Goal: Task Accomplishment & Management: Use online tool/utility

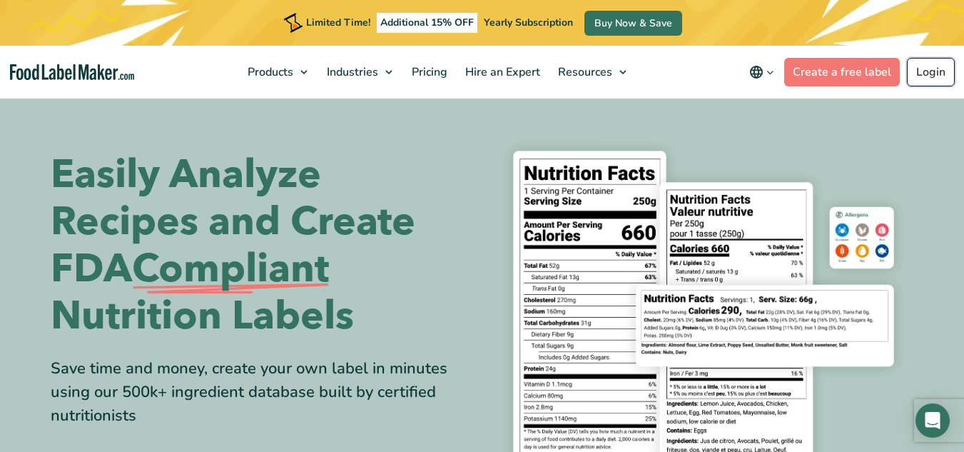
click at [933, 83] on link "Login" at bounding box center [931, 72] width 48 height 29
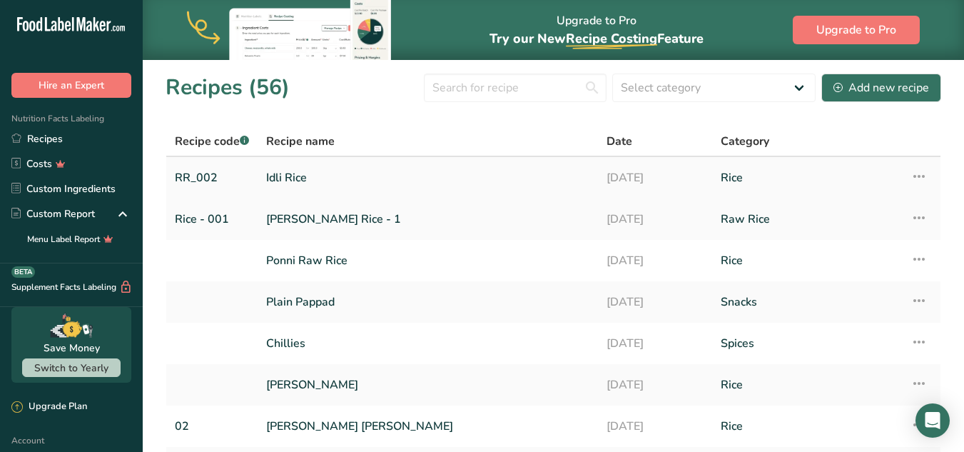
click at [290, 179] on link "Idli Rice" at bounding box center [427, 178] width 323 height 30
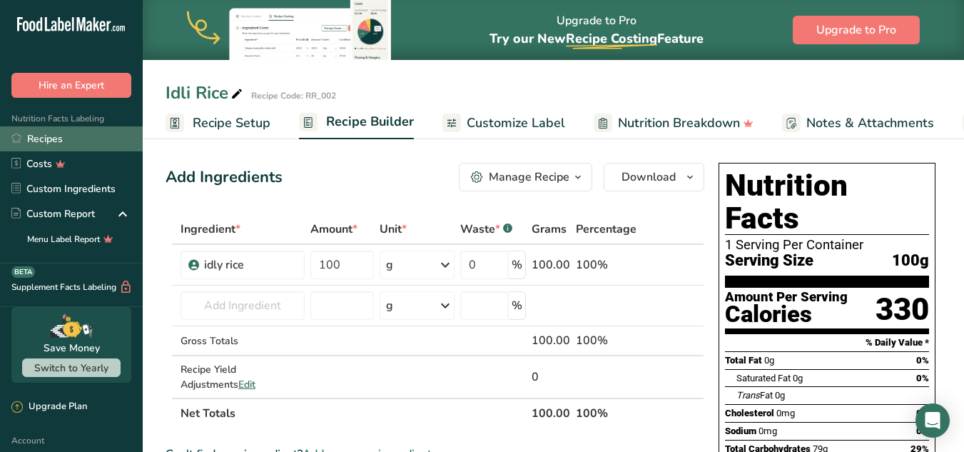
click at [54, 133] on link "Recipes" at bounding box center [71, 138] width 143 height 25
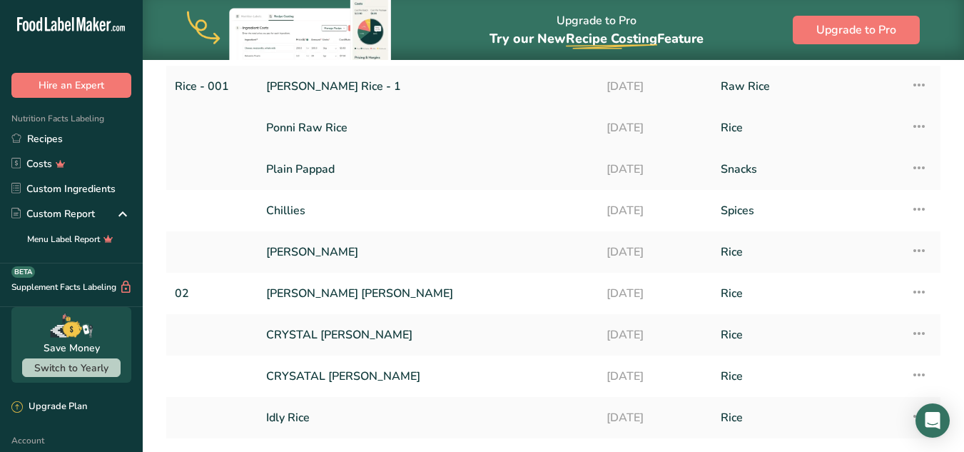
scroll to position [234, 0]
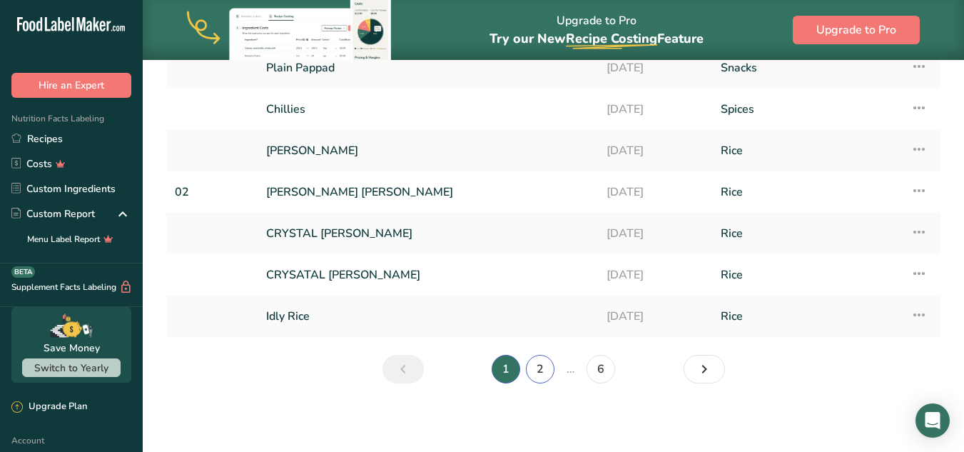
click at [542, 380] on link "2" at bounding box center [540, 369] width 29 height 29
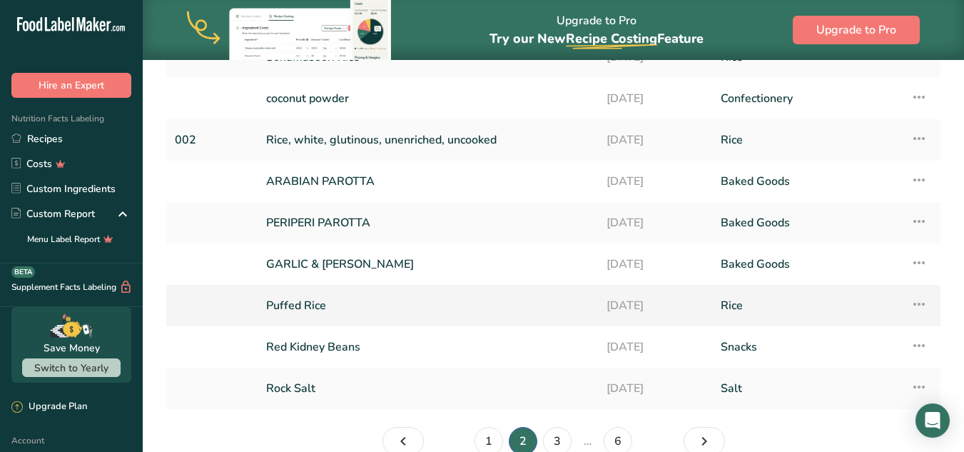
scroll to position [163, 0]
click at [560, 445] on link "3" at bounding box center [557, 440] width 29 height 29
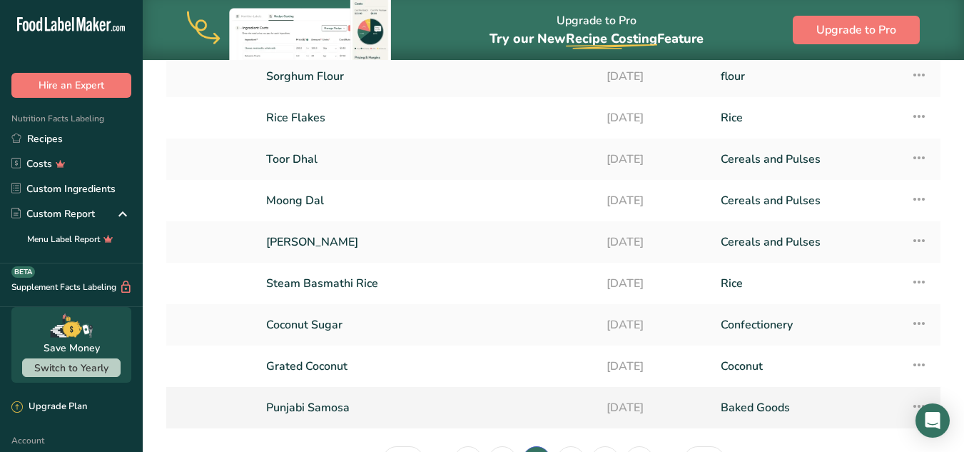
scroll to position [214, 0]
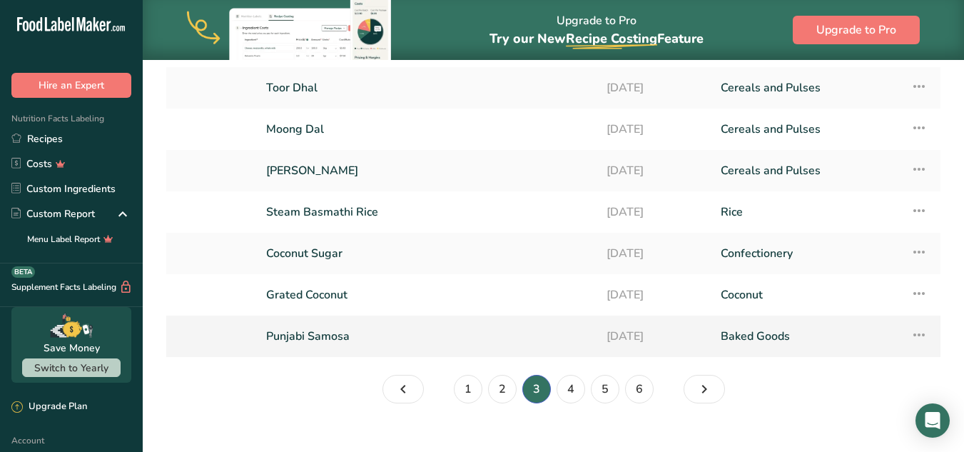
click at [466, 343] on link "Punjabi Samosa" at bounding box center [427, 336] width 323 height 30
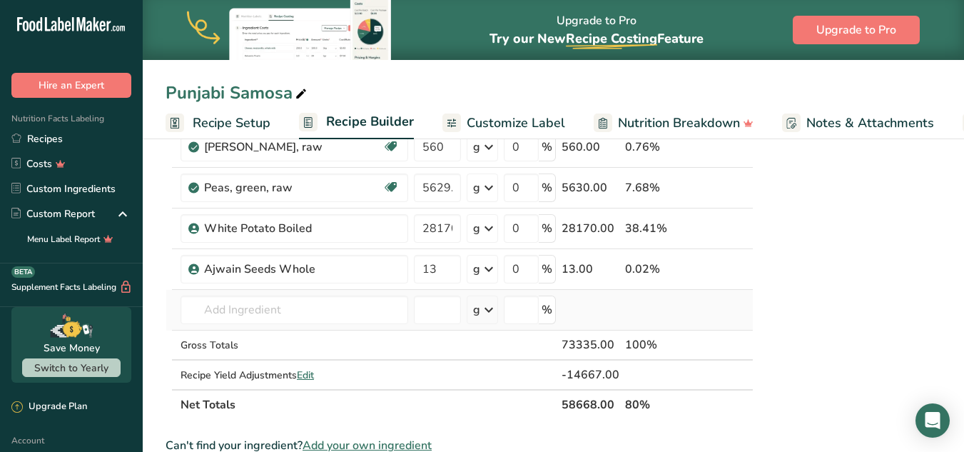
scroll to position [785, 0]
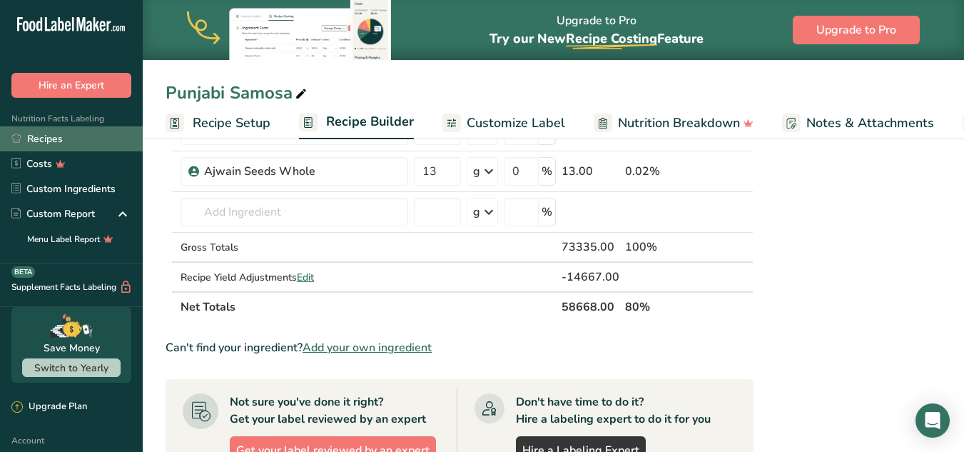
click at [76, 136] on link "Recipes" at bounding box center [71, 138] width 143 height 25
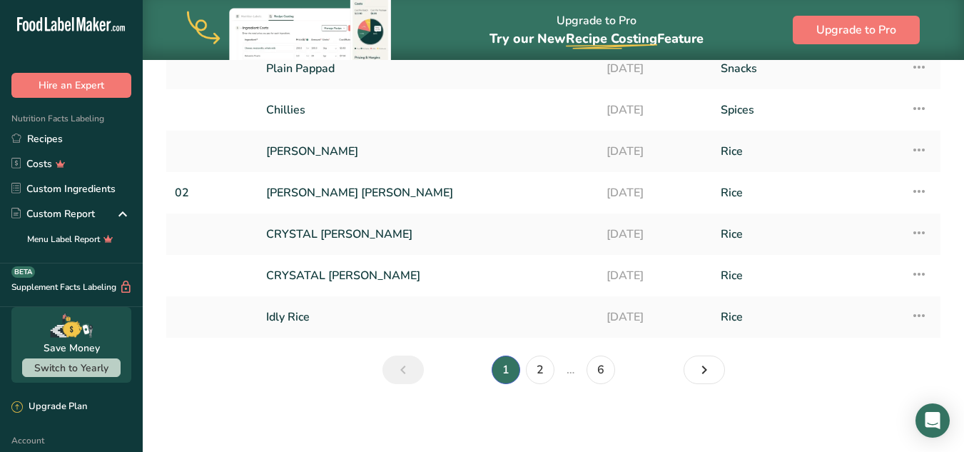
scroll to position [234, 0]
click at [537, 366] on link "2" at bounding box center [540, 369] width 29 height 29
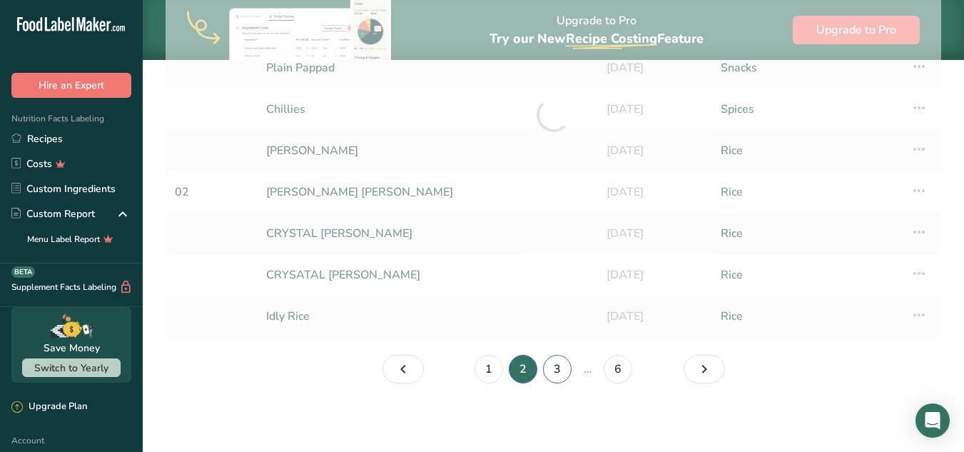
click at [549, 360] on link "3" at bounding box center [557, 369] width 29 height 29
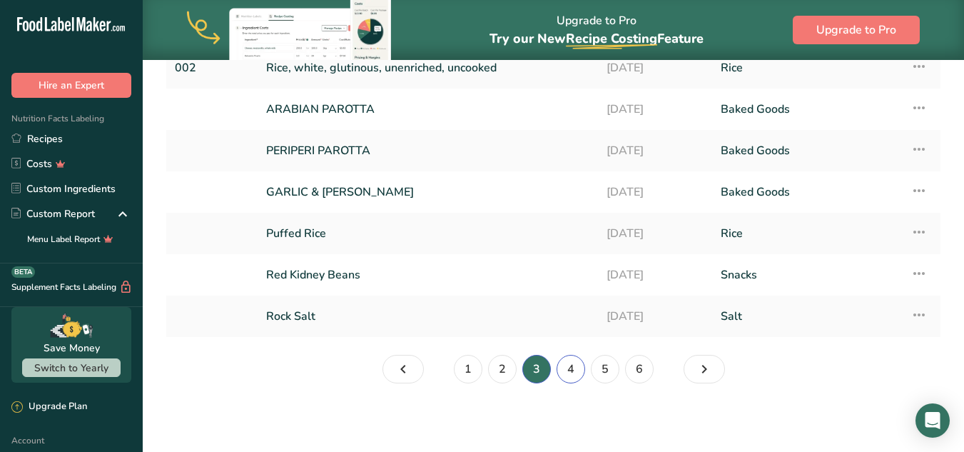
click at [568, 372] on link "4" at bounding box center [571, 369] width 29 height 29
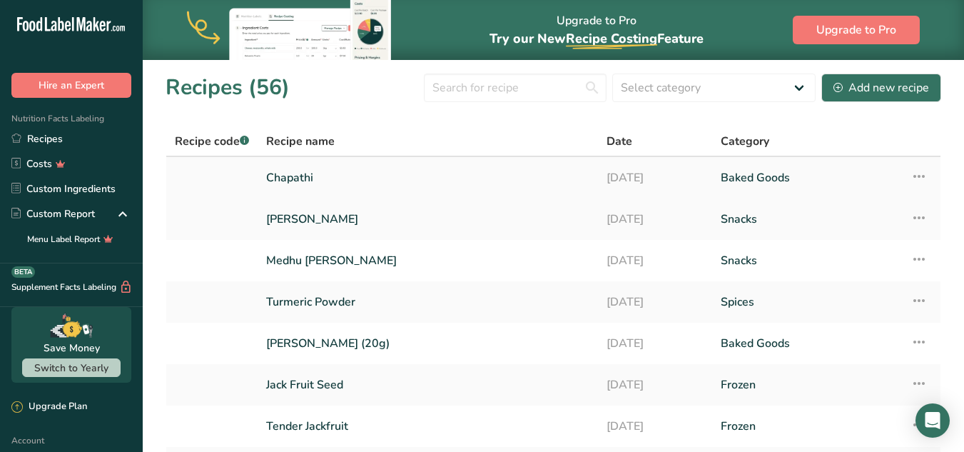
click at [340, 176] on link "Chapathi" at bounding box center [427, 178] width 323 height 30
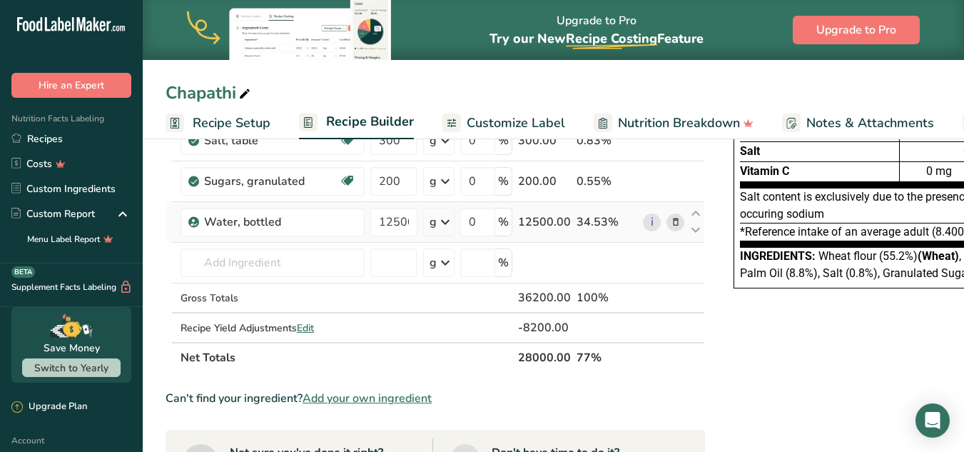
scroll to position [214, 0]
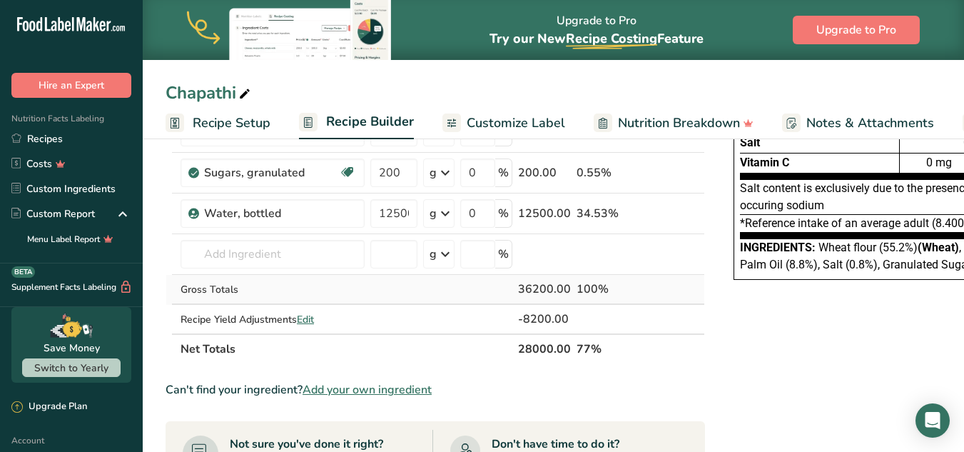
drag, startPoint x: 552, startPoint y: 287, endPoint x: 495, endPoint y: 282, distance: 57.3
click at [495, 282] on tr "Gross Totals 36200.00 100%" at bounding box center [435, 290] width 538 height 30
click at [577, 326] on td at bounding box center [607, 319] width 66 height 29
drag, startPoint x: 569, startPoint y: 347, endPoint x: 501, endPoint y: 340, distance: 68.9
click at [501, 340] on tr "Net Totals 28000.00 77%" at bounding box center [435, 348] width 538 height 30
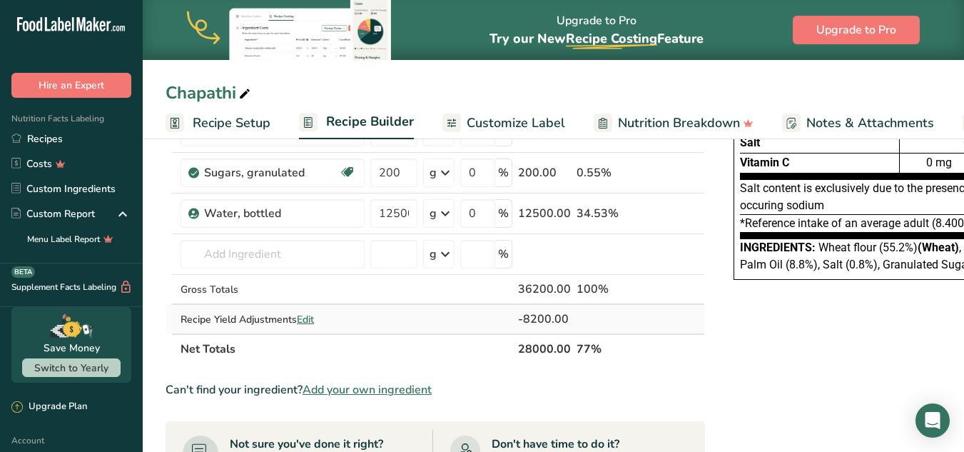
click at [631, 305] on td at bounding box center [607, 319] width 66 height 29
click at [307, 315] on span "Edit" at bounding box center [305, 320] width 17 height 14
select select "0"
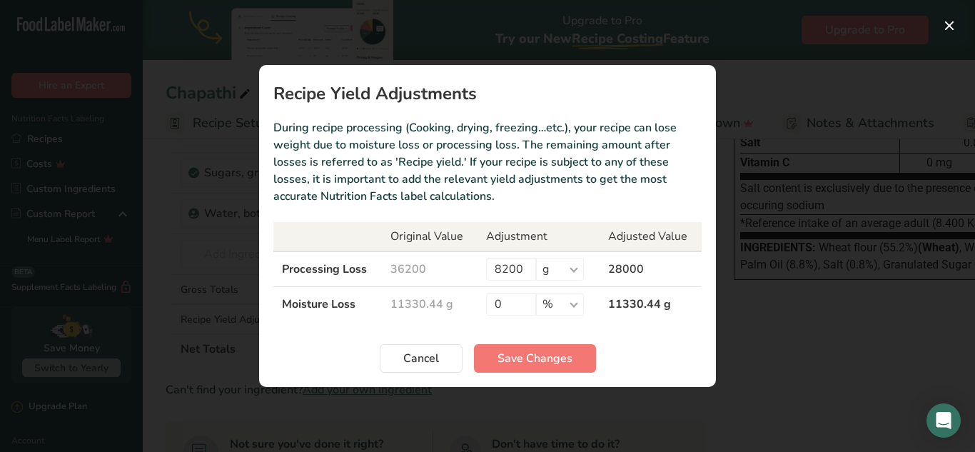
click at [947, 14] on div "Recipe yield modal" at bounding box center [487, 226] width 975 height 452
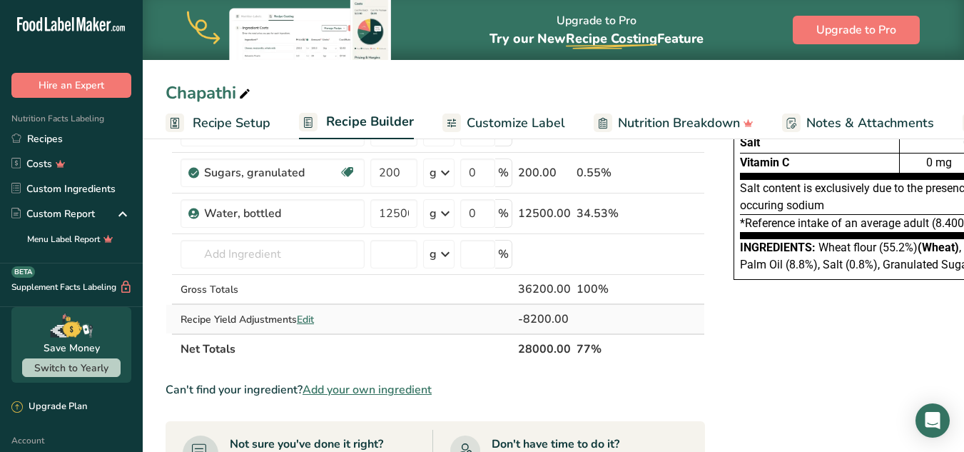
drag, startPoint x: 555, startPoint y: 317, endPoint x: 472, endPoint y: 317, distance: 83.5
click at [472, 317] on tr "Recipe Yield Adjustments Edit -8200.00" at bounding box center [435, 319] width 538 height 29
click at [610, 315] on td at bounding box center [607, 319] width 66 height 29
drag, startPoint x: 572, startPoint y: 321, endPoint x: 524, endPoint y: 320, distance: 47.8
click at [524, 320] on tr "Recipe Yield Adjustments Edit -8200.00" at bounding box center [435, 319] width 538 height 29
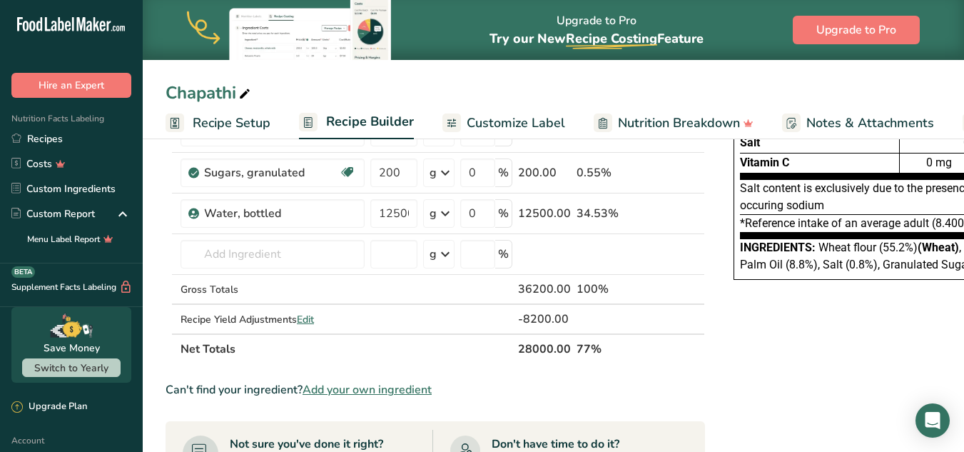
click at [554, 360] on th "28000.00" at bounding box center [544, 348] width 59 height 30
drag, startPoint x: 571, startPoint y: 354, endPoint x: 498, endPoint y: 353, distance: 72.8
click at [498, 353] on tr "Net Totals 28000.00 77%" at bounding box center [435, 348] width 538 height 30
click at [549, 381] on div "Can't find your ingredient? Add your own ingredient" at bounding box center [435, 389] width 539 height 17
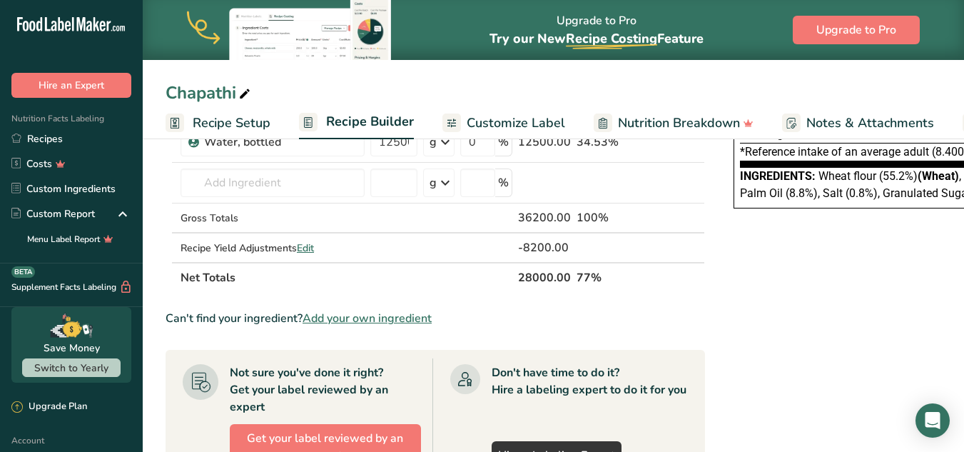
scroll to position [0, 0]
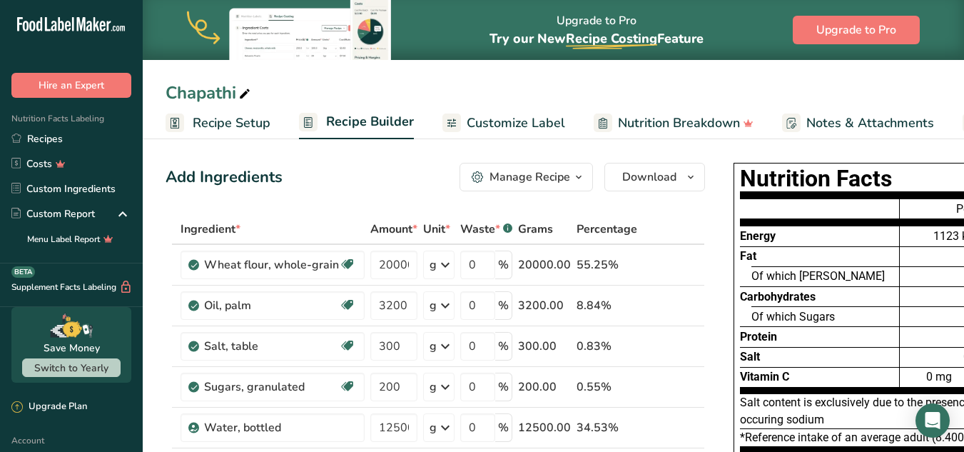
click at [517, 123] on span "Customize Label" at bounding box center [516, 122] width 98 height 19
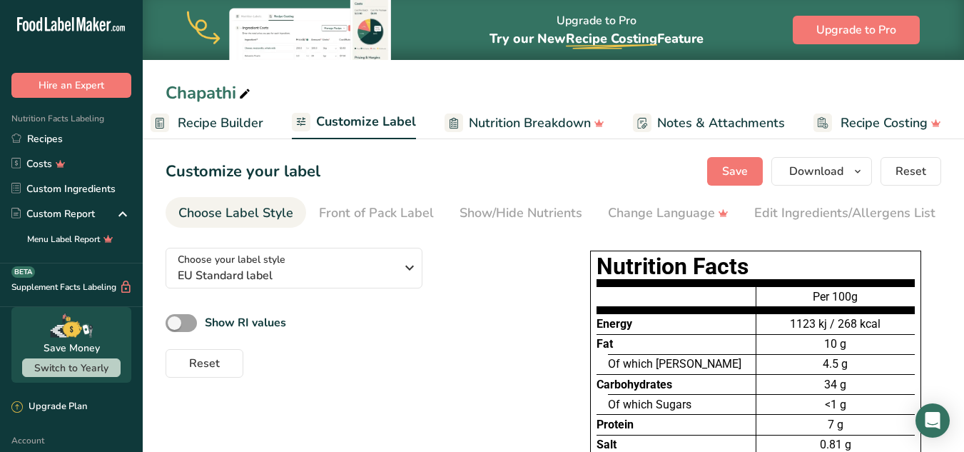
click at [226, 123] on span "Recipe Builder" at bounding box center [221, 122] width 86 height 19
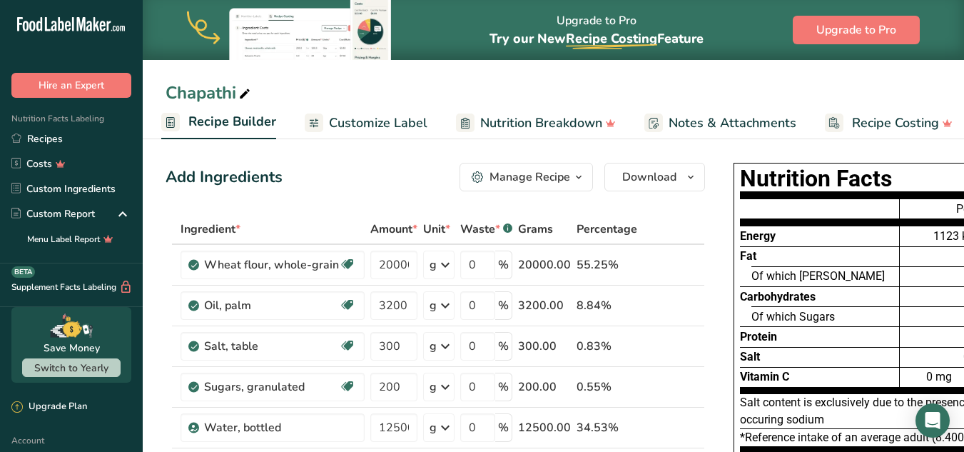
click at [385, 129] on span "Customize Label" at bounding box center [378, 122] width 98 height 19
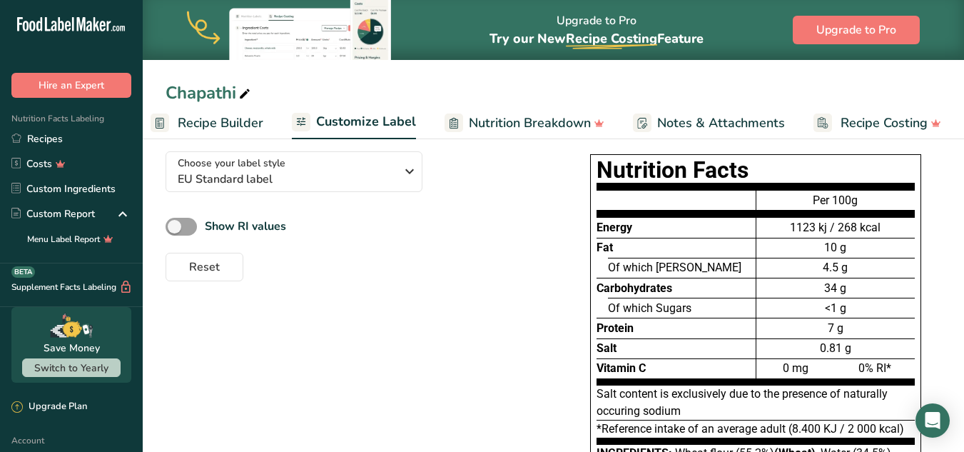
scroll to position [71, 0]
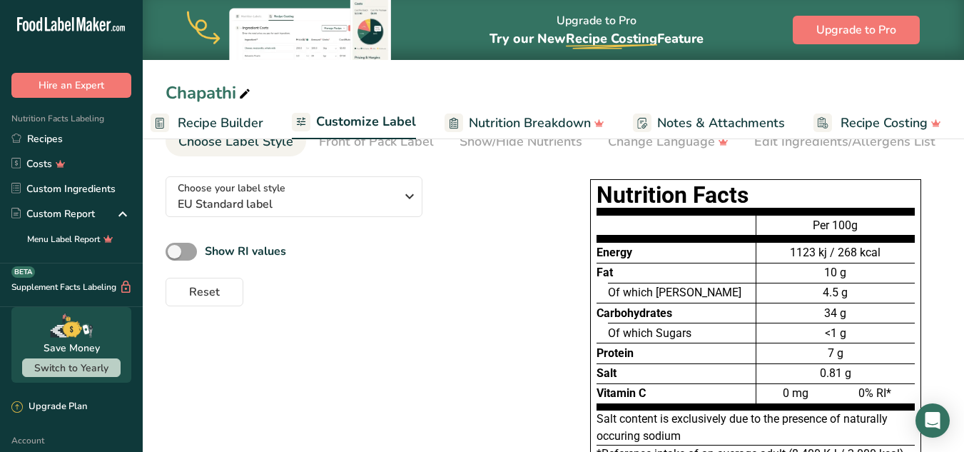
drag, startPoint x: 841, startPoint y: 338, endPoint x: 798, endPoint y: 336, distance: 42.9
click at [798, 336] on div "<1 g" at bounding box center [835, 333] width 158 height 20
click at [911, 357] on div "7 g" at bounding box center [835, 353] width 158 height 20
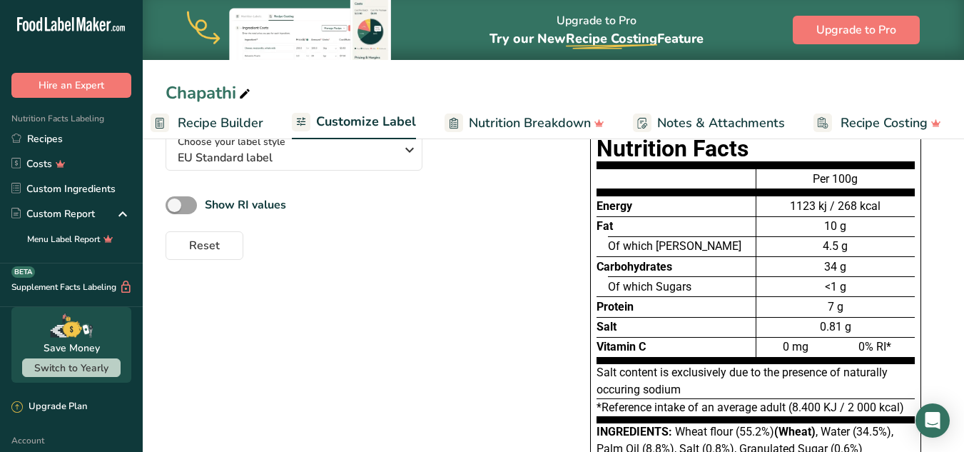
scroll to position [143, 0]
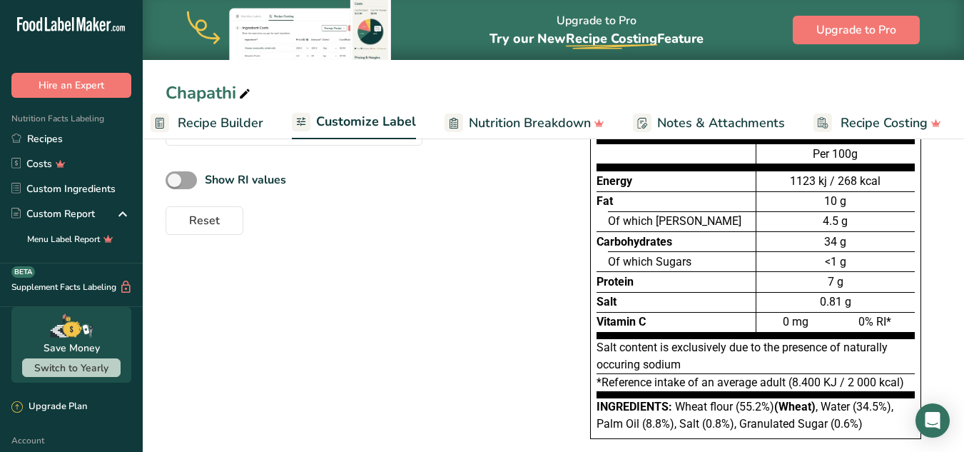
drag, startPoint x: 893, startPoint y: 327, endPoint x: 568, endPoint y: 333, distance: 325.4
click at [568, 333] on div "Choose your label style EU Standard label USA (FDA) Standard FDA label Tabular …" at bounding box center [554, 280] width 776 height 374
click at [685, 310] on div "Salt" at bounding box center [676, 302] width 159 height 20
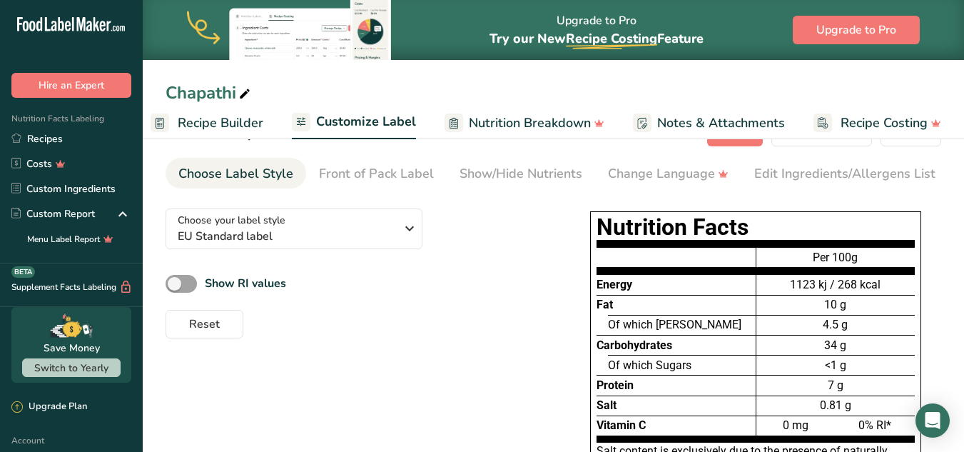
scroll to position [71, 0]
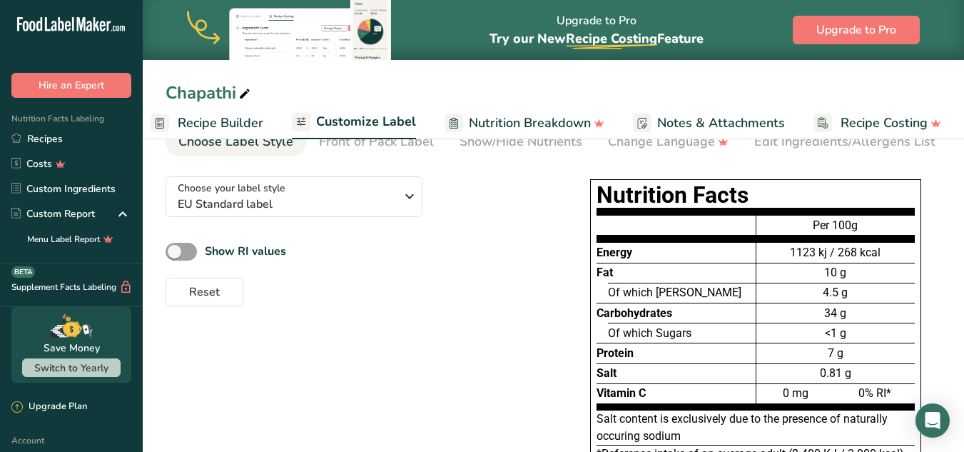
drag, startPoint x: 845, startPoint y: 318, endPoint x: 806, endPoint y: 315, distance: 39.3
click at [806, 315] on div "34 g" at bounding box center [835, 313] width 158 height 20
click at [835, 330] on div "<1 g" at bounding box center [835, 333] width 158 height 20
drag, startPoint x: 847, startPoint y: 297, endPoint x: 799, endPoint y: 303, distance: 48.1
click at [799, 303] on div "4.5 g" at bounding box center [835, 293] width 158 height 20
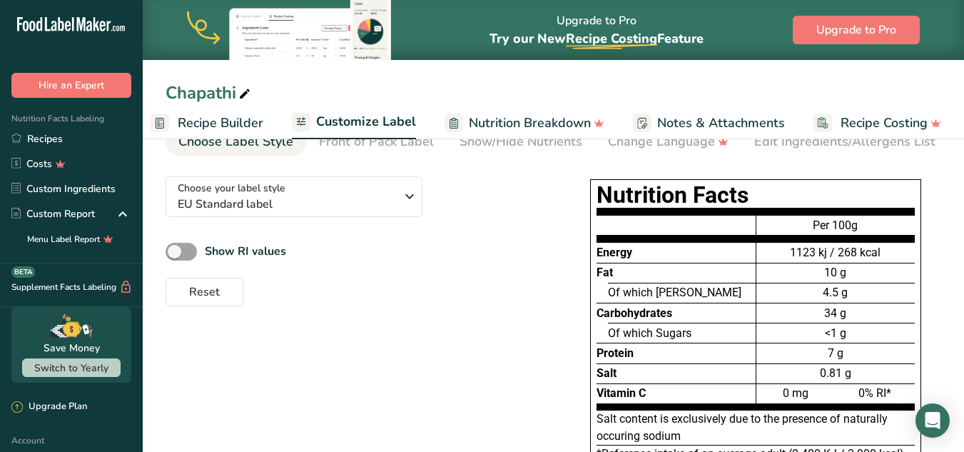
drag, startPoint x: 856, startPoint y: 340, endPoint x: 760, endPoint y: 356, distance: 96.9
click at [760, 356] on div "Per 100g 1123 kj / 268 kcal 10 g 4.5 g 34 g <1 g 7 g 0.81 g 0 mg 0% RI*" at bounding box center [835, 309] width 159 height 203
drag, startPoint x: 856, startPoint y: 375, endPoint x: 799, endPoint y: 381, distance: 56.7
click at [799, 381] on div "0.81 g" at bounding box center [835, 373] width 158 height 20
click at [802, 380] on div "0.81 g" at bounding box center [835, 373] width 158 height 20
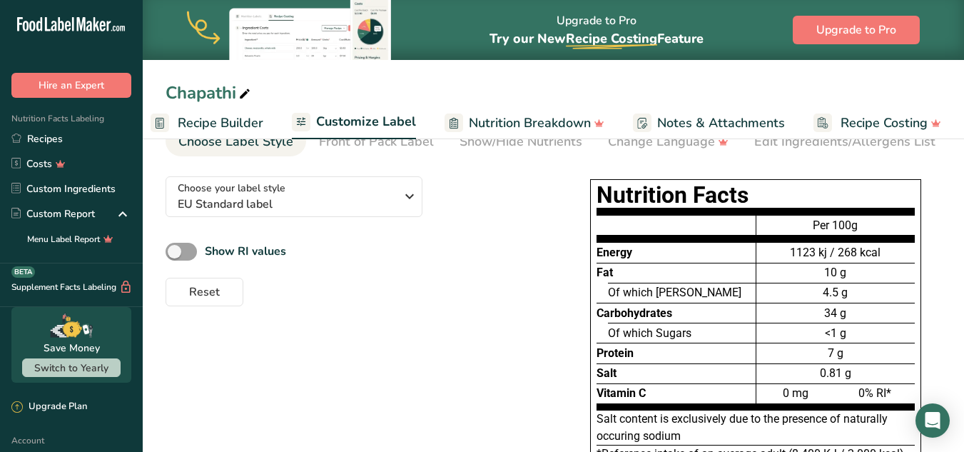
drag, startPoint x: 840, startPoint y: 266, endPoint x: 778, endPoint y: 270, distance: 61.5
click at [778, 270] on div "10 g" at bounding box center [835, 273] width 158 height 20
drag, startPoint x: 858, startPoint y: 316, endPoint x: 796, endPoint y: 319, distance: 62.1
click at [796, 319] on div "34 g" at bounding box center [835, 313] width 158 height 20
drag, startPoint x: 850, startPoint y: 347, endPoint x: 802, endPoint y: 366, distance: 51.3
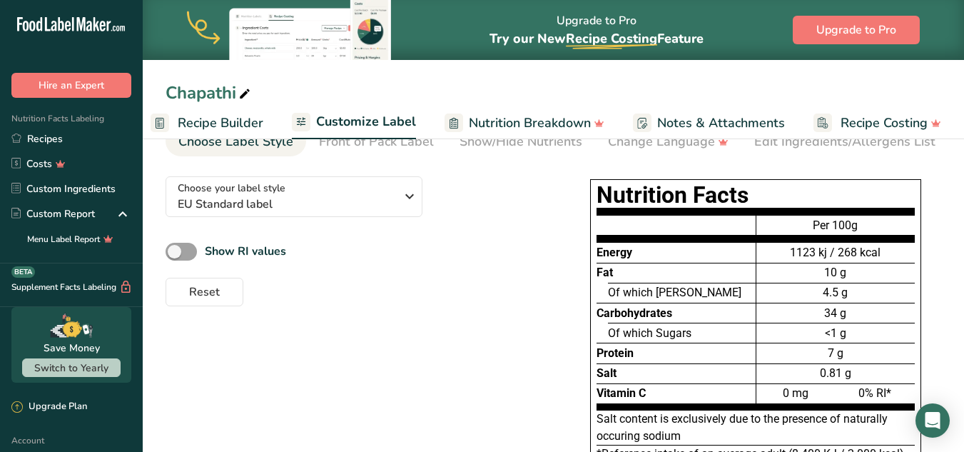
click at [802, 366] on div "Per 100g 1123 kj / 268 kcal 10 g 4.5 g 34 g <1 g 7 g 0.81 g 0 mg 0% RI*" at bounding box center [835, 309] width 159 height 203
click at [829, 357] on div "7 g" at bounding box center [835, 353] width 158 height 20
drag, startPoint x: 848, startPoint y: 356, endPoint x: 808, endPoint y: 364, distance: 40.7
click at [808, 362] on div "7 g" at bounding box center [835, 353] width 158 height 20
click at [380, 203] on span "EU Standard label" at bounding box center [287, 204] width 218 height 17
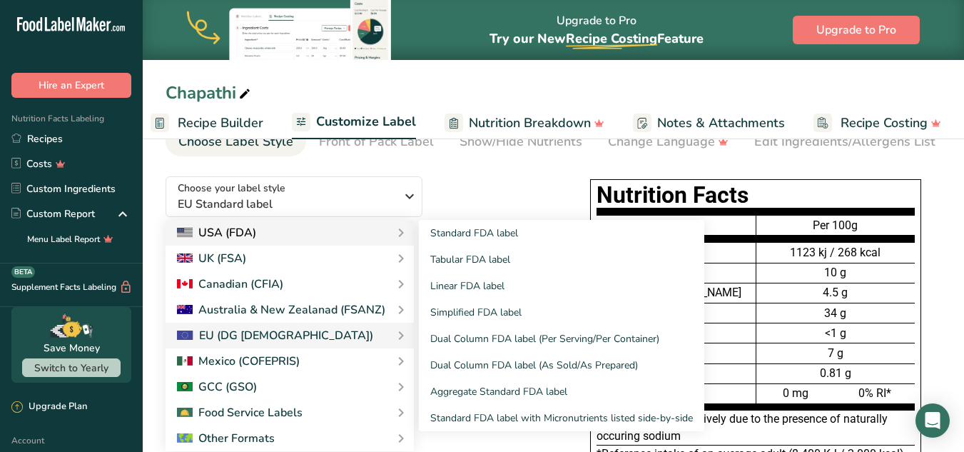
click at [313, 232] on div "USA (FDA)" at bounding box center [289, 232] width 225 height 17
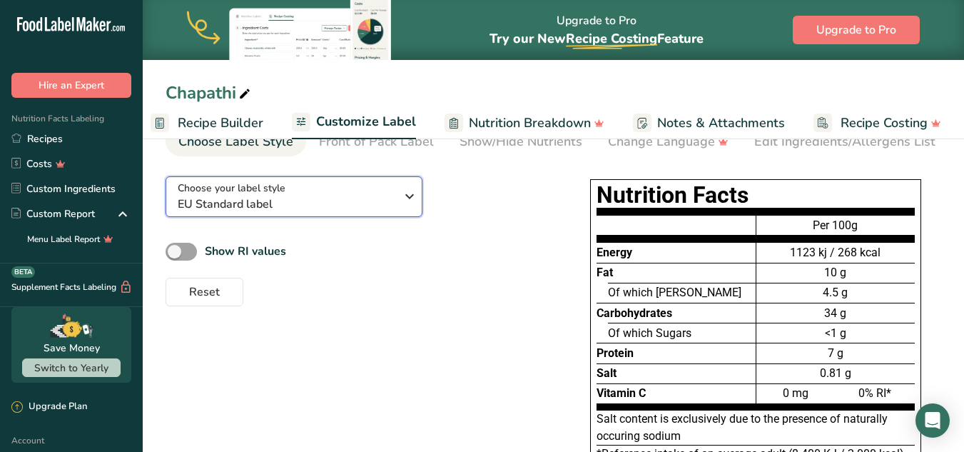
click at [350, 202] on span "EU Standard label" at bounding box center [287, 204] width 218 height 17
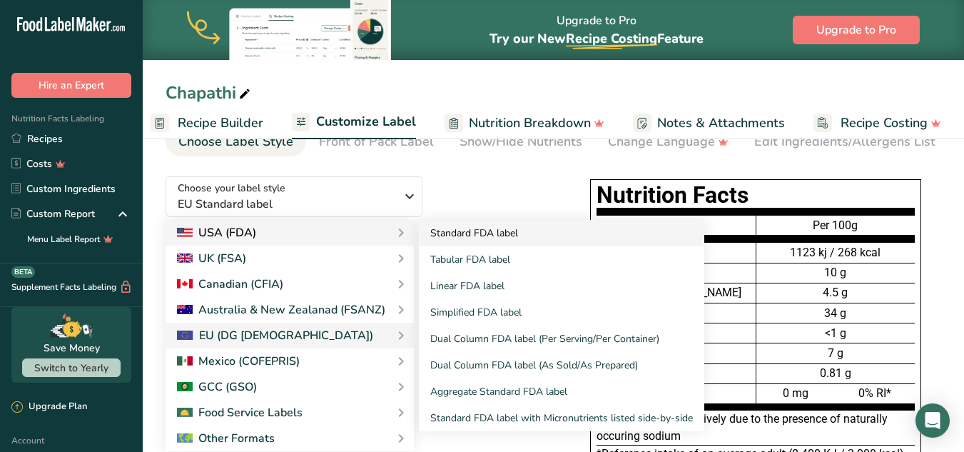
click at [470, 239] on link "Standard FDA label" at bounding box center [561, 233] width 285 height 26
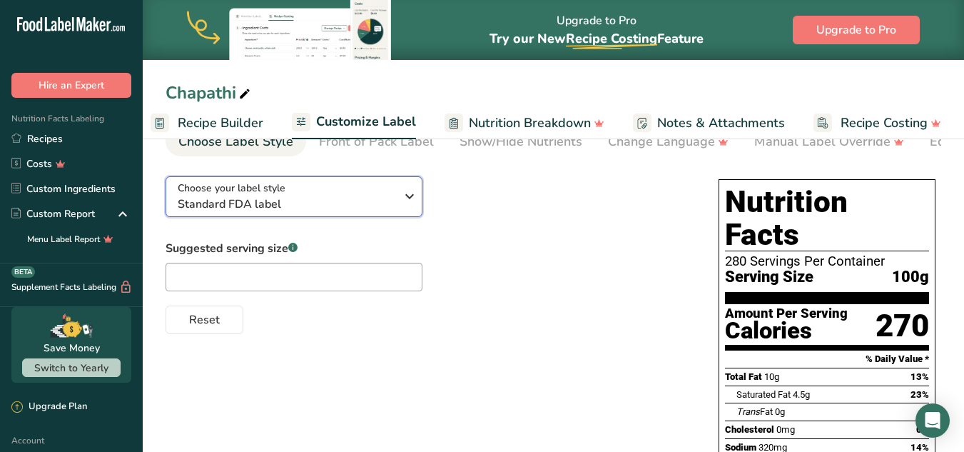
click at [293, 198] on div "Choose your label style Standard FDA label" at bounding box center [287, 197] width 218 height 32
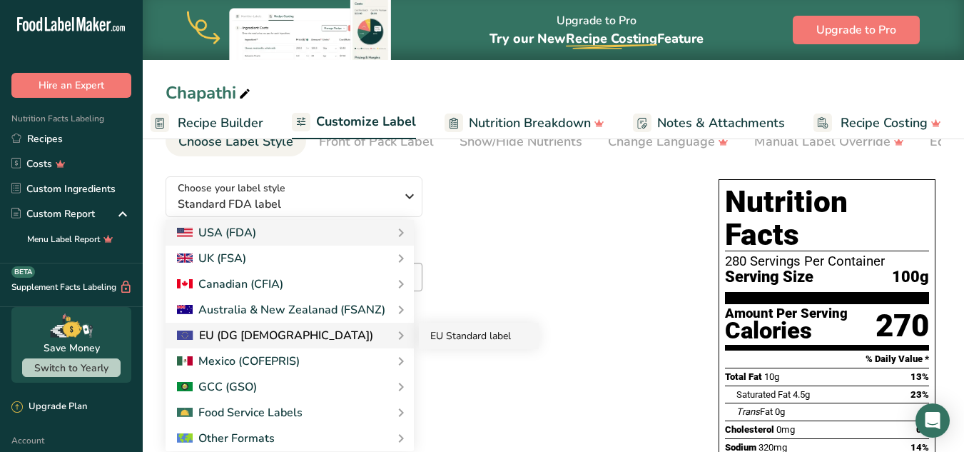
click at [470, 344] on link "EU Standard label" at bounding box center [479, 336] width 120 height 26
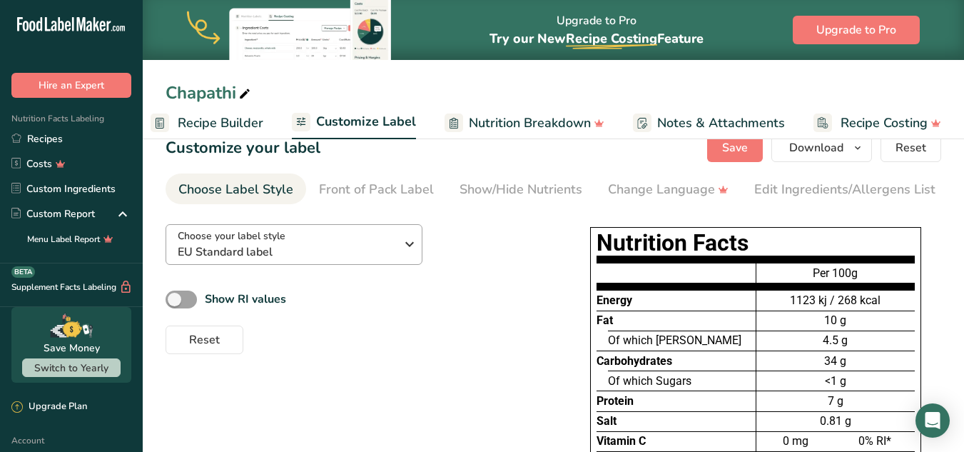
scroll to position [0, 0]
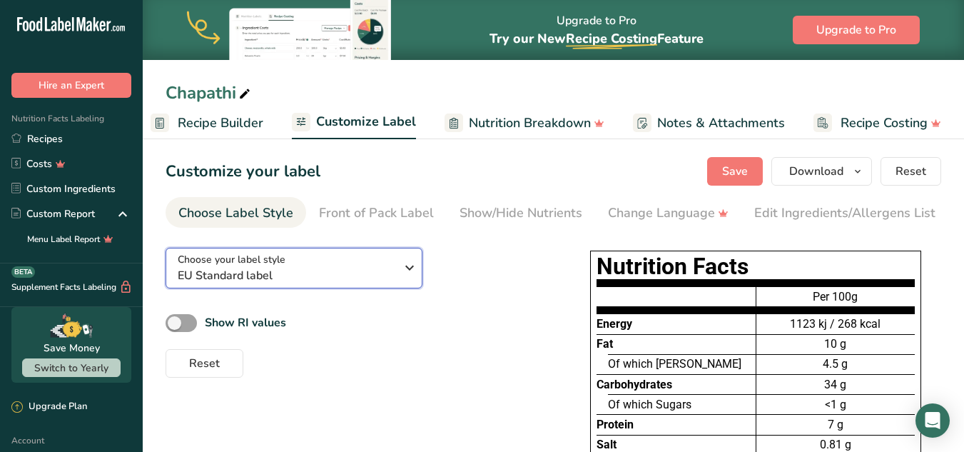
click at [296, 268] on div "Choose your label style EU Standard label" at bounding box center [287, 268] width 218 height 32
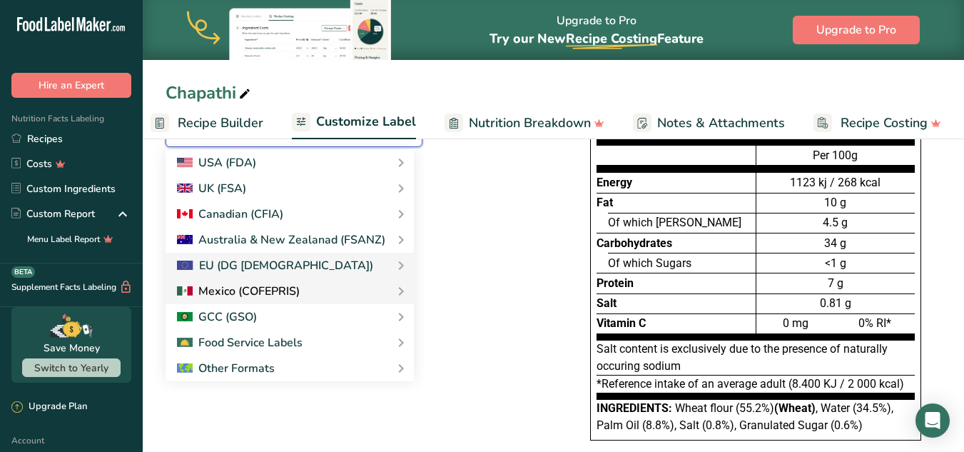
scroll to position [143, 0]
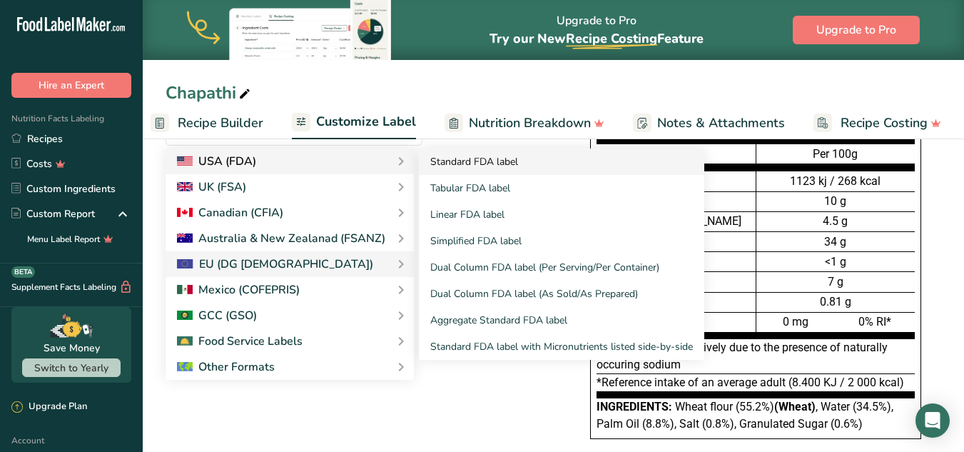
click at [472, 163] on link "Standard FDA label" at bounding box center [561, 161] width 285 height 26
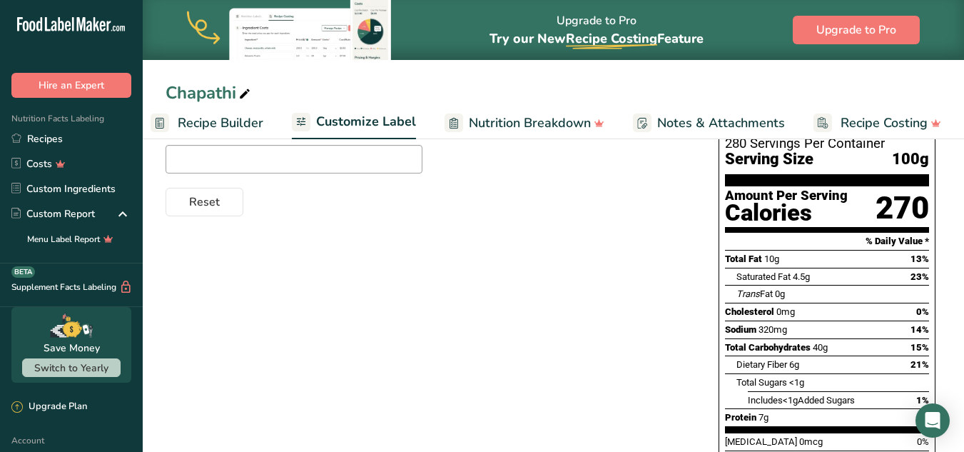
scroll to position [214, 0]
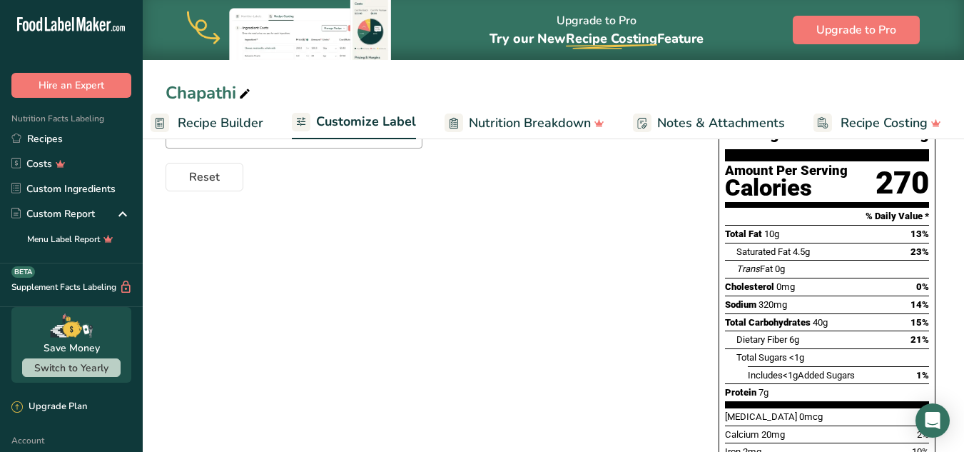
drag, startPoint x: 821, startPoint y: 291, endPoint x: 771, endPoint y: 293, distance: 49.3
click at [771, 315] on div "Total Carbohydrates 40g" at bounding box center [776, 322] width 103 height 14
click at [519, 325] on div "Choose your label style Standard FDA label USA (FDA) Standard FDA label Tabular…" at bounding box center [554, 301] width 776 height 559
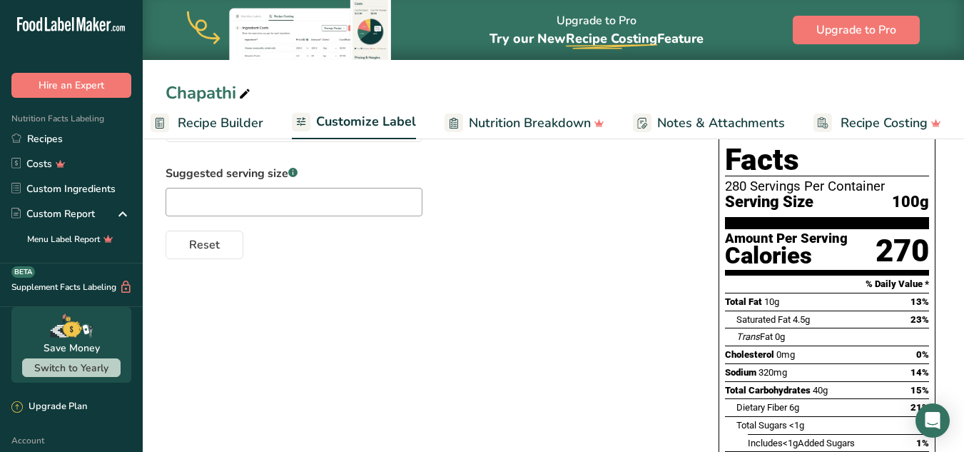
scroll to position [0, 0]
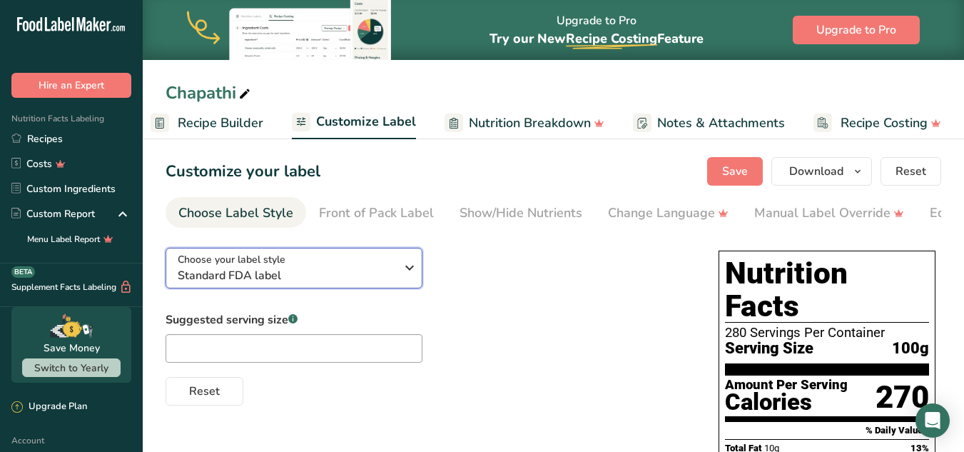
click at [347, 288] on button "Choose your label style Standard FDA label" at bounding box center [294, 268] width 257 height 41
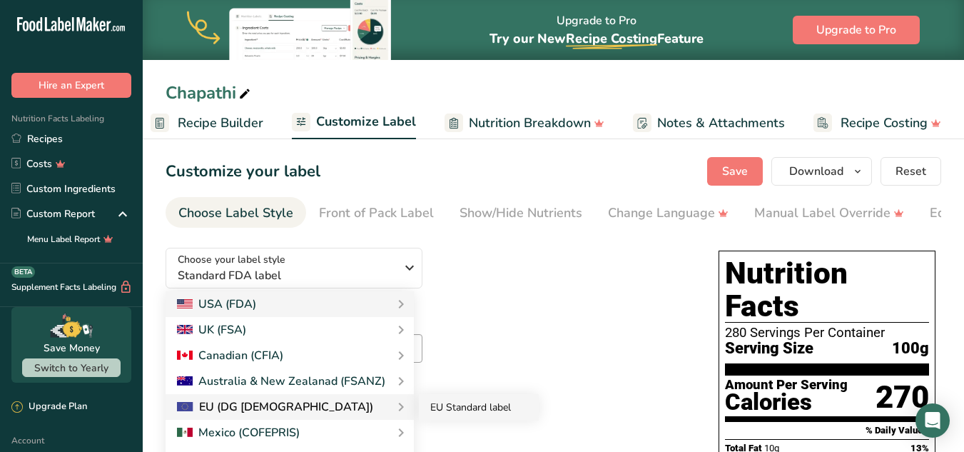
click at [450, 408] on link "EU Standard label" at bounding box center [479, 407] width 120 height 26
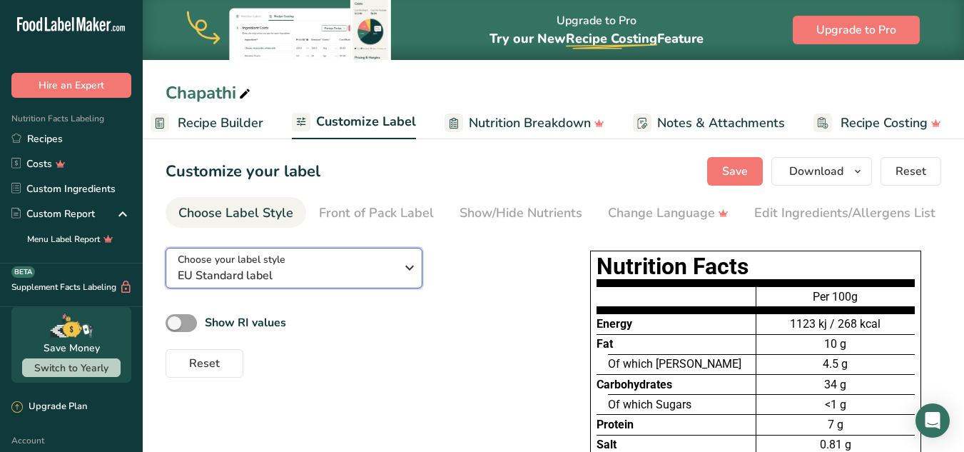
click at [361, 284] on span "EU Standard label" at bounding box center [287, 275] width 218 height 17
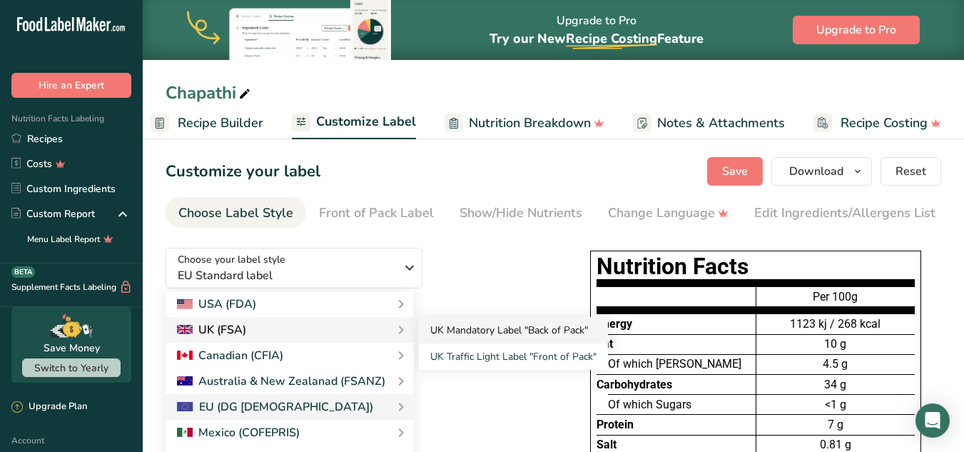
click at [452, 336] on link "UK Mandatory Label "Back of Pack"" at bounding box center [513, 330] width 189 height 26
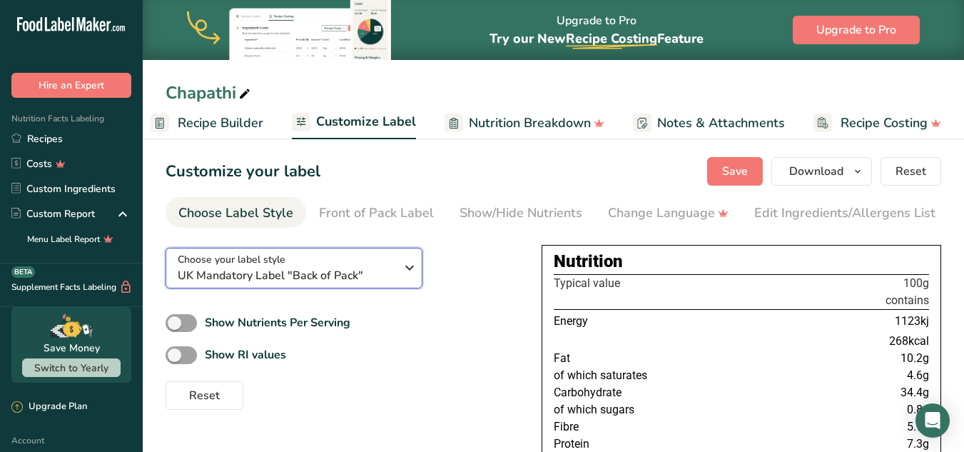
click at [315, 281] on span "UK Mandatory Label "Back of Pack"" at bounding box center [287, 275] width 218 height 17
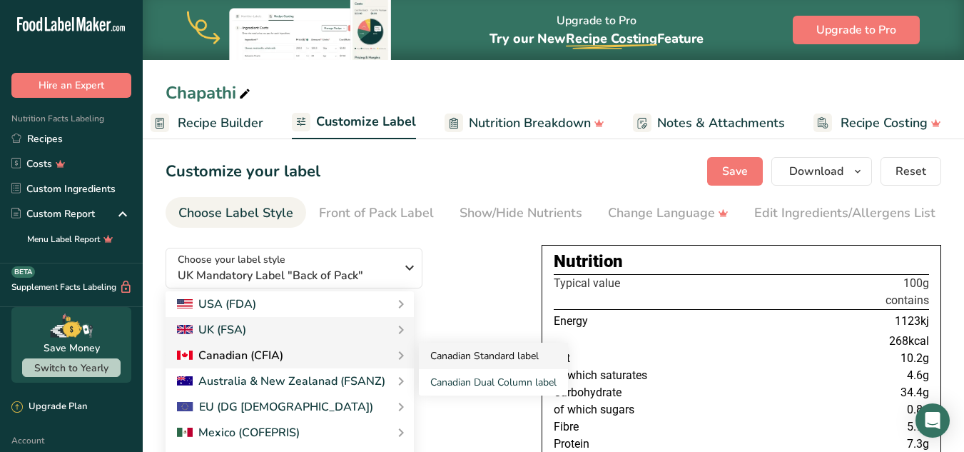
click at [472, 357] on link "Canadian Standard label" at bounding box center [493, 356] width 149 height 26
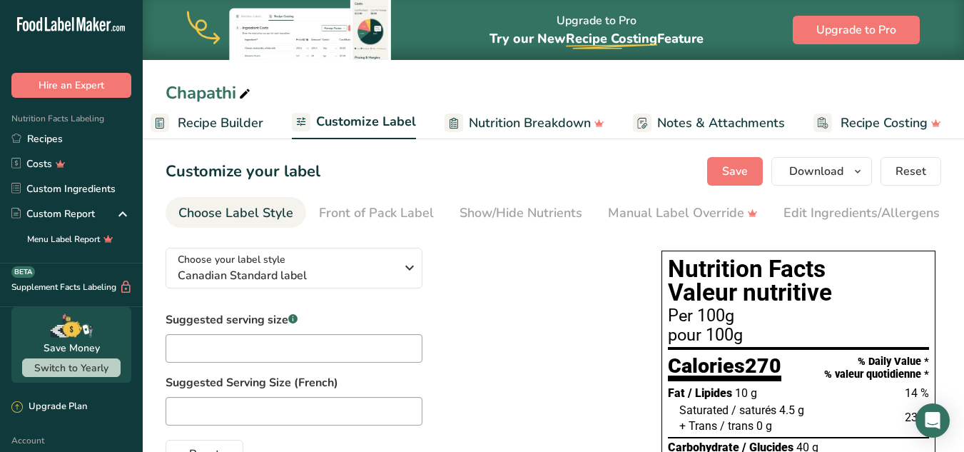
scroll to position [71, 0]
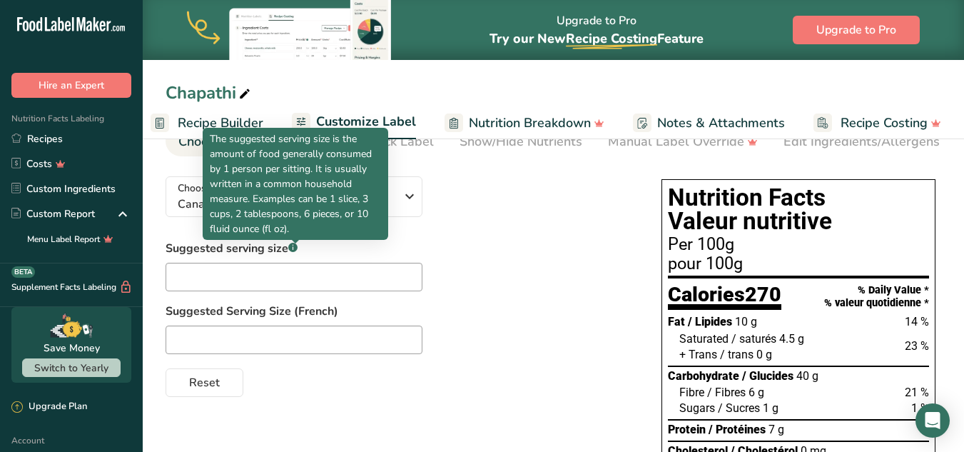
click at [349, 203] on p "The suggested serving size is the amount of food generally consumed by 1 person…" at bounding box center [295, 183] width 171 height 105
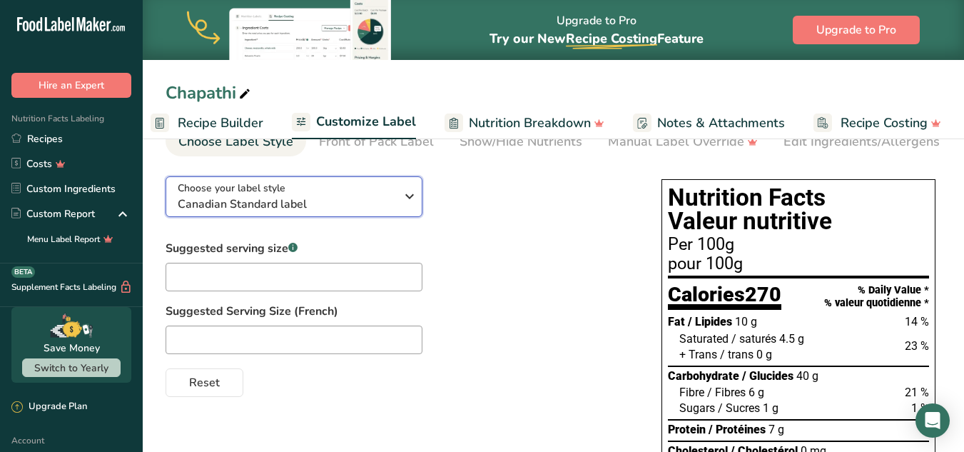
click at [407, 203] on icon "button" at bounding box center [409, 196] width 17 height 26
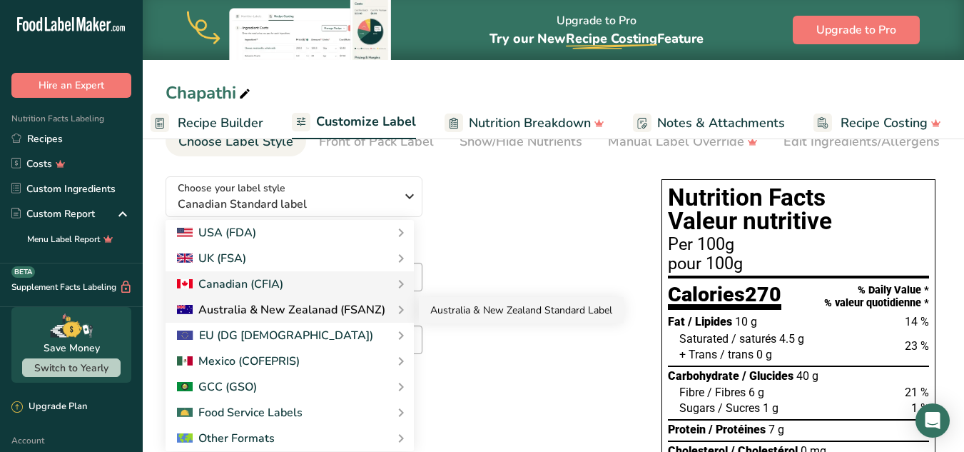
click at [441, 308] on link "Australia & New Zealand Standard Label" at bounding box center [521, 310] width 205 height 26
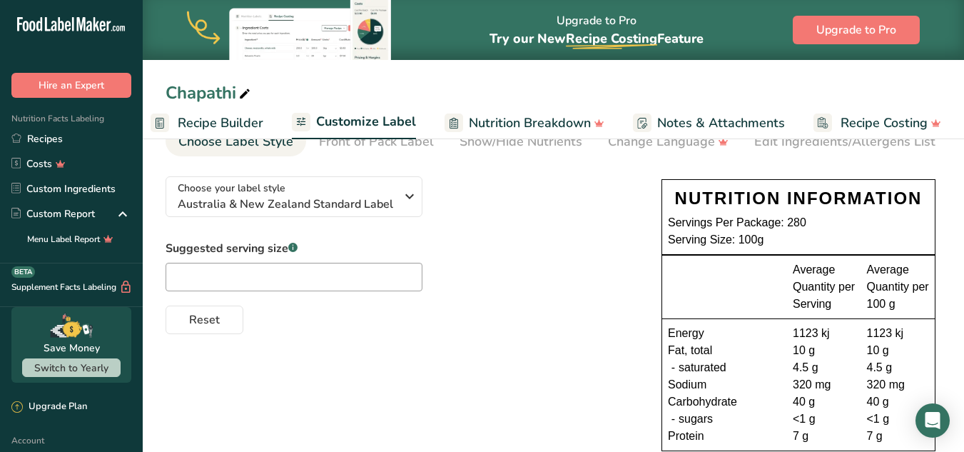
drag, startPoint x: 688, startPoint y: 223, endPoint x: 835, endPoint y: 219, distance: 147.0
click at [835, 219] on div "Servings Per Package: 280" at bounding box center [798, 222] width 261 height 17
drag, startPoint x: 689, startPoint y: 240, endPoint x: 790, endPoint y: 240, distance: 101.3
click at [790, 240] on div "Serving Size: 100g" at bounding box center [798, 239] width 261 height 17
click at [379, 200] on span "Australia & New Zealand Standard Label" at bounding box center [287, 204] width 218 height 17
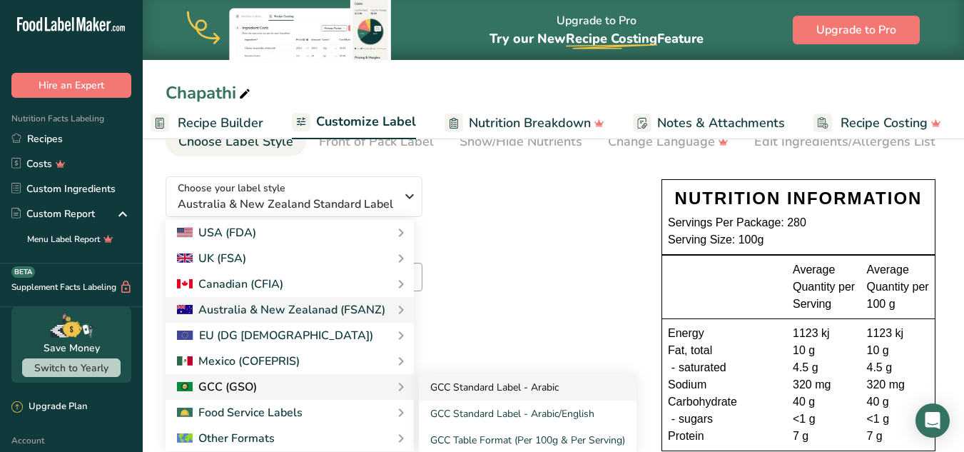
click at [454, 395] on link "GCC Standard Label - Arabic" at bounding box center [528, 387] width 218 height 26
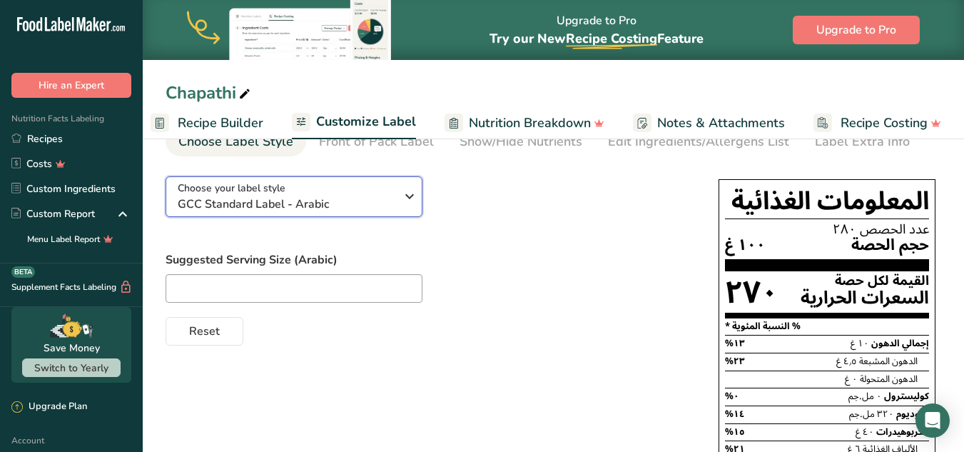
click at [350, 204] on span "GCC Standard Label - Arabic" at bounding box center [287, 204] width 218 height 17
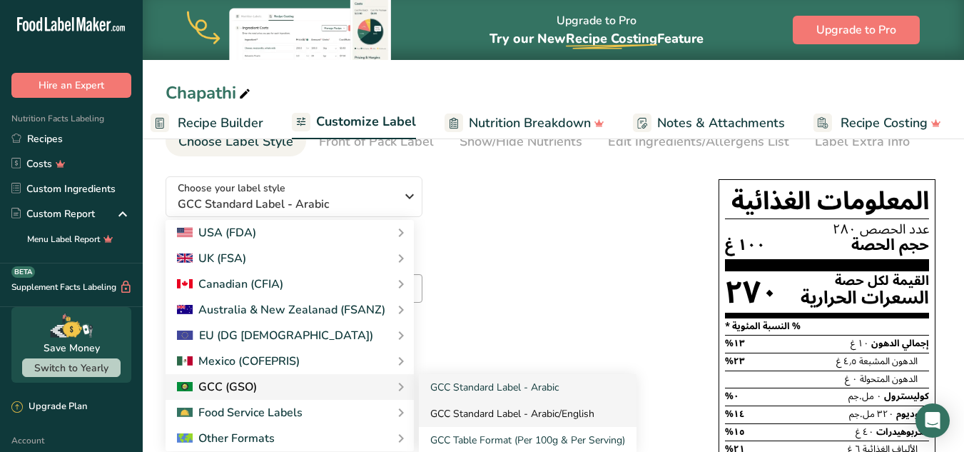
click at [487, 412] on link "GCC Standard Label - Arabic/English" at bounding box center [528, 413] width 218 height 26
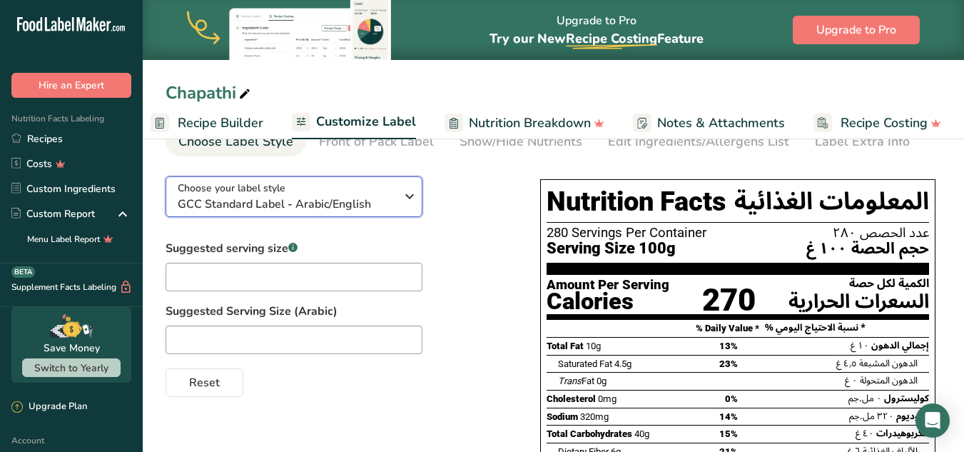
click at [275, 199] on span "GCC Standard Label - Arabic/English" at bounding box center [287, 204] width 218 height 17
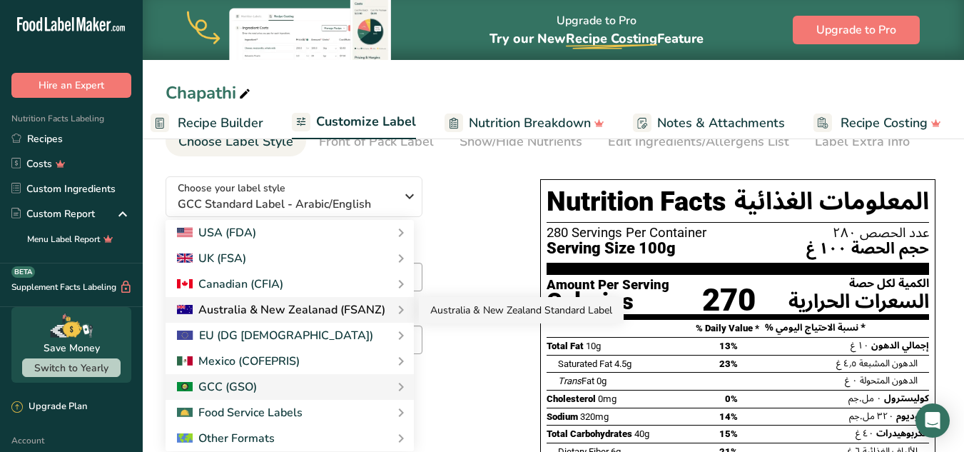
click at [442, 307] on link "Australia & New Zealand Standard Label" at bounding box center [521, 310] width 205 height 26
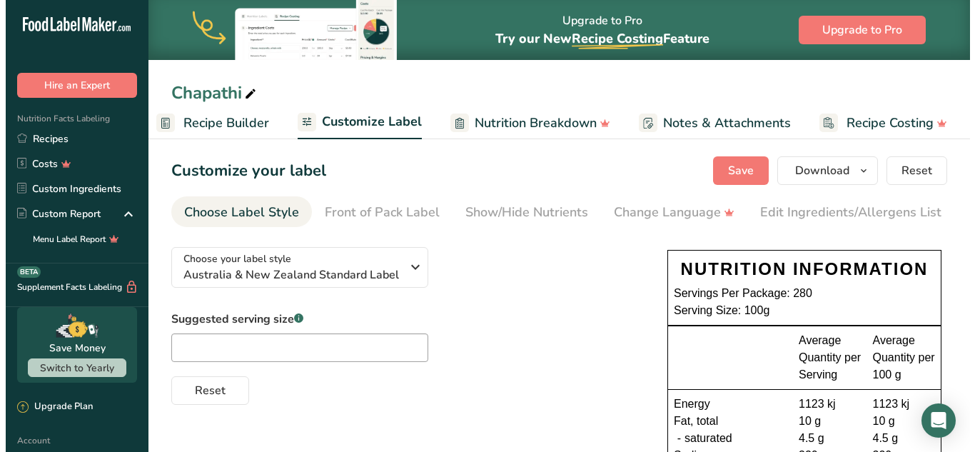
scroll to position [0, 0]
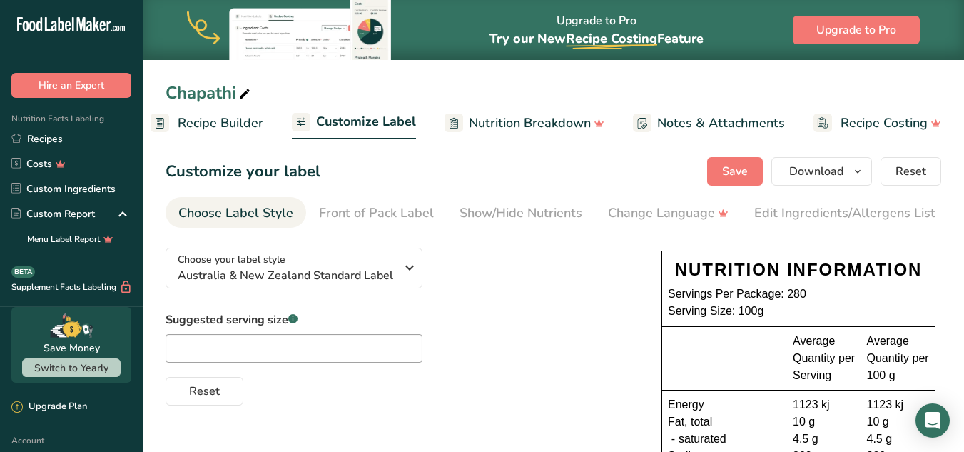
click at [225, 124] on span "Recipe Builder" at bounding box center [221, 122] width 86 height 19
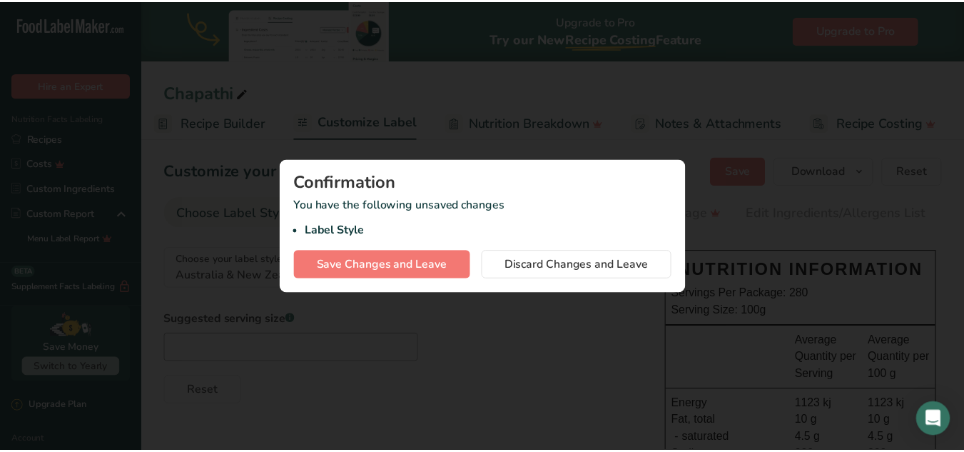
scroll to position [0, 138]
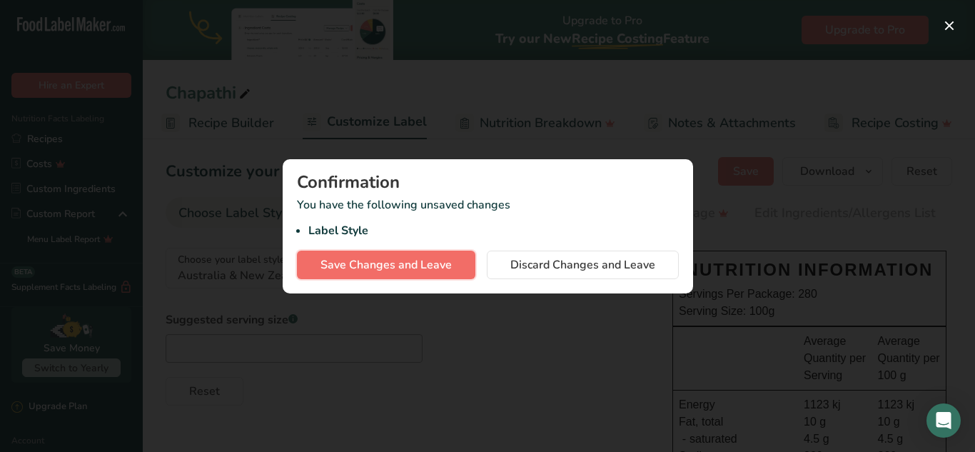
click at [386, 254] on button "Save Changes and Leave" at bounding box center [386, 264] width 178 height 29
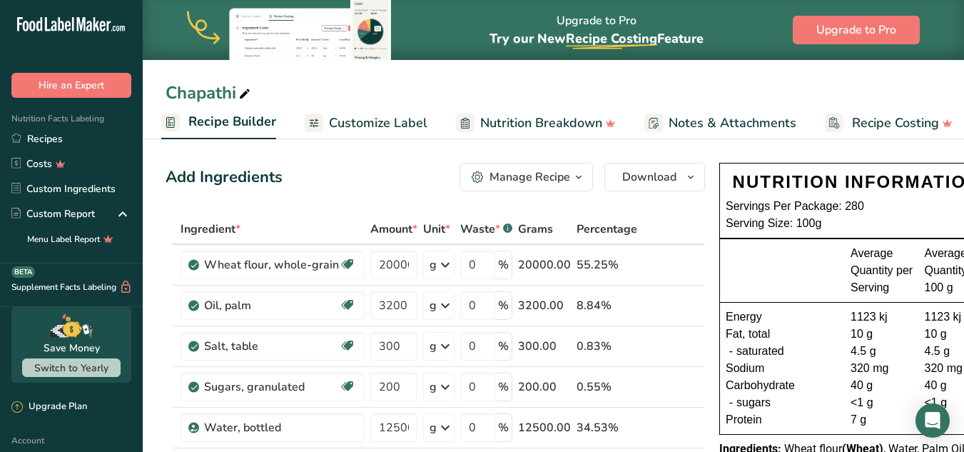
click at [370, 121] on span "Customize Label" at bounding box center [378, 122] width 98 height 19
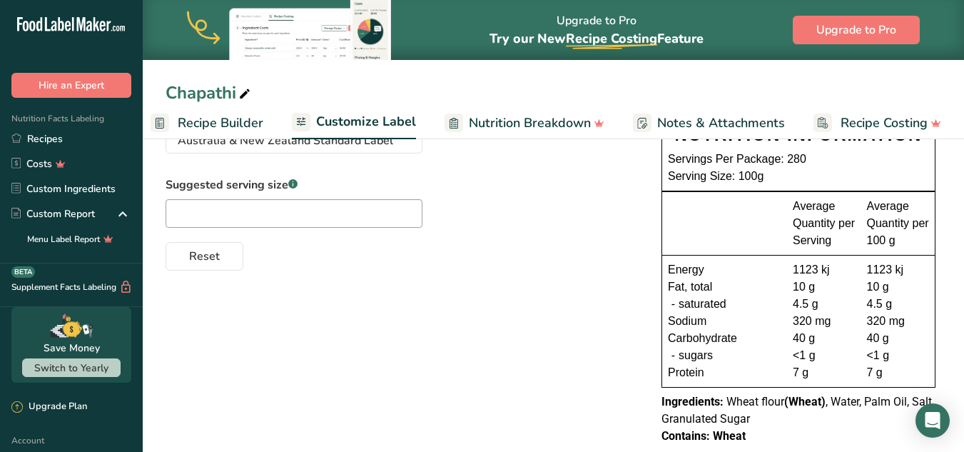
scroll to position [168, 0]
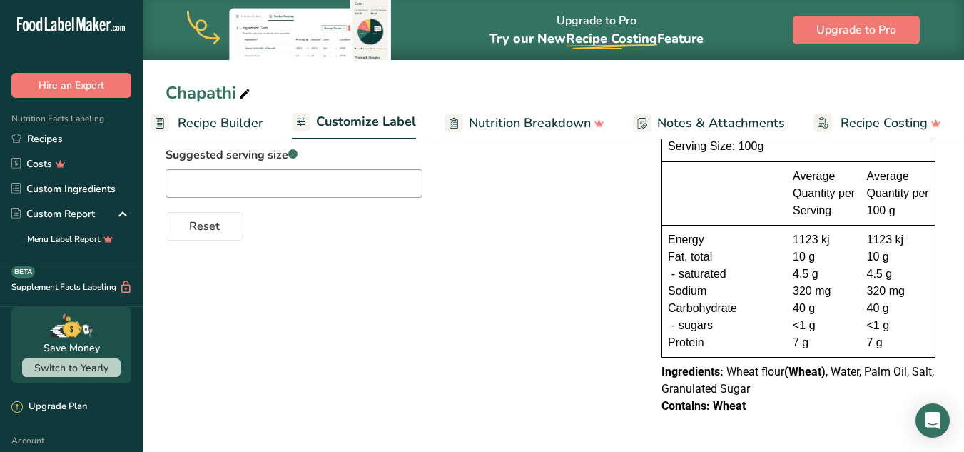
drag, startPoint x: 747, startPoint y: 274, endPoint x: 660, endPoint y: 277, distance: 87.1
click at [660, 277] on div "NUTRITION INFORMATION Servings Per Package: 280 Serving Size: 100g Average Quan…" at bounding box center [798, 250] width 285 height 340
click at [715, 315] on span "Carbohydrate" at bounding box center [702, 308] width 69 height 17
drag, startPoint x: 717, startPoint y: 250, endPoint x: 667, endPoint y: 253, distance: 50.0
click at [667, 253] on div "Energy 1123 kj 1123 kj Fat, total 10 g 10 g - saturated 4.5 g 4.5 g Sodium 320 …" at bounding box center [798, 290] width 273 height 131
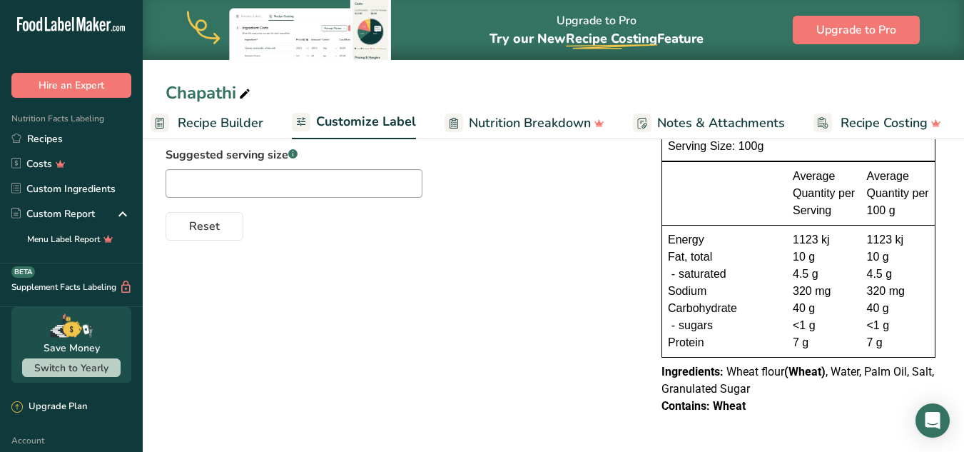
click at [617, 295] on div "Choose your label style [GEOGRAPHIC_DATA] & New Zealand Standard Label USA (FDA…" at bounding box center [554, 249] width 776 height 357
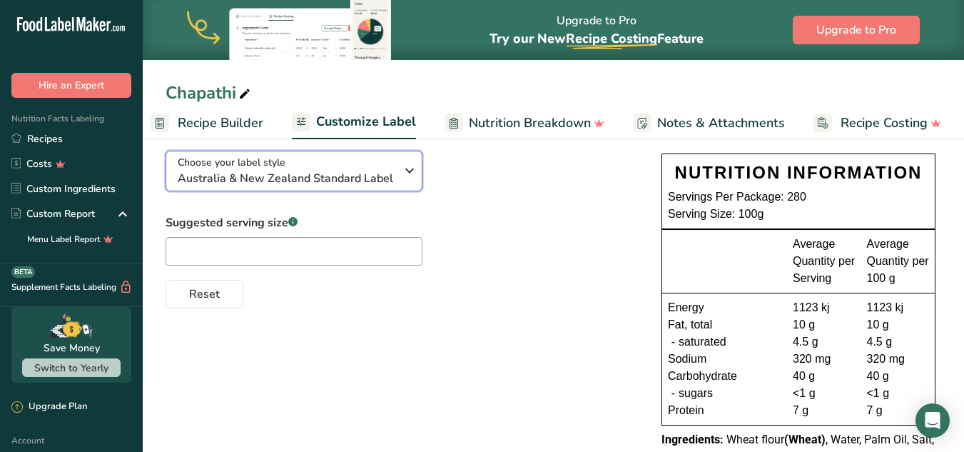
click at [370, 181] on span "Australia & New Zealand Standard Label" at bounding box center [287, 178] width 218 height 17
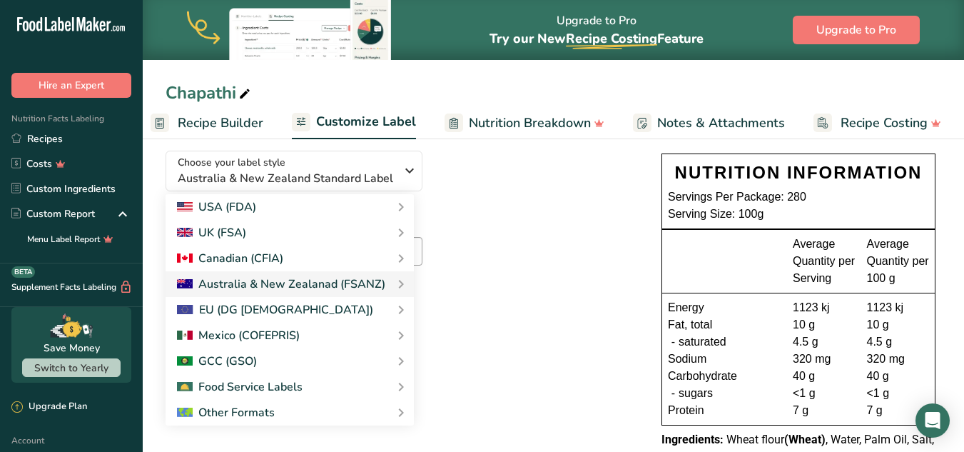
click at [215, 128] on span "Recipe Builder" at bounding box center [221, 122] width 86 height 19
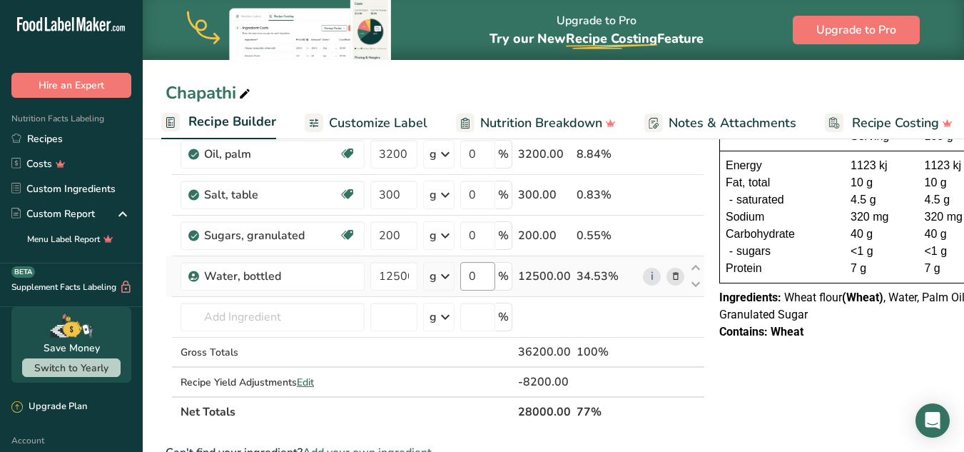
scroll to position [285, 0]
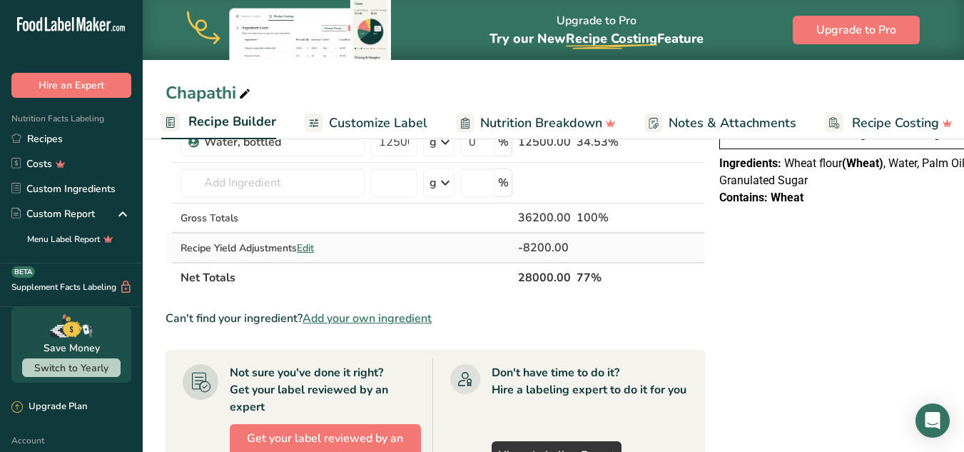
click at [308, 245] on span "Edit" at bounding box center [305, 248] width 17 height 14
select select "0"
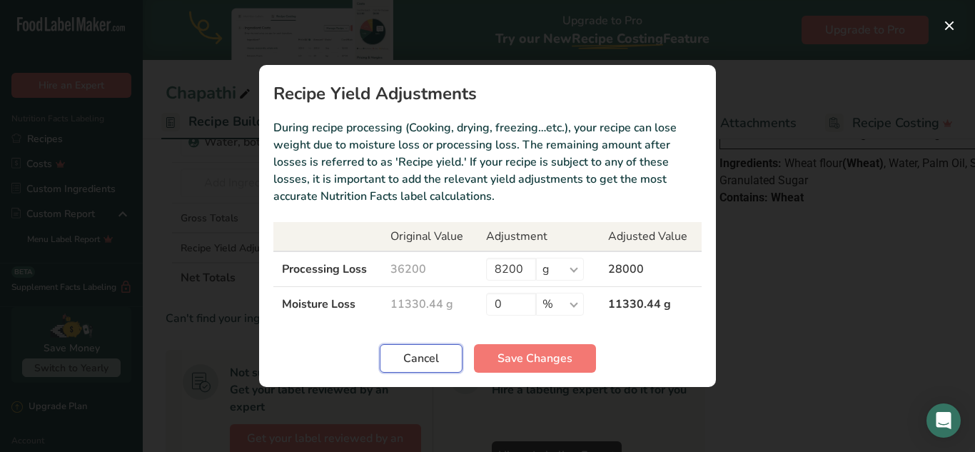
click at [413, 355] on span "Cancel" at bounding box center [421, 358] width 36 height 17
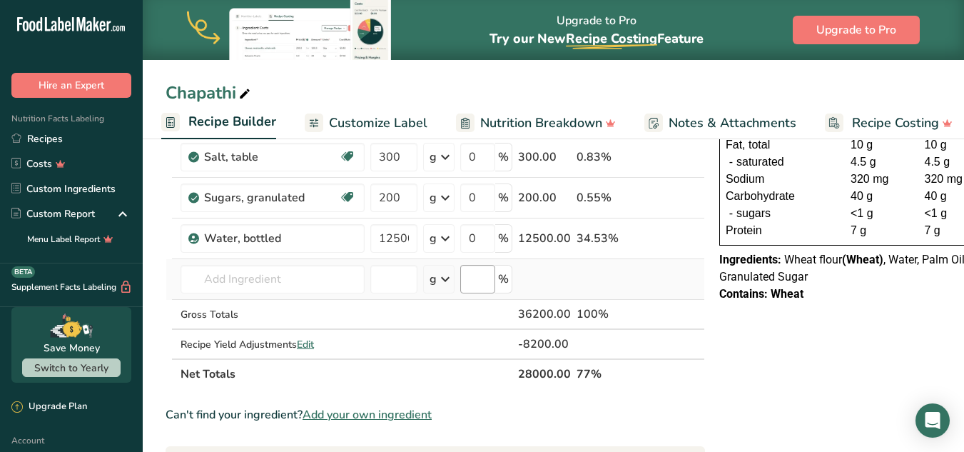
scroll to position [214, 0]
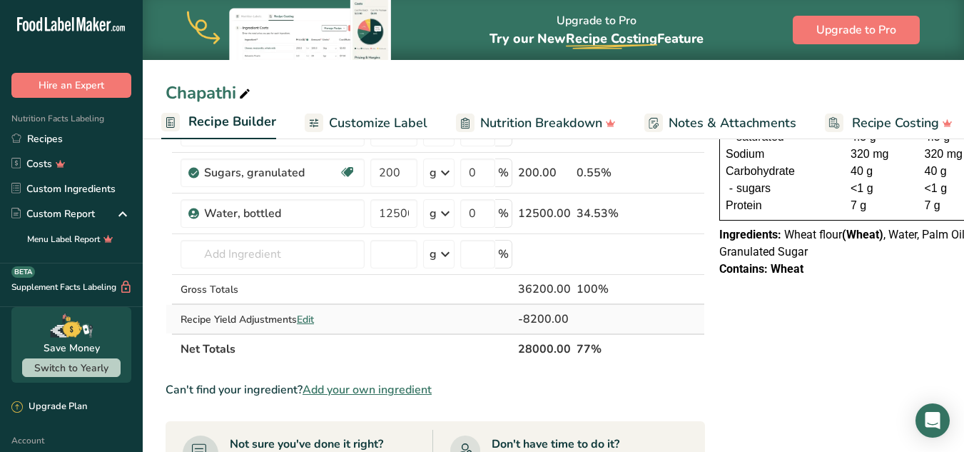
click at [311, 319] on span "Edit" at bounding box center [305, 320] width 17 height 14
select select "0"
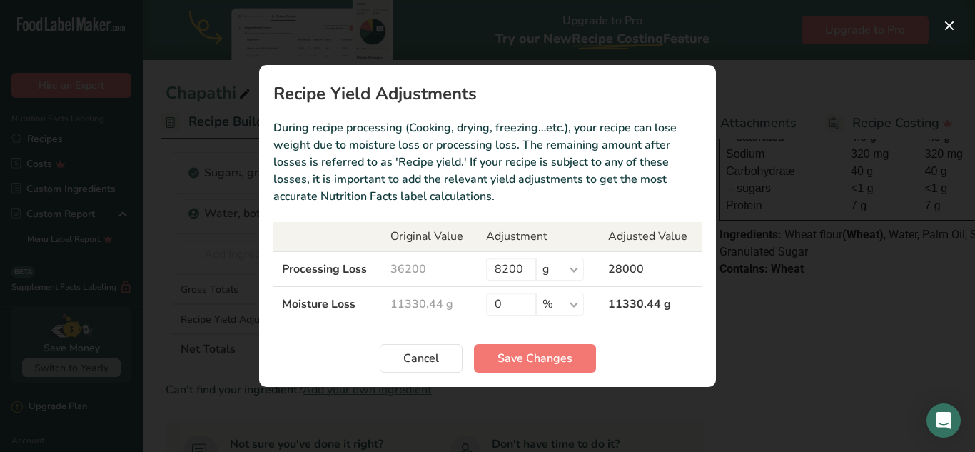
click at [400, 307] on td "11330.44 g" at bounding box center [430, 304] width 96 height 35
click at [516, 295] on input "0" at bounding box center [511, 304] width 50 height 23
click at [947, 26] on button "Recipe yield modal" at bounding box center [949, 25] width 23 height 23
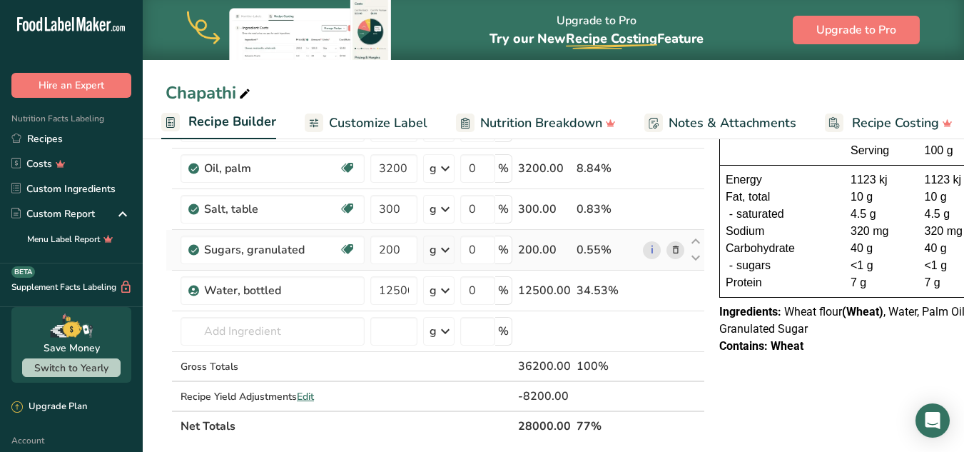
scroll to position [143, 0]
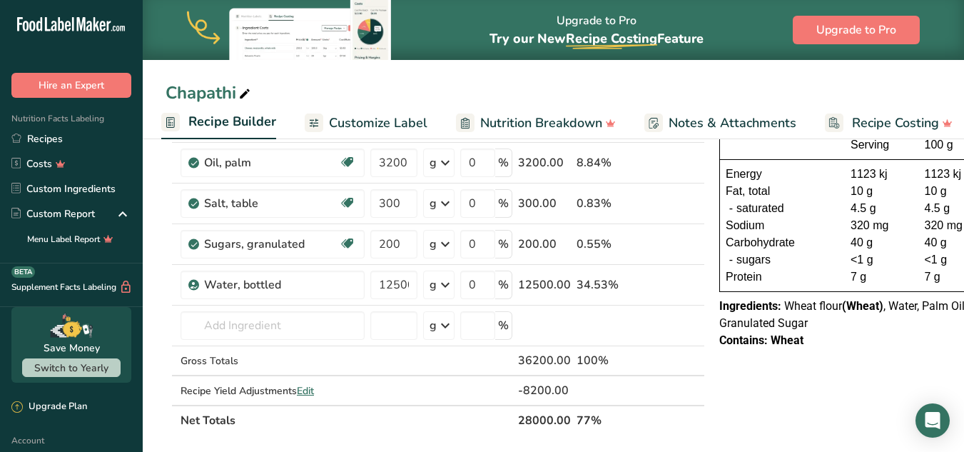
click at [387, 124] on span "Customize Label" at bounding box center [378, 122] width 98 height 19
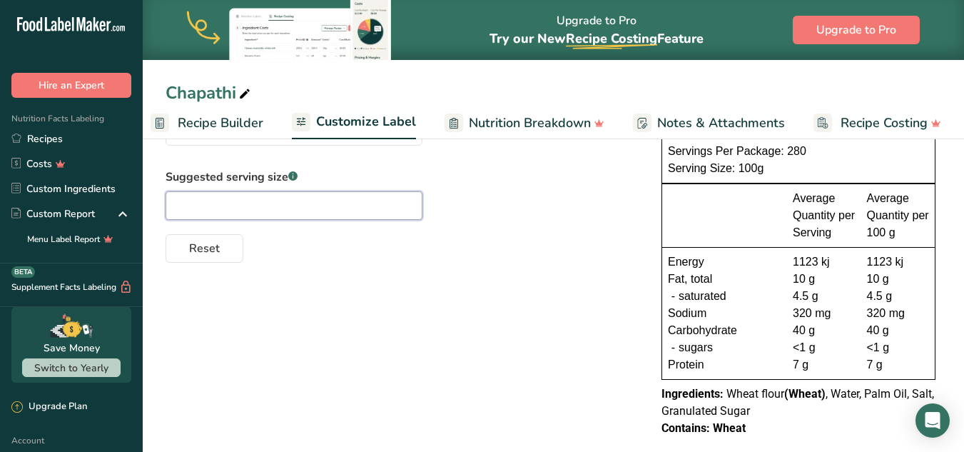
click at [388, 215] on input "text" at bounding box center [294, 205] width 257 height 29
click at [181, 121] on span "Recipe Builder" at bounding box center [221, 122] width 86 height 19
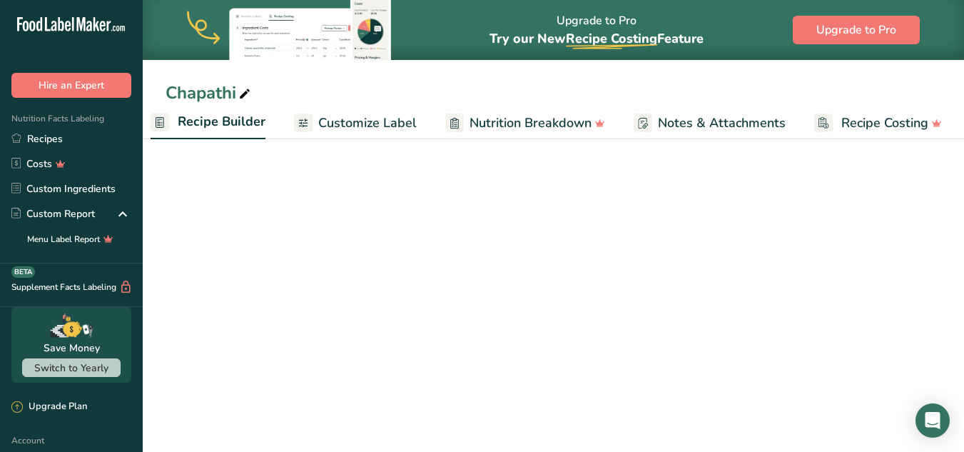
scroll to position [0, 138]
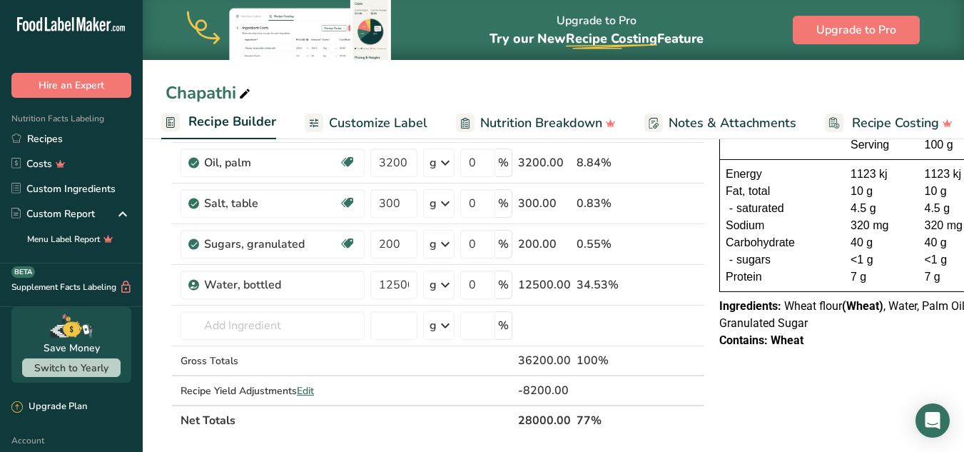
click at [389, 121] on span "Customize Label" at bounding box center [378, 122] width 98 height 19
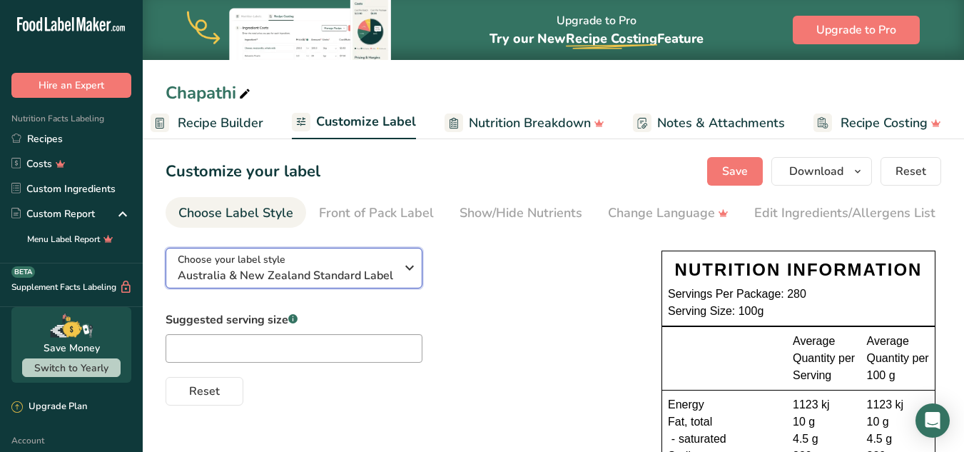
click at [396, 263] on div "Choose your label style [GEOGRAPHIC_DATA] & New Zealand Standard Label" at bounding box center [292, 268] width 228 height 32
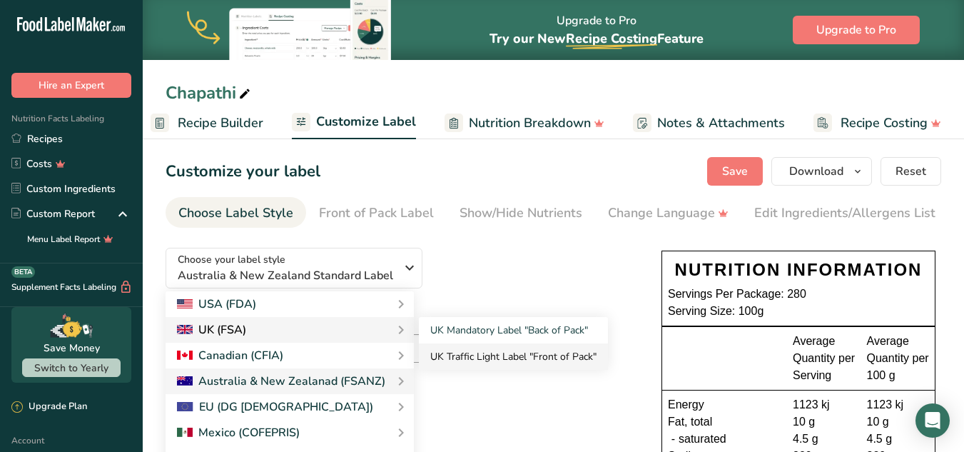
click at [481, 354] on link "UK Traffic Light Label "Front of Pack"" at bounding box center [513, 356] width 189 height 26
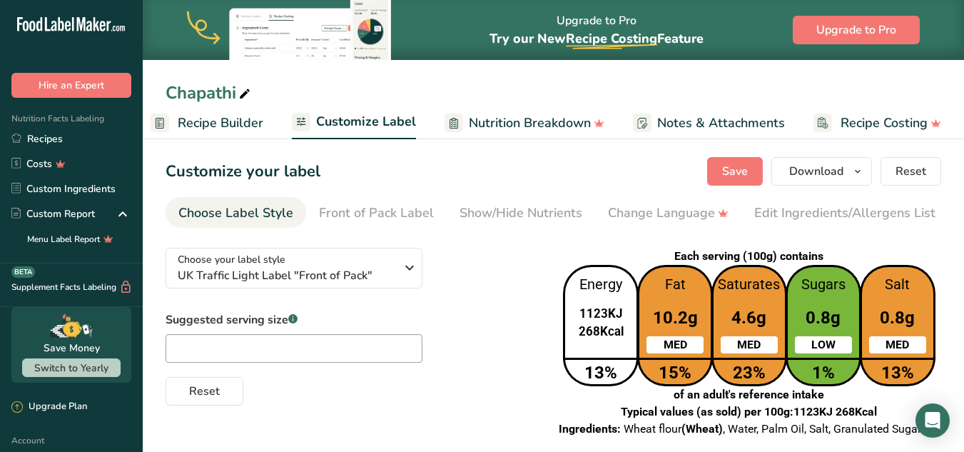
drag, startPoint x: 577, startPoint y: 313, endPoint x: 629, endPoint y: 341, distance: 58.8
click at [629, 341] on div "1123KJ 268Kcal" at bounding box center [601, 325] width 76 height 64
click at [697, 330] on p "10.2g" at bounding box center [674, 318] width 71 height 26
drag, startPoint x: 702, startPoint y: 325, endPoint x: 637, endPoint y: 323, distance: 65.0
click at [637, 323] on div "10.2g MED" at bounding box center [675, 325] width 76 height 64
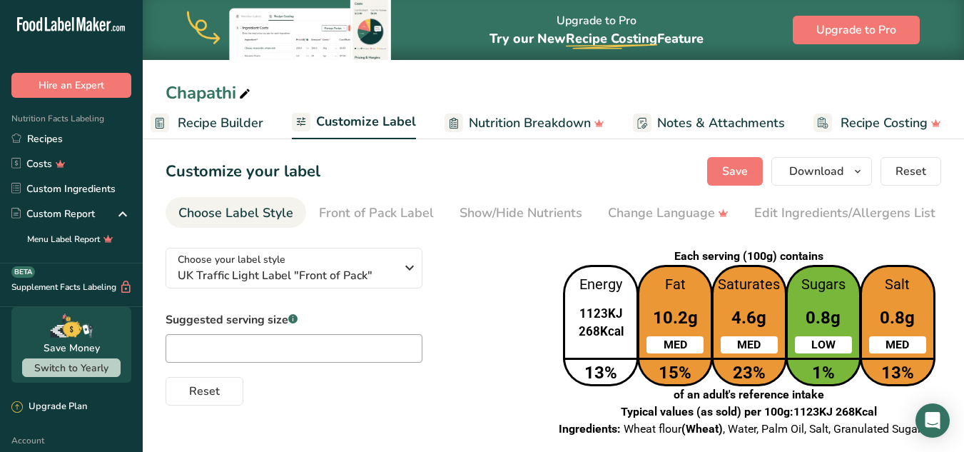
drag, startPoint x: 775, startPoint y: 317, endPoint x: 721, endPoint y: 305, distance: 55.4
click at [721, 305] on div "4.6g MED" at bounding box center [749, 325] width 76 height 64
drag, startPoint x: 851, startPoint y: 323, endPoint x: 794, endPoint y: 328, distance: 56.6
click at [794, 328] on p "0.8g" at bounding box center [823, 318] width 71 height 26
drag, startPoint x: 921, startPoint y: 315, endPoint x: 873, endPoint y: 329, distance: 50.4
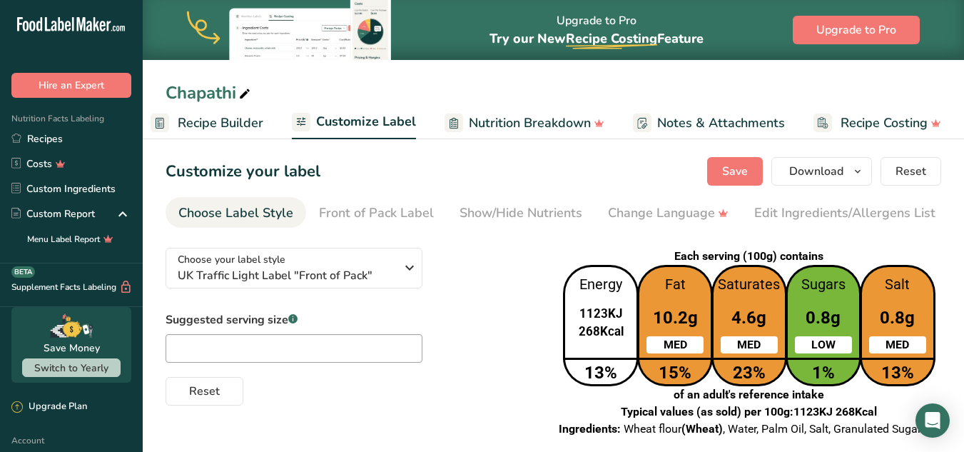
click at [873, 329] on p "0.8g" at bounding box center [897, 318] width 71 height 26
click at [218, 119] on span "Recipe Builder" at bounding box center [221, 122] width 86 height 19
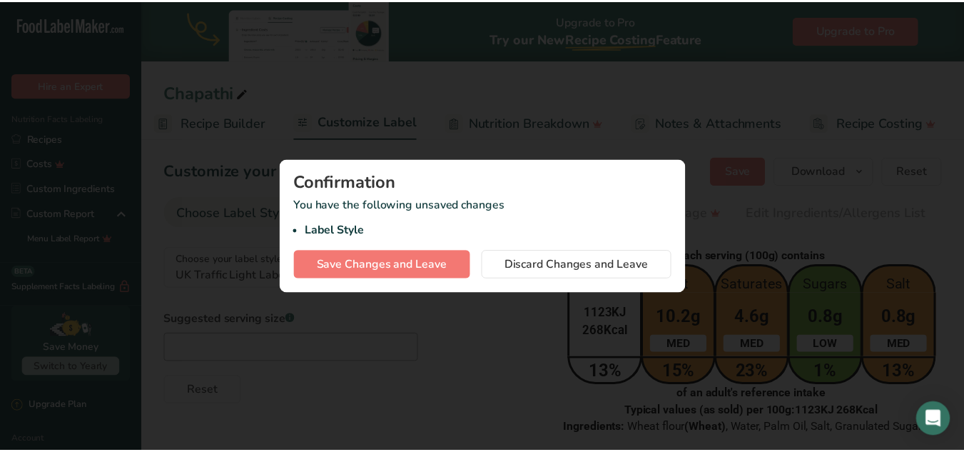
scroll to position [0, 138]
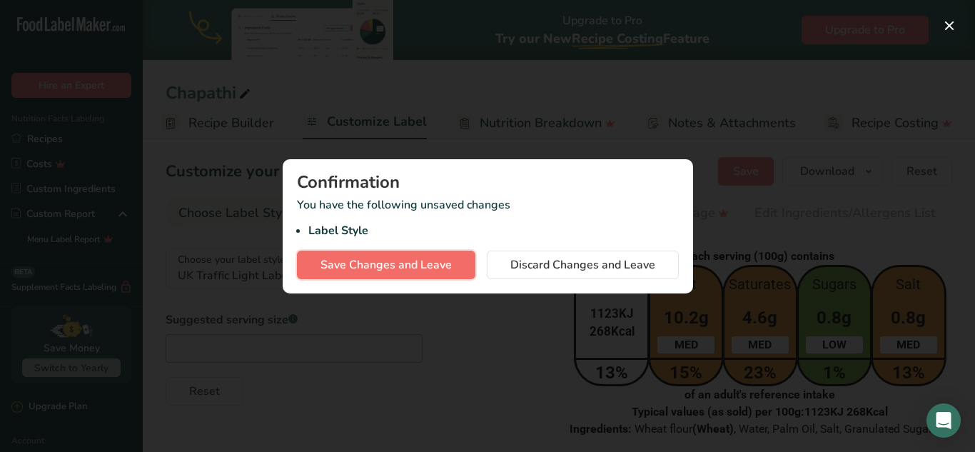
click at [388, 265] on span "Save Changes and Leave" at bounding box center [385, 264] width 131 height 17
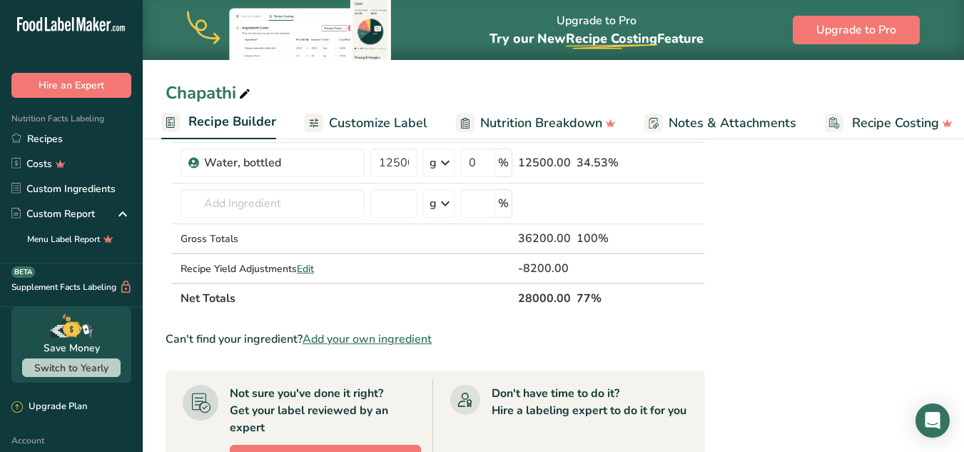
scroll to position [285, 0]
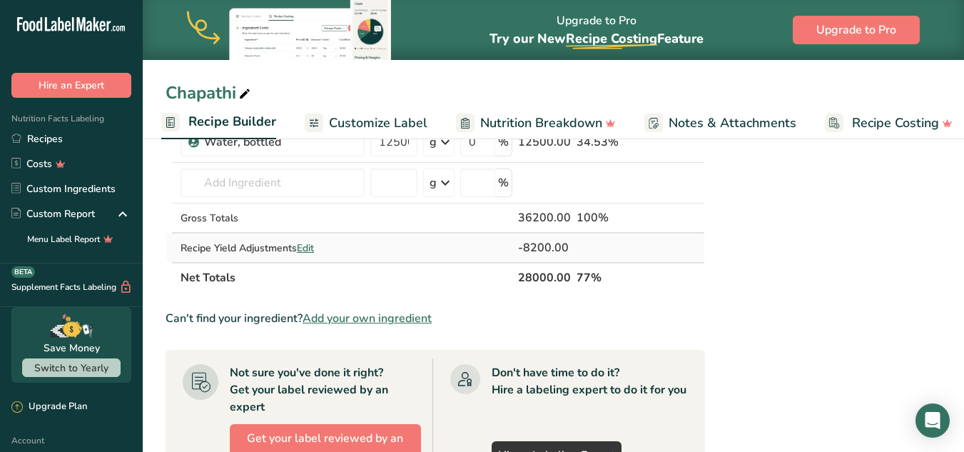
click at [313, 246] on span "Edit" at bounding box center [305, 248] width 17 height 14
select select "0"
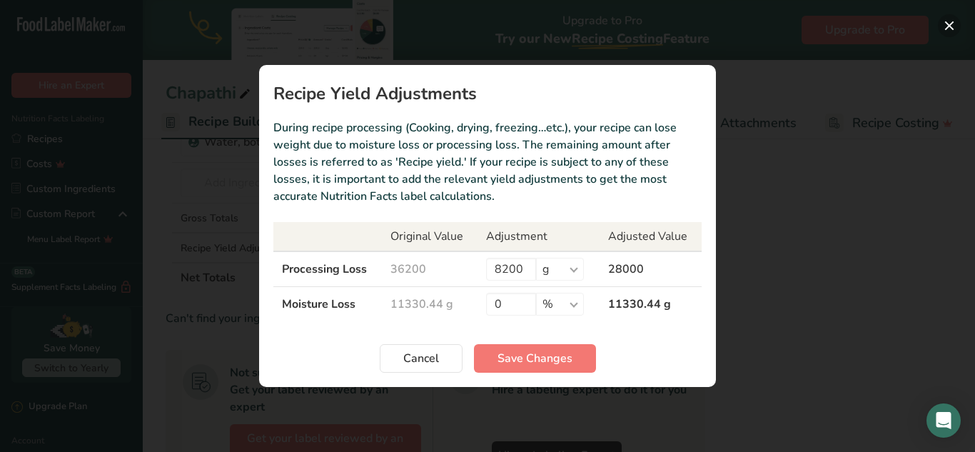
click at [948, 23] on button "Recipe yield modal" at bounding box center [949, 25] width 23 height 23
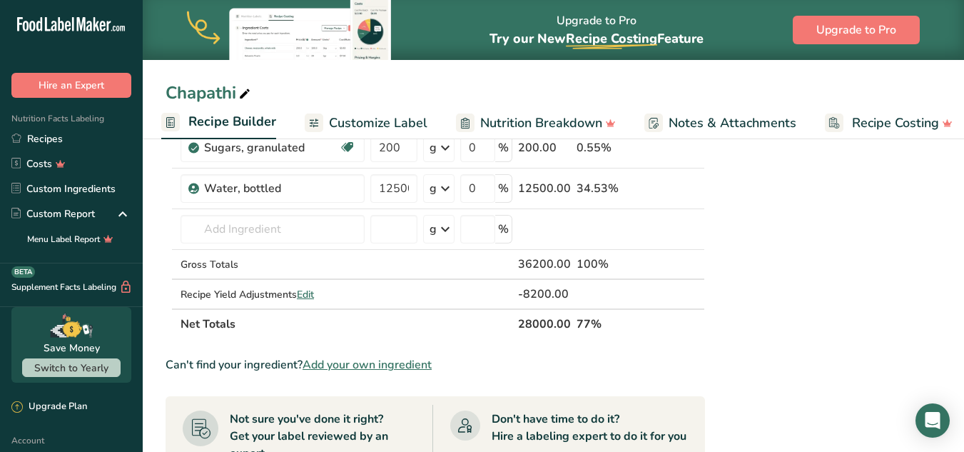
scroll to position [214, 0]
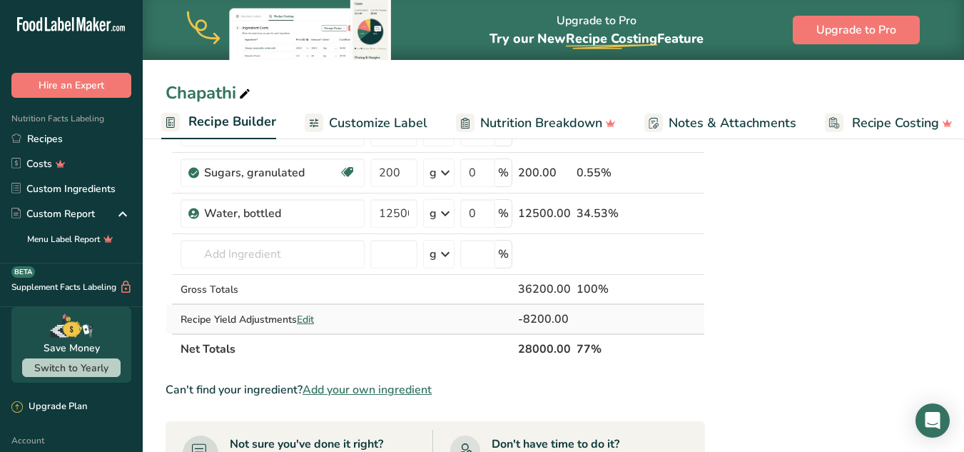
click at [314, 318] on span "Edit" at bounding box center [305, 320] width 17 height 14
select select "0"
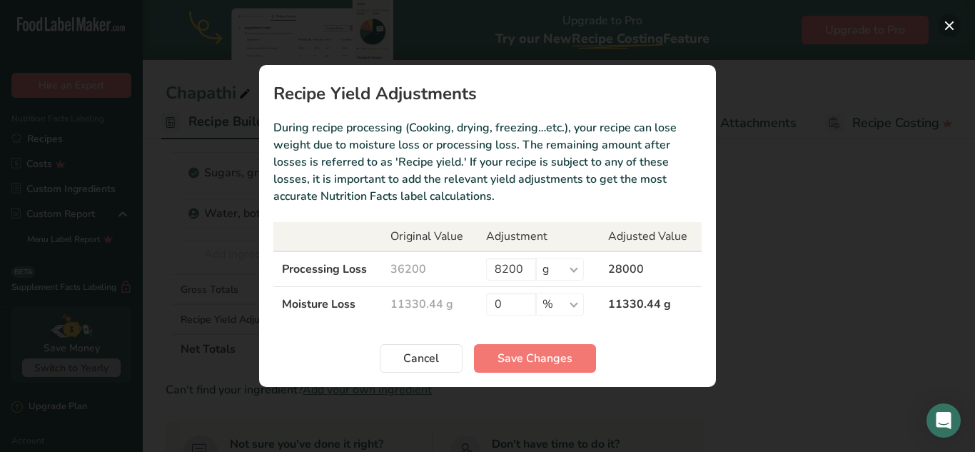
click at [948, 22] on button "Recipe yield modal" at bounding box center [949, 25] width 23 height 23
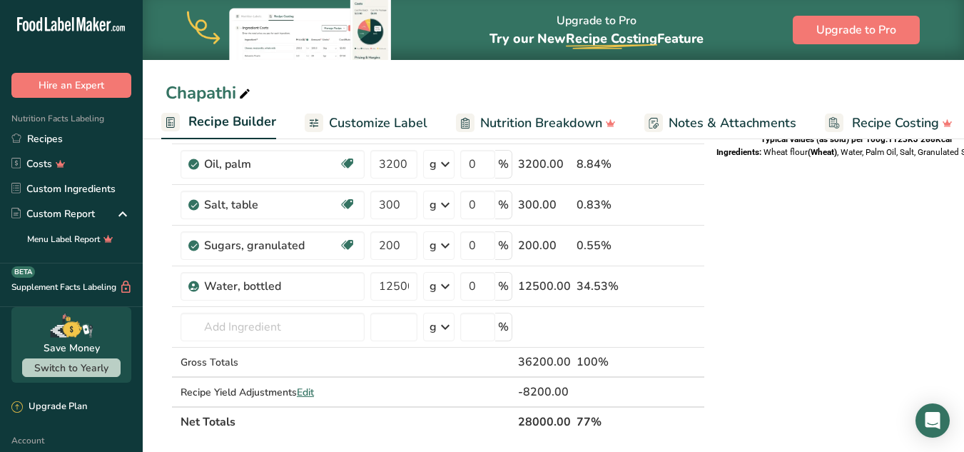
scroll to position [285, 0]
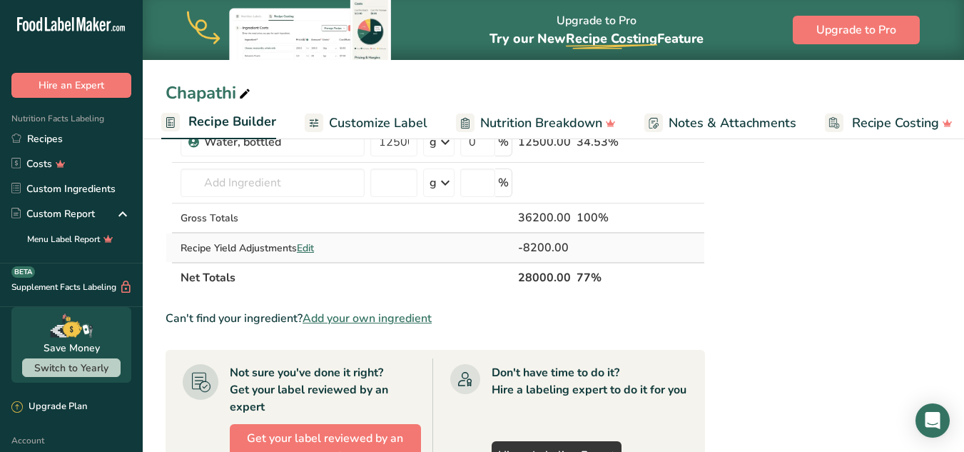
click at [314, 245] on span "Edit" at bounding box center [305, 248] width 17 height 14
select select "0"
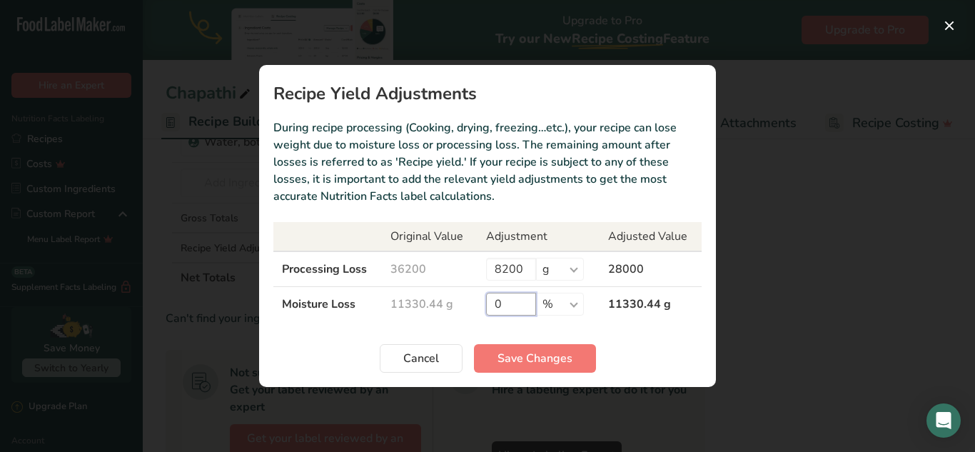
click at [507, 303] on input "0" at bounding box center [511, 304] width 50 height 23
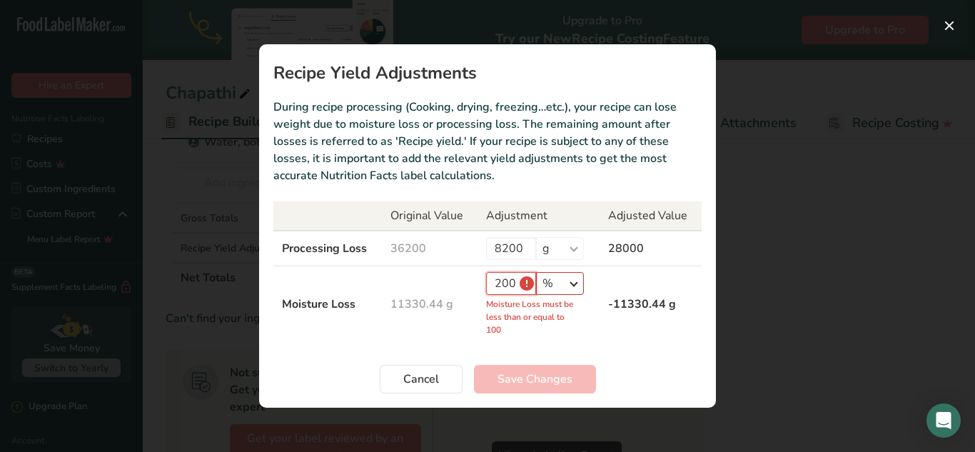
type input "200"
click at [574, 281] on select "% g kg mg mcg lb oz" at bounding box center [560, 283] width 48 height 23
select select "0"
click at [536, 293] on select "% g kg mg mcg lb oz" at bounding box center [560, 283] width 48 height 23
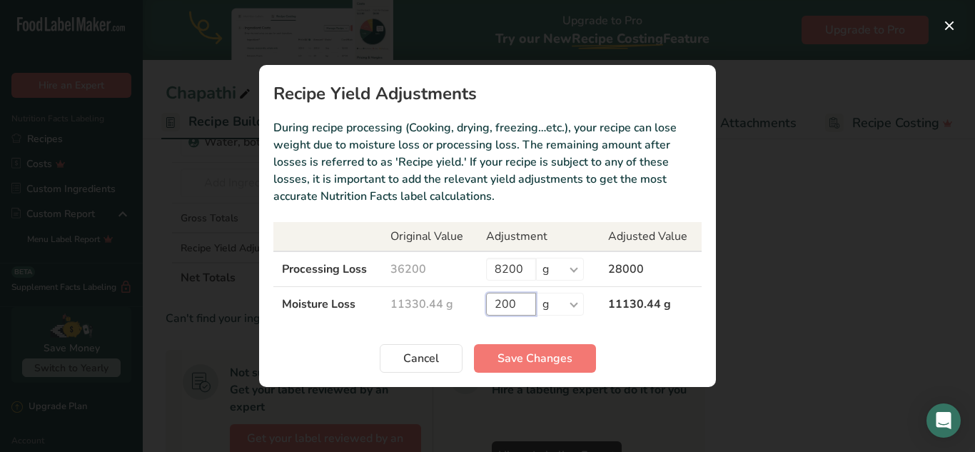
click at [520, 300] on input "200" at bounding box center [511, 304] width 50 height 23
type input "2000"
click at [524, 266] on input "8200" at bounding box center [511, 269] width 50 height 23
type input "8"
type input "6200"
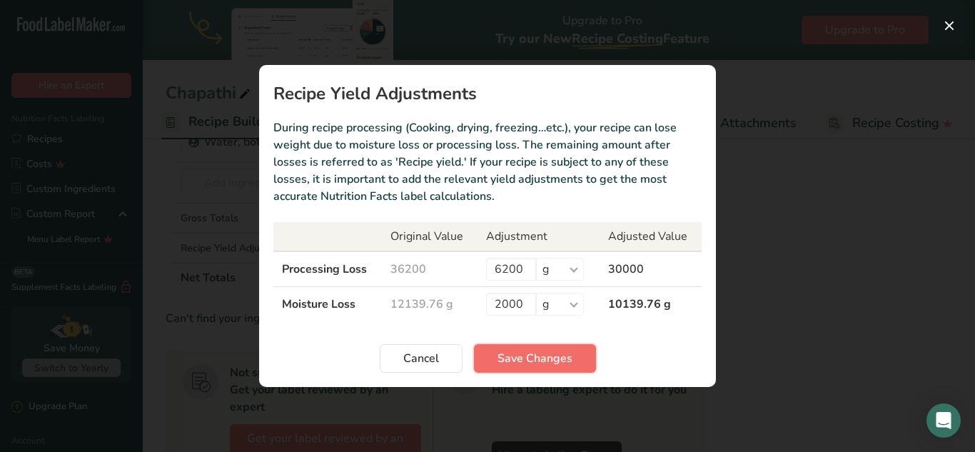
click at [548, 361] on span "Save Changes" at bounding box center [534, 358] width 75 height 17
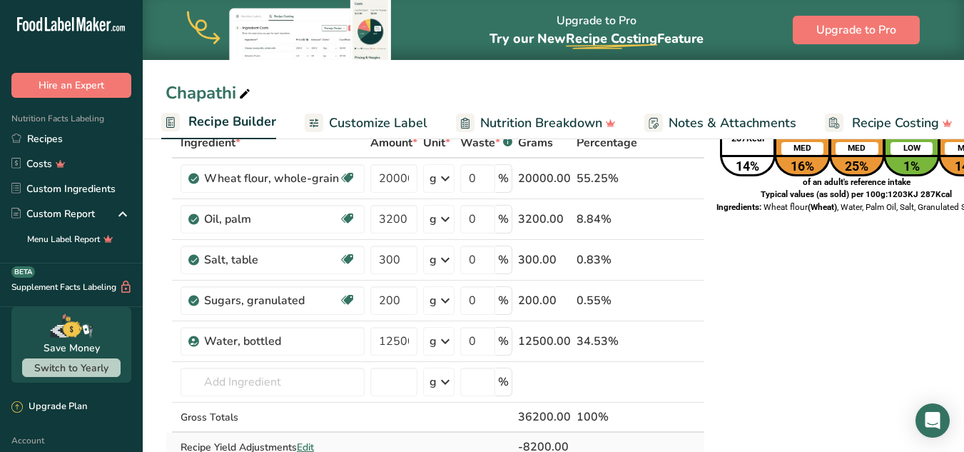
scroll to position [214, 0]
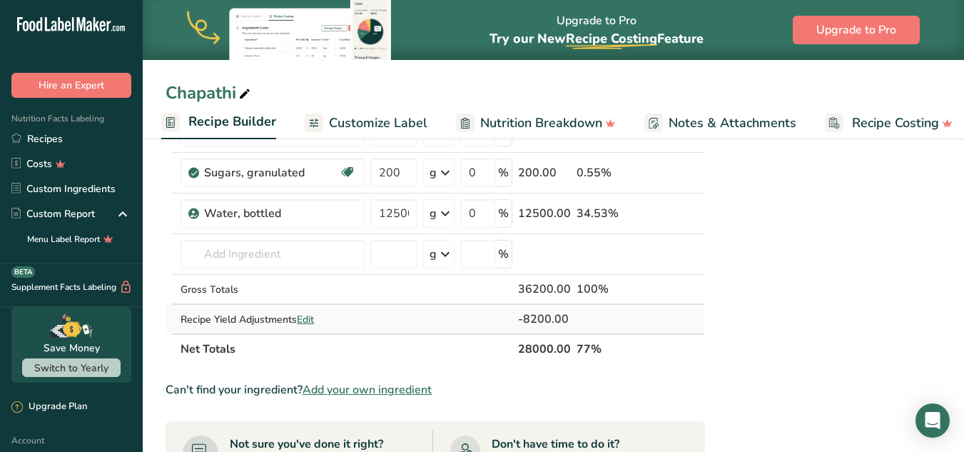
click at [312, 316] on span "Edit" at bounding box center [305, 320] width 17 height 14
select select "0"
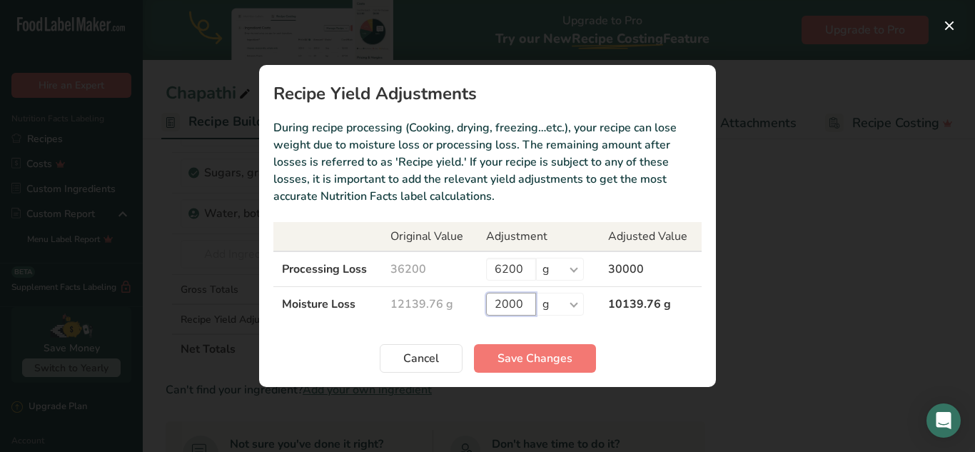
click at [527, 310] on input "2000" at bounding box center [511, 304] width 50 height 23
type input "2"
click at [504, 270] on input "6200" at bounding box center [511, 269] width 50 height 23
type input "8200"
click at [544, 357] on span "Save Changes" at bounding box center [534, 358] width 75 height 17
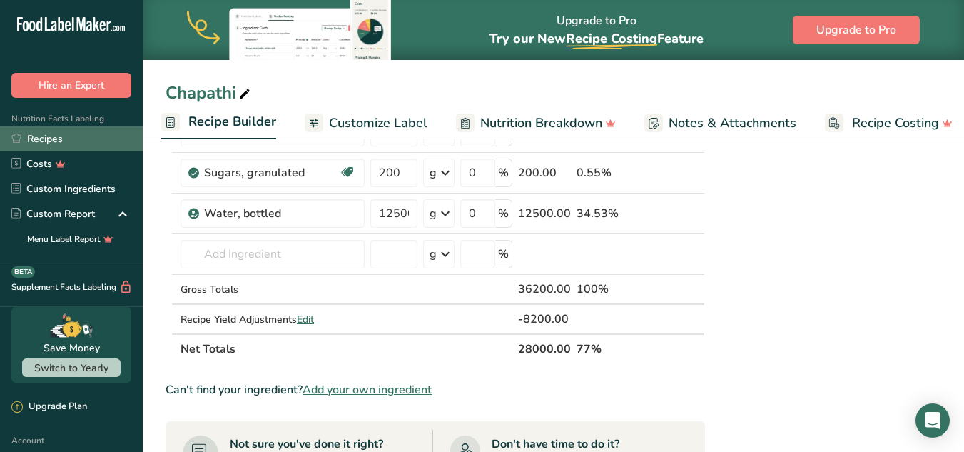
click at [61, 143] on link "Recipes" at bounding box center [71, 138] width 143 height 25
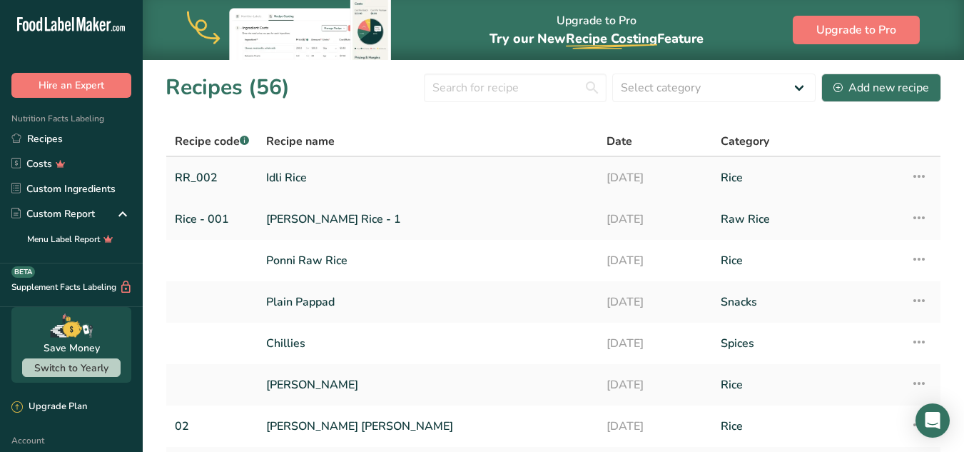
click at [327, 183] on link "Idli Rice" at bounding box center [427, 178] width 323 height 30
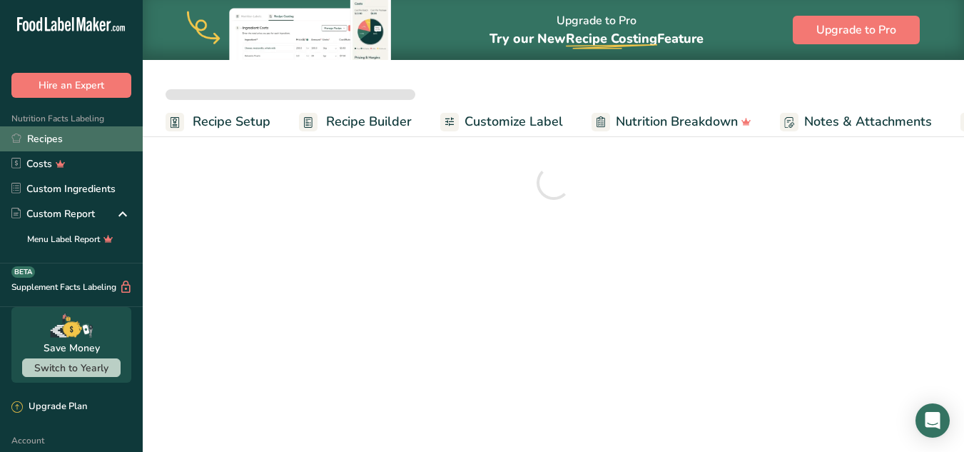
click at [38, 133] on link "Recipes" at bounding box center [71, 138] width 143 height 25
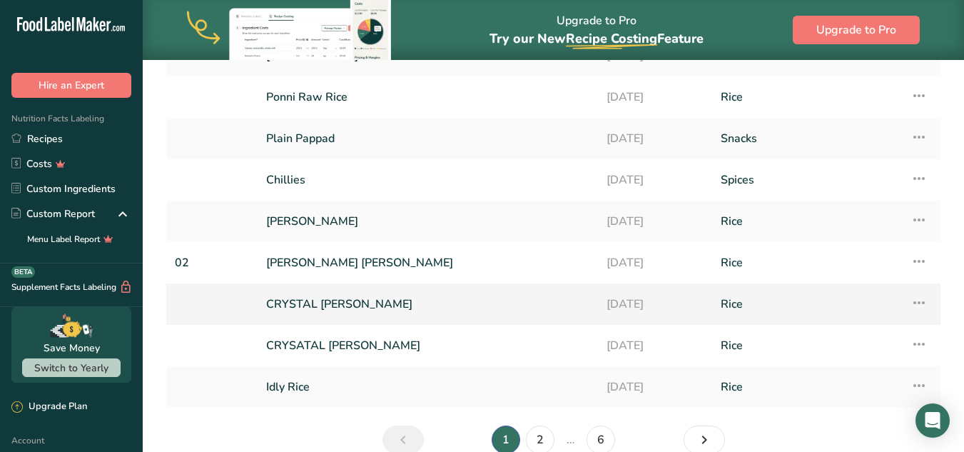
scroll to position [234, 0]
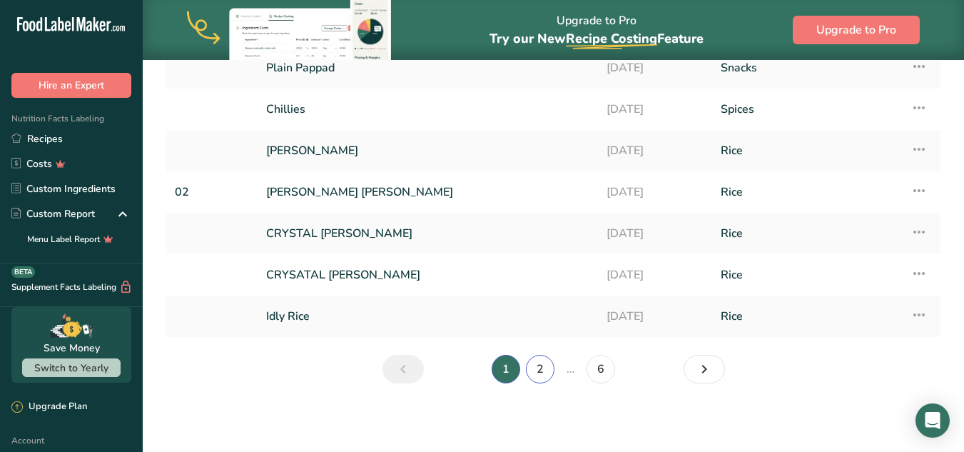
click at [541, 381] on link "2" at bounding box center [540, 369] width 29 height 29
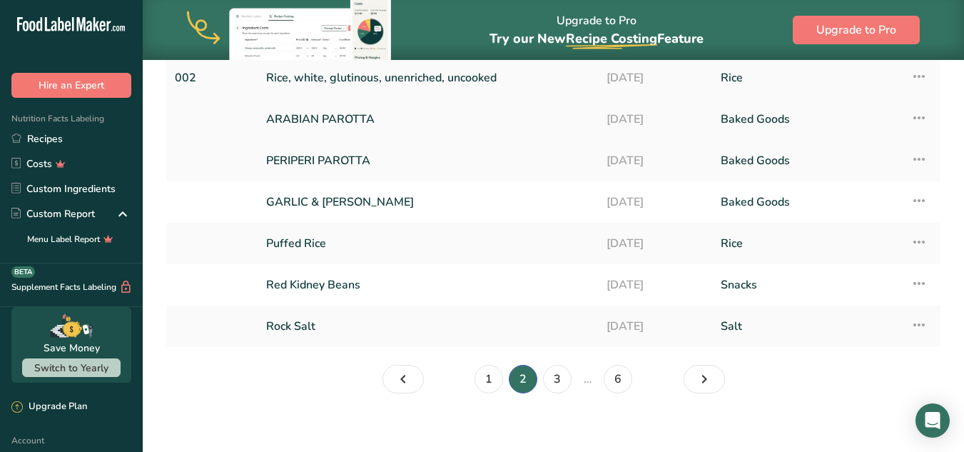
scroll to position [234, 0]
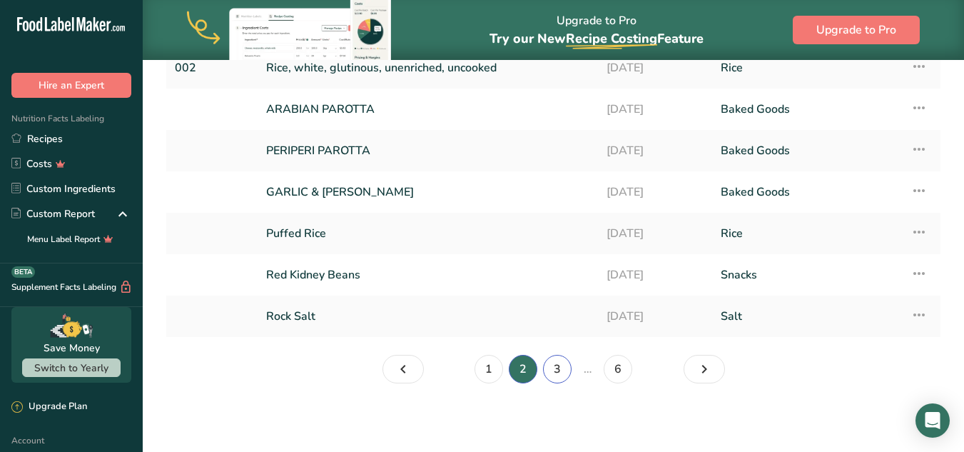
click at [555, 372] on link "3" at bounding box center [557, 369] width 29 height 29
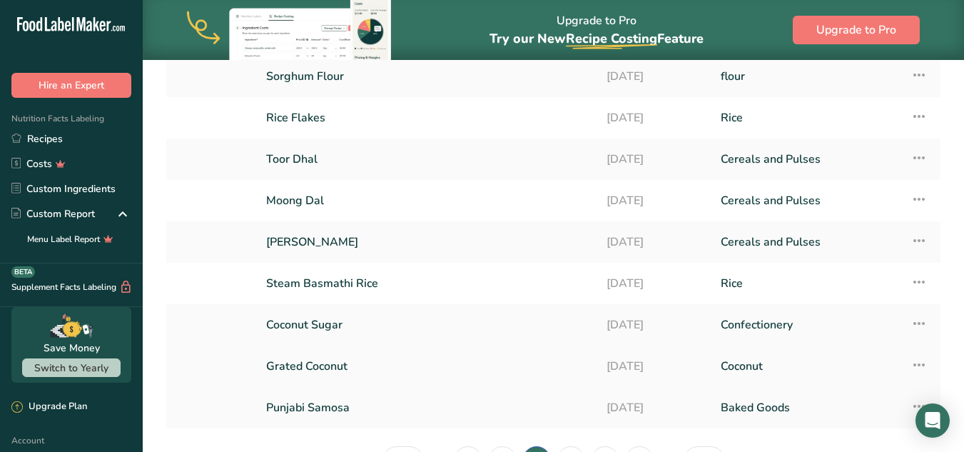
scroll to position [214, 0]
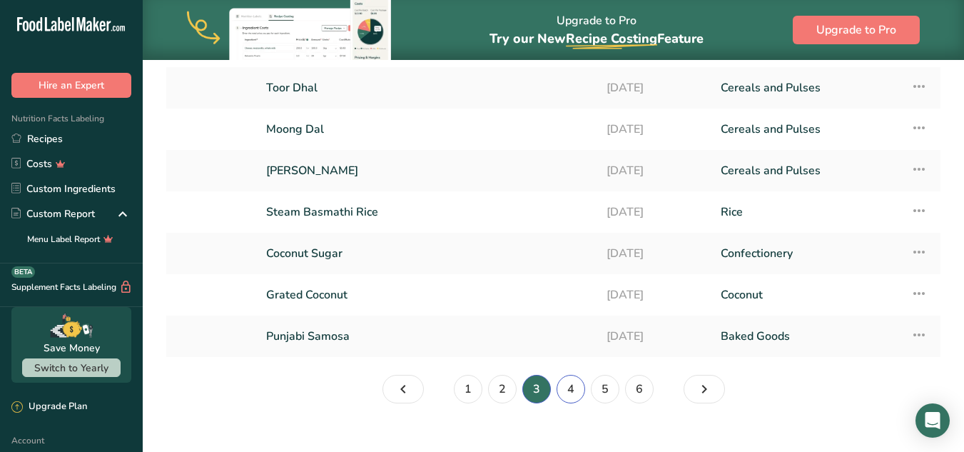
click at [572, 391] on link "4" at bounding box center [571, 389] width 29 height 29
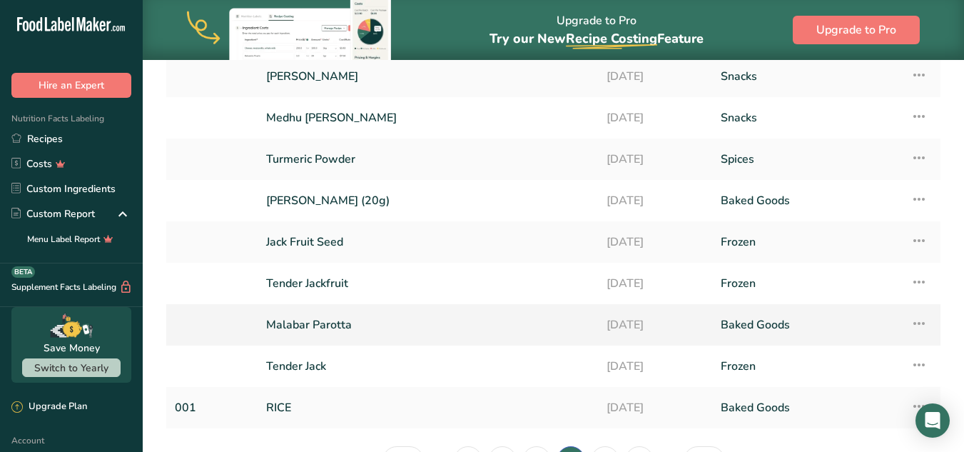
scroll to position [214, 0]
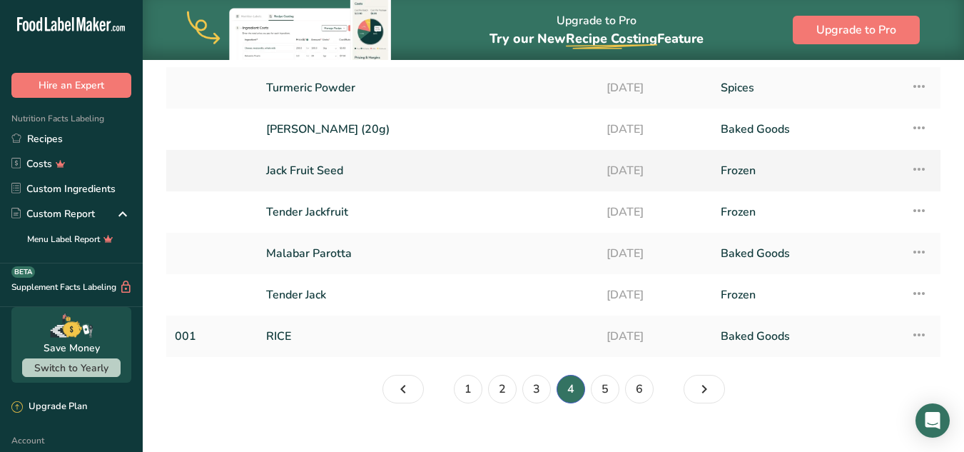
click at [348, 170] on link "Jack Fruit Seed" at bounding box center [427, 171] width 323 height 30
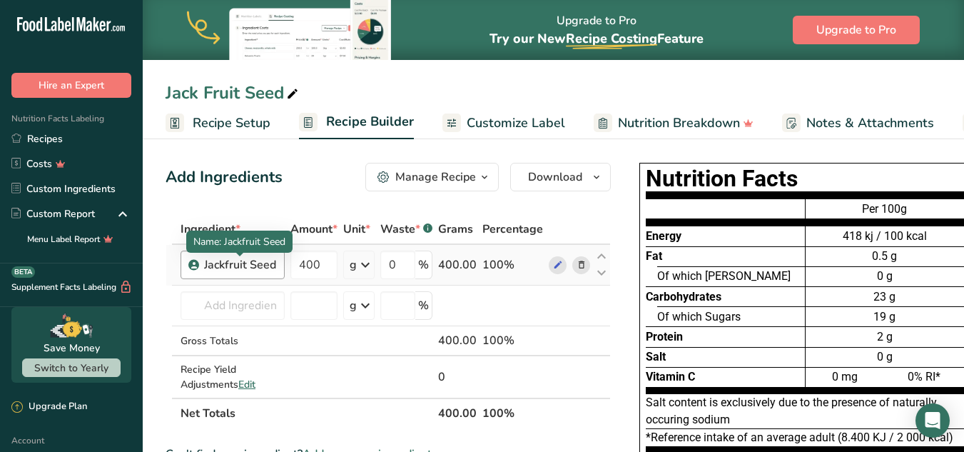
click at [263, 267] on div "Jackfruit Seed" at bounding box center [240, 264] width 72 height 17
click at [244, 265] on div "Jackfruit Seed" at bounding box center [240, 264] width 72 height 17
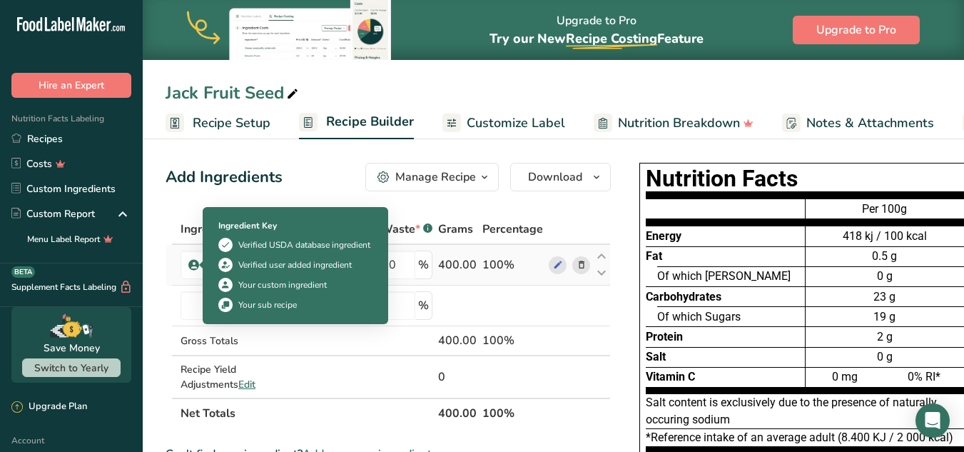
click at [190, 266] on icon at bounding box center [194, 264] width 9 height 13
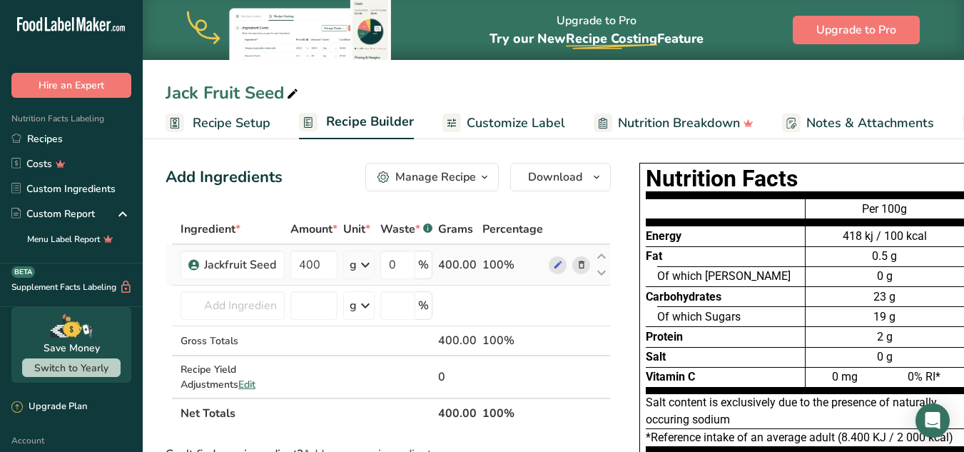
click at [190, 266] on icon at bounding box center [194, 264] width 9 height 13
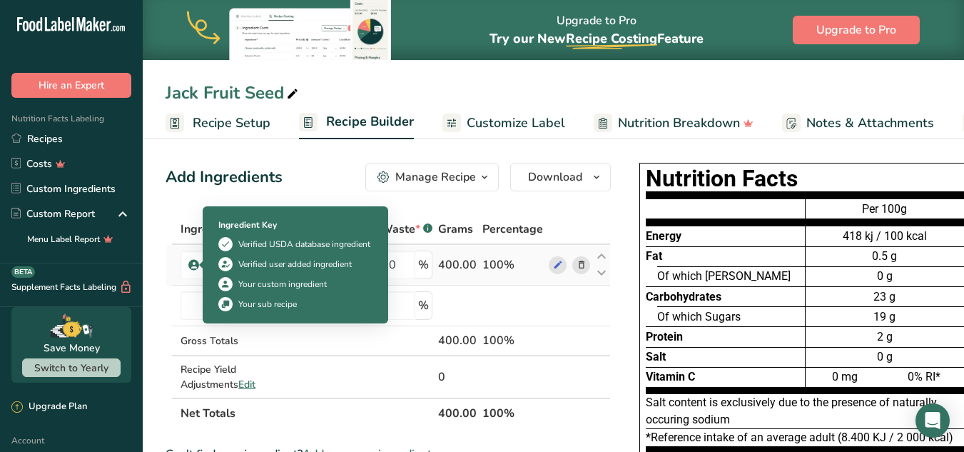
click at [193, 263] on icon at bounding box center [194, 264] width 9 height 13
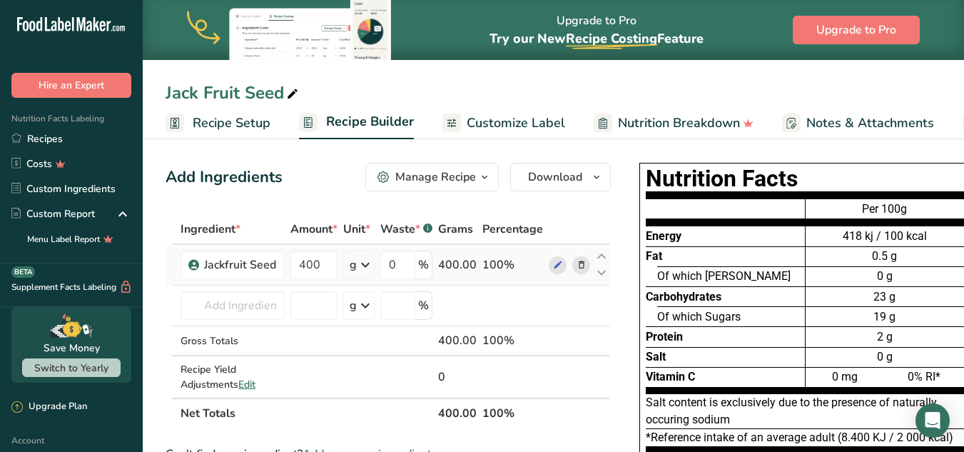
click at [193, 263] on icon at bounding box center [194, 264] width 9 height 13
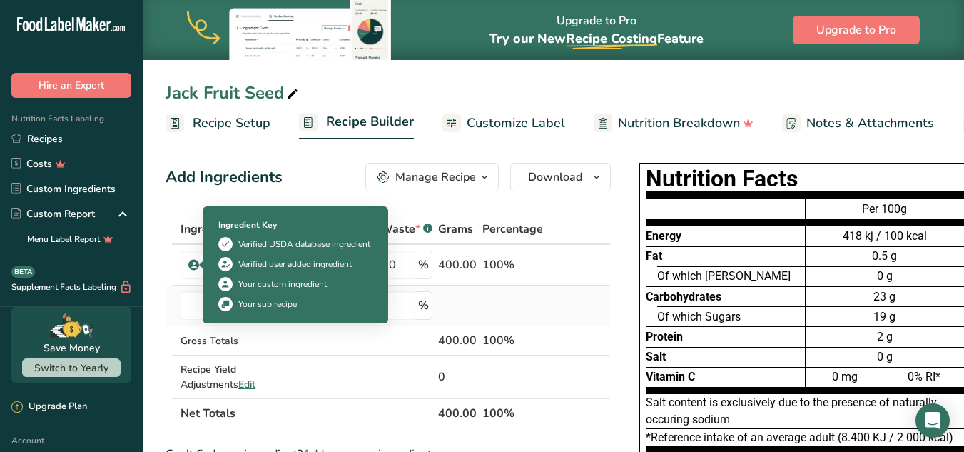
click at [176, 297] on td at bounding box center [175, 305] width 6 height 41
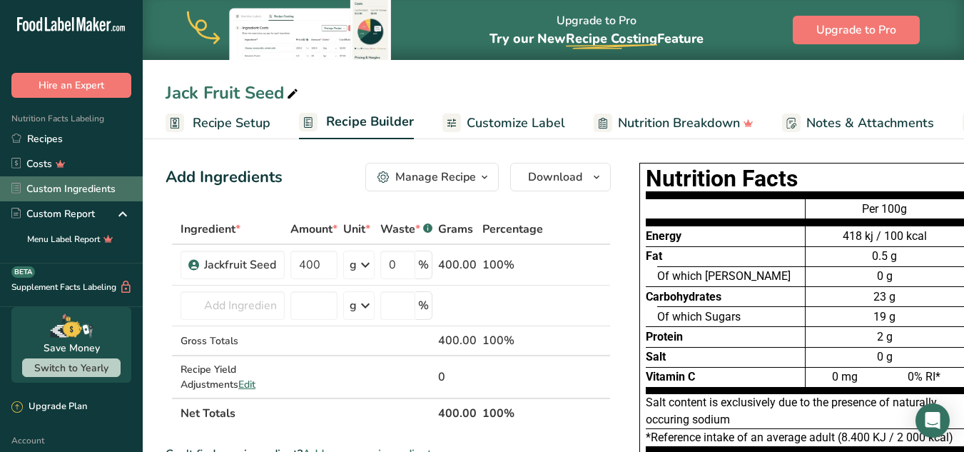
click at [50, 196] on link "Custom Ingredients" at bounding box center [71, 188] width 143 height 25
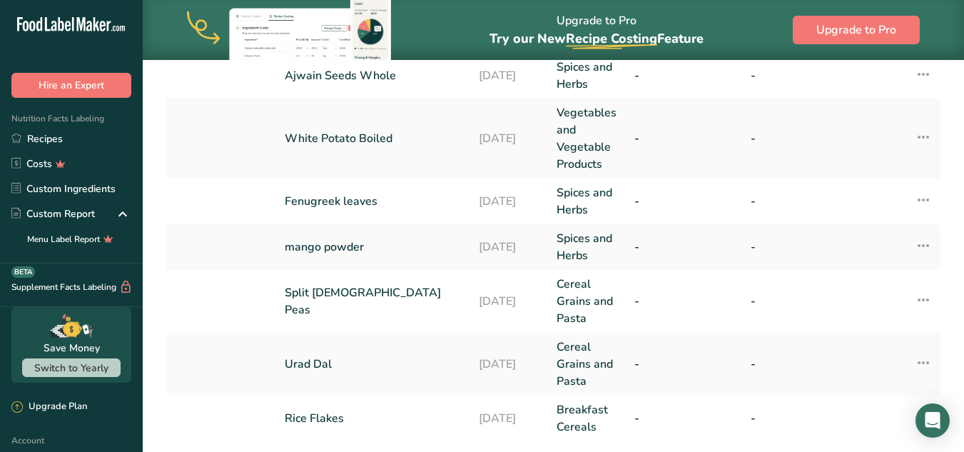
scroll to position [237, 0]
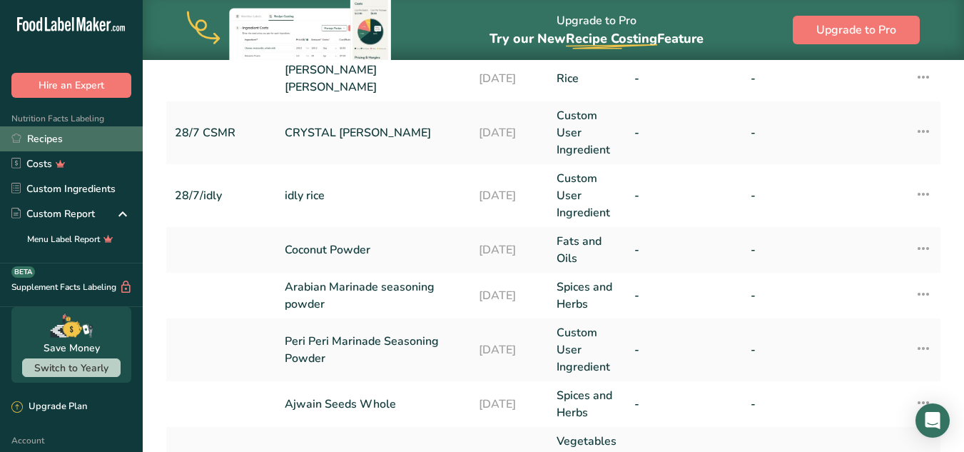
click at [65, 137] on link "Recipes" at bounding box center [71, 138] width 143 height 25
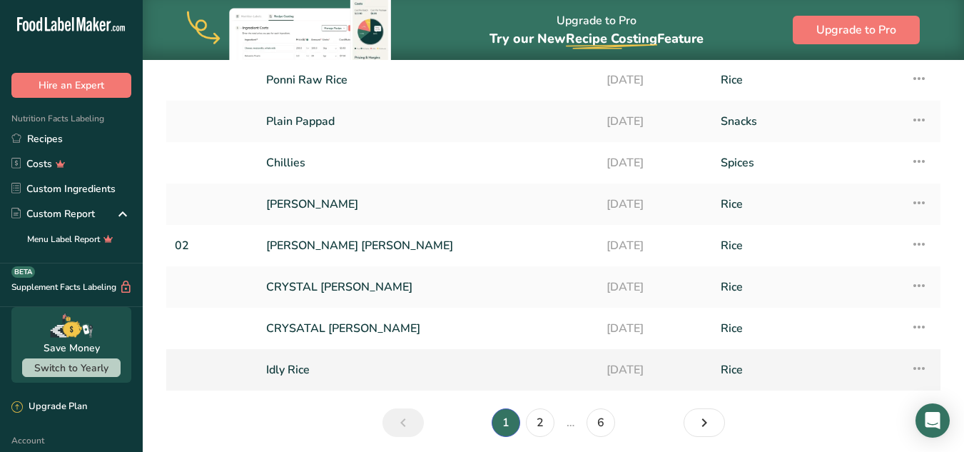
scroll to position [214, 0]
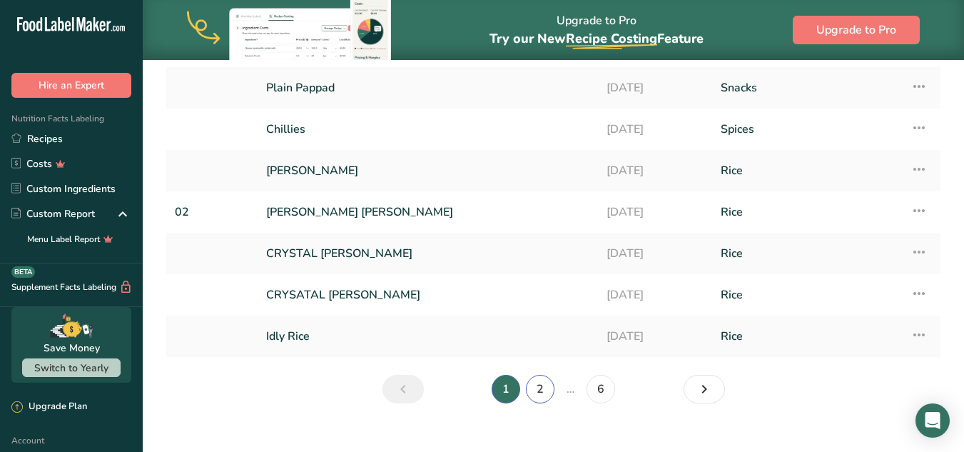
click at [533, 390] on link "2" at bounding box center [540, 389] width 29 height 29
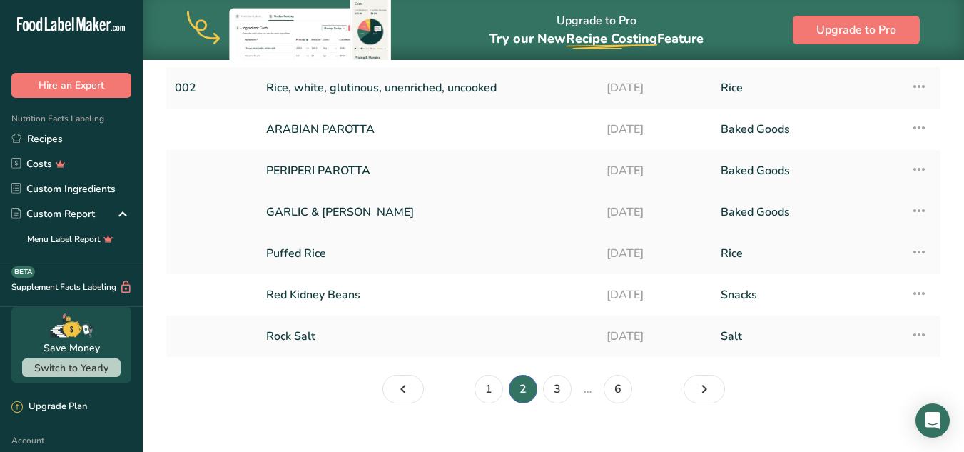
click at [321, 214] on link "GARLIC & [PERSON_NAME]" at bounding box center [427, 212] width 323 height 30
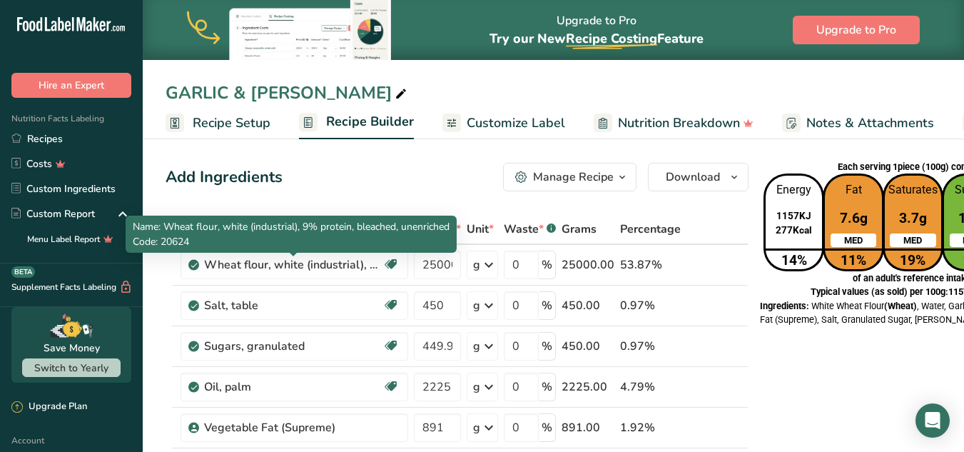
click at [193, 240] on p "Code: 20624" at bounding box center [291, 241] width 317 height 15
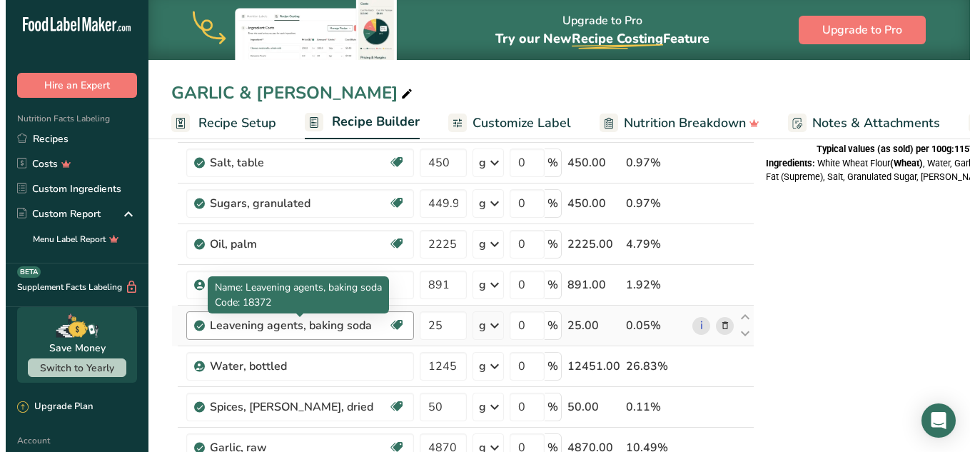
scroll to position [428, 0]
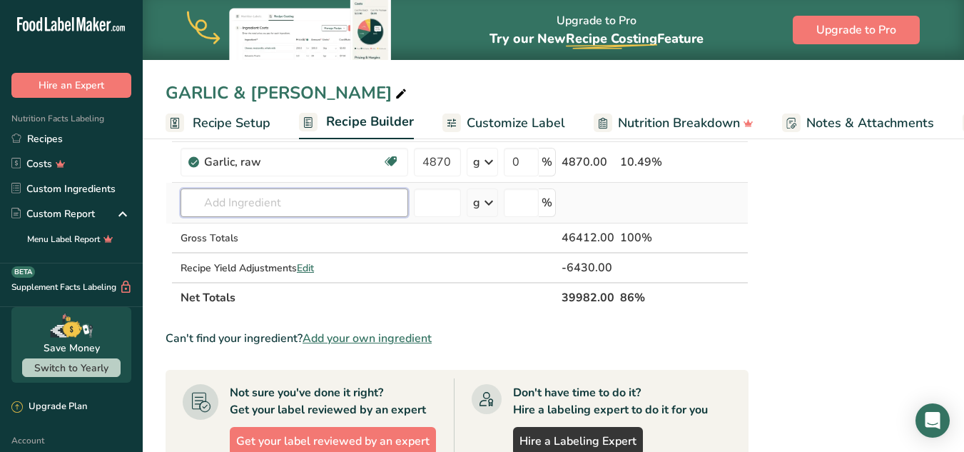
click at [265, 201] on input "text" at bounding box center [295, 202] width 228 height 29
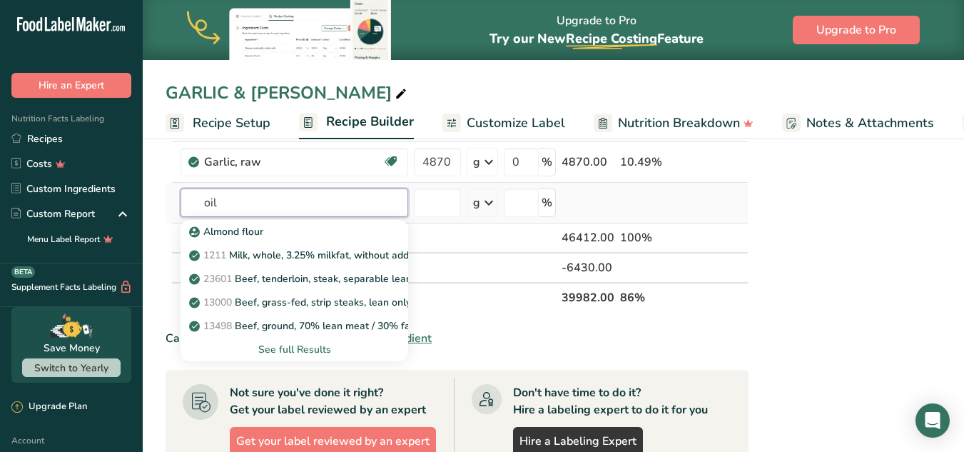
type input "oil"
click at [280, 347] on div "See full Results" at bounding box center [294, 349] width 205 height 15
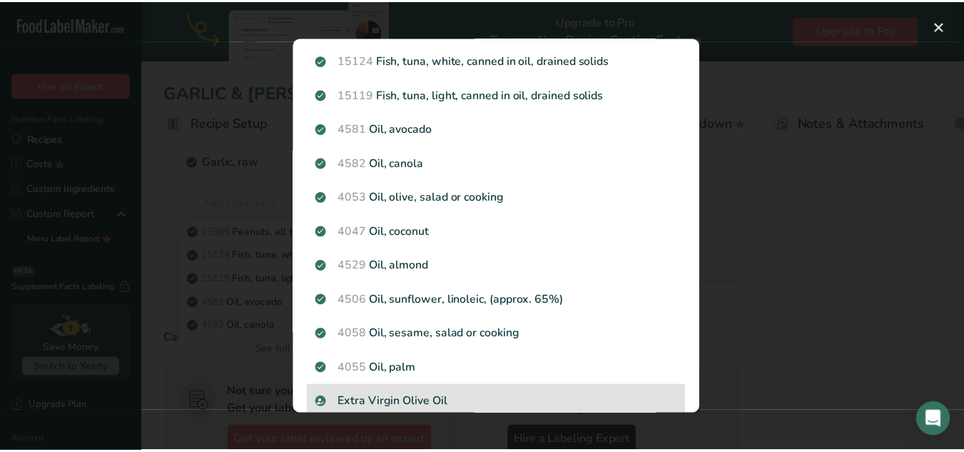
scroll to position [0, 0]
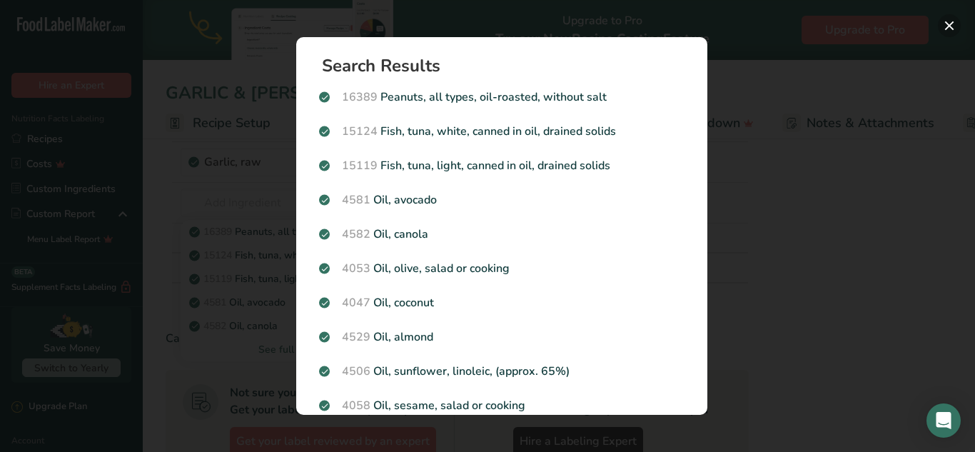
click at [953, 30] on button "Search results modal" at bounding box center [949, 25] width 23 height 23
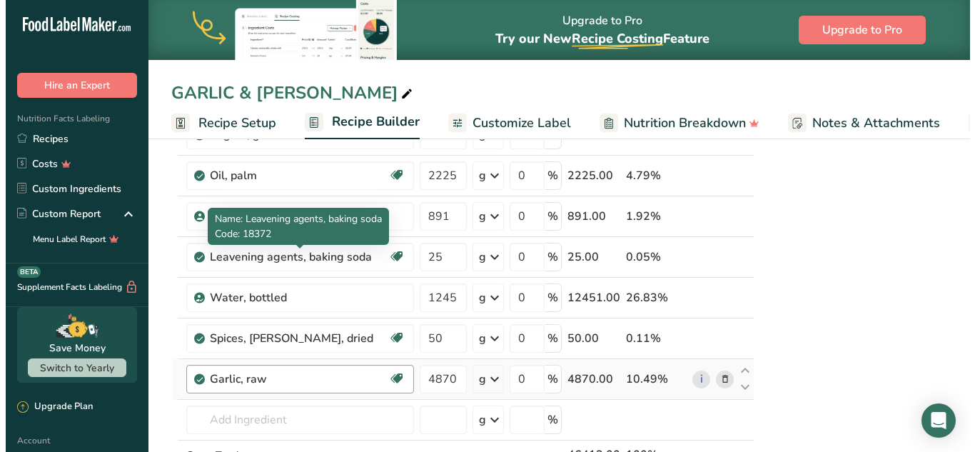
scroll to position [214, 0]
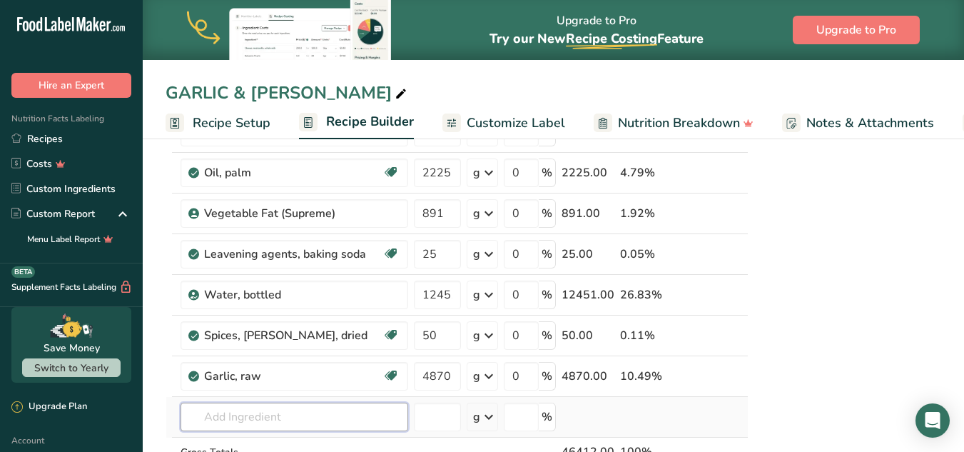
click at [240, 415] on input "text" at bounding box center [295, 416] width 228 height 29
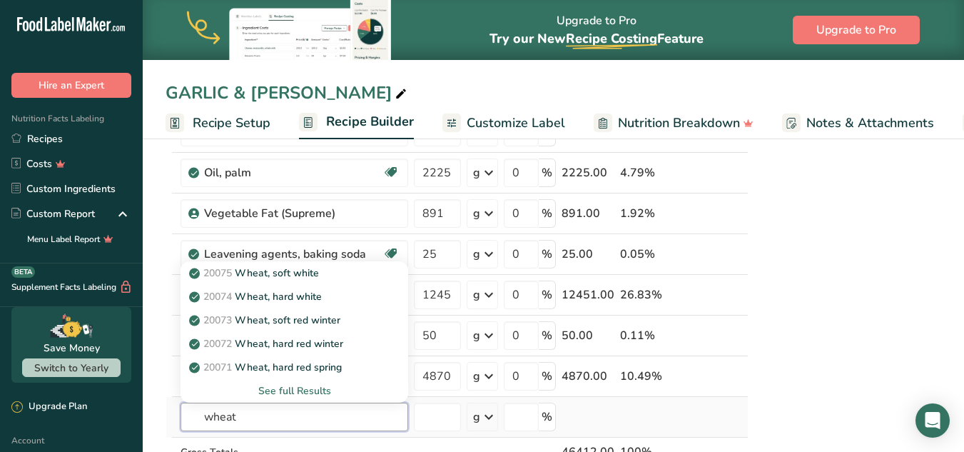
type input "wheat"
click at [302, 392] on div "See full Results" at bounding box center [294, 390] width 205 height 15
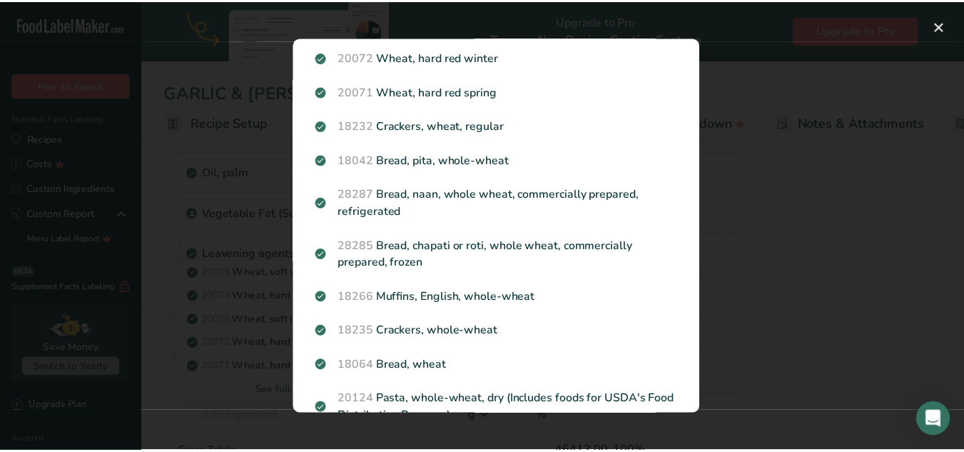
scroll to position [0, 0]
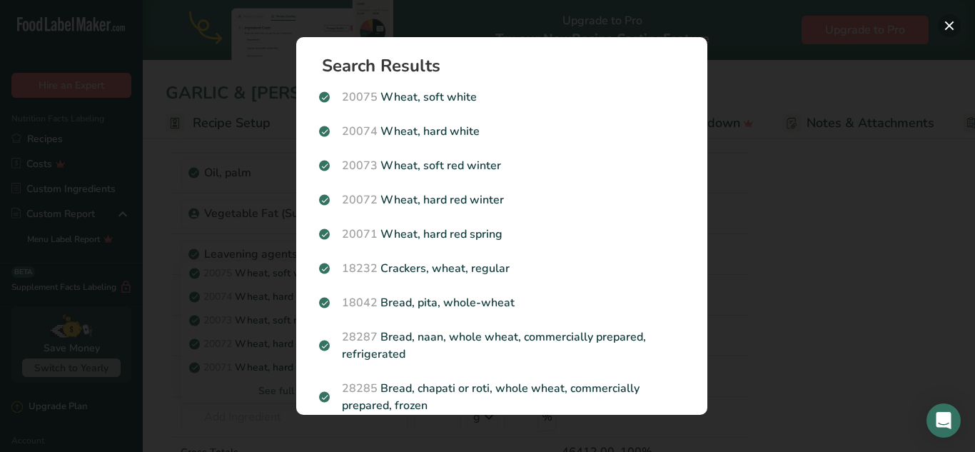
click at [954, 24] on button "Search results modal" at bounding box center [949, 25] width 23 height 23
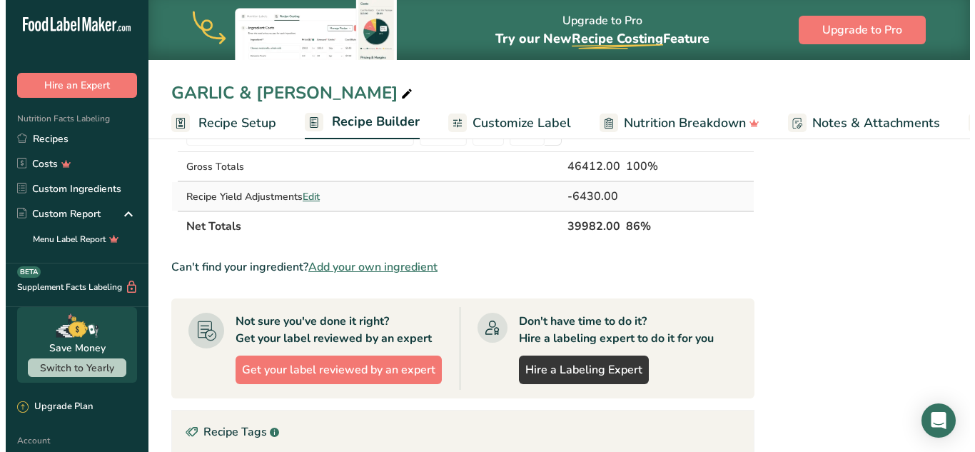
scroll to position [428, 0]
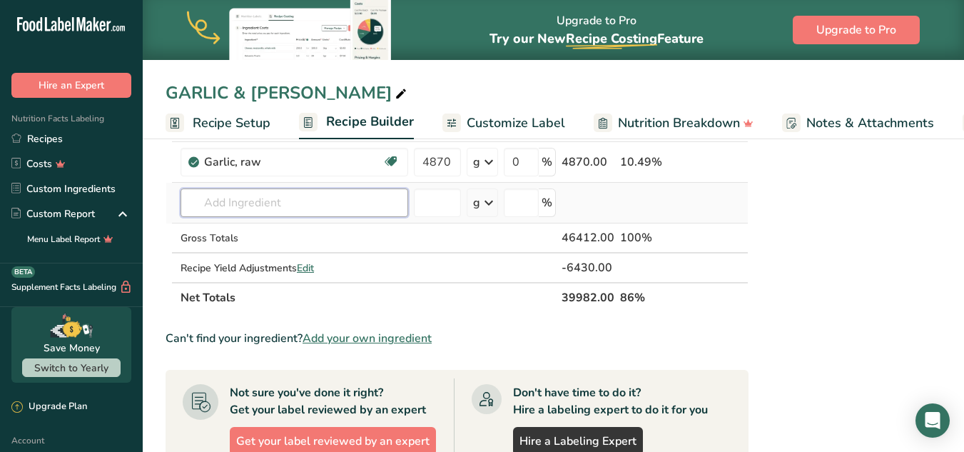
click at [257, 206] on input "text" at bounding box center [295, 202] width 228 height 29
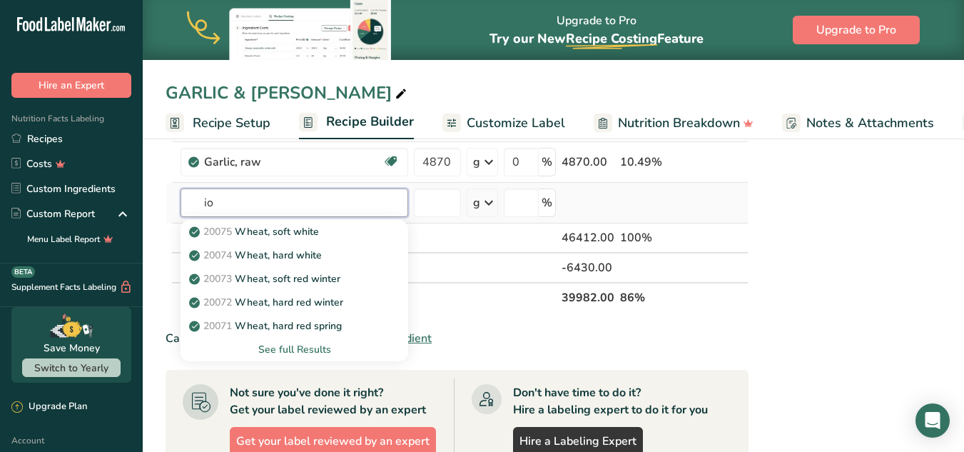
type input "i"
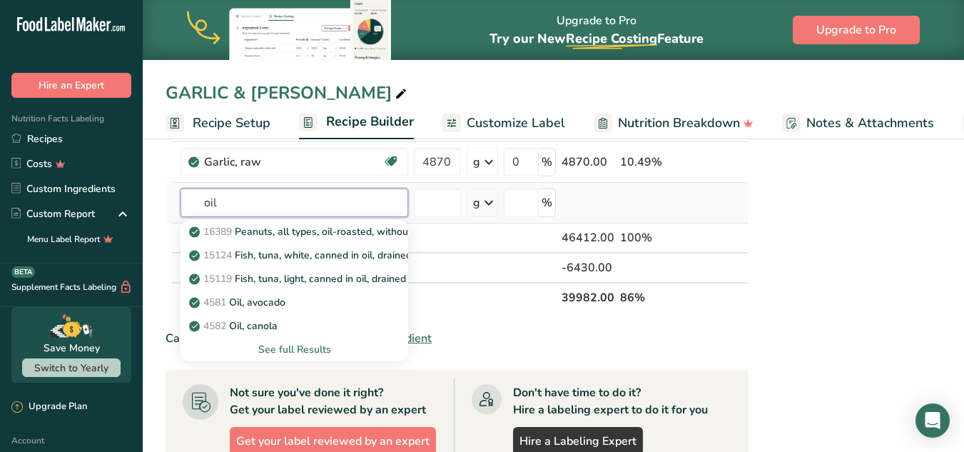
type input "oil"
click at [313, 345] on div "See full Results" at bounding box center [294, 349] width 205 height 15
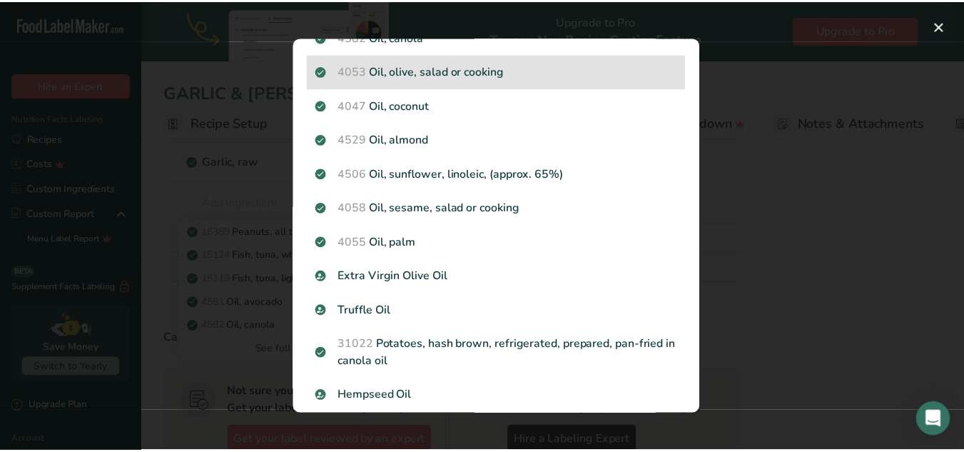
scroll to position [143, 0]
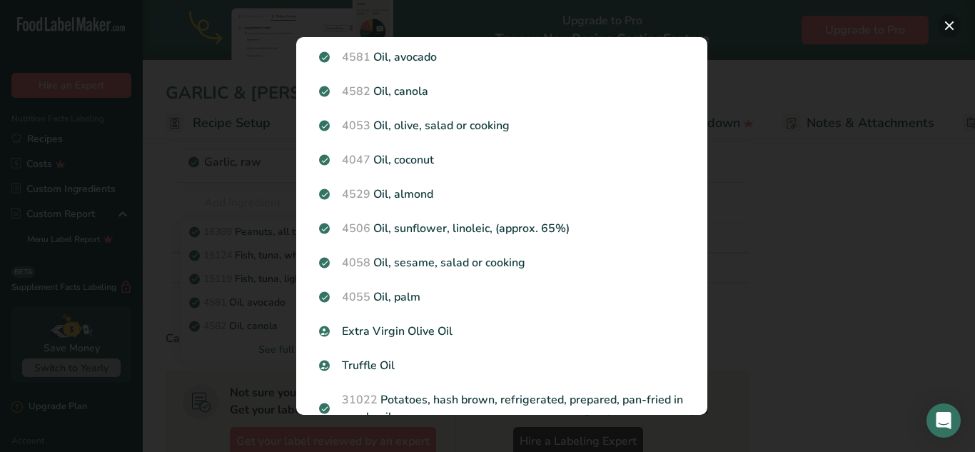
click at [954, 23] on button "Search results modal" at bounding box center [949, 25] width 23 height 23
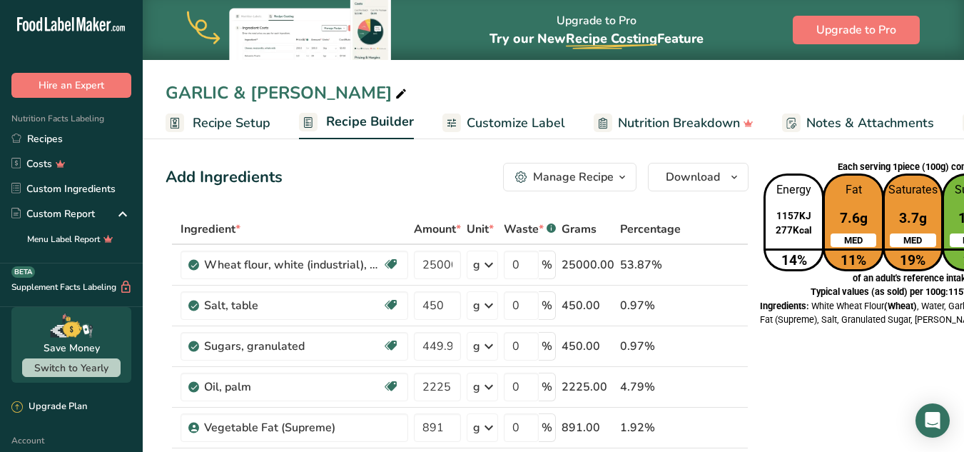
scroll to position [0, 148]
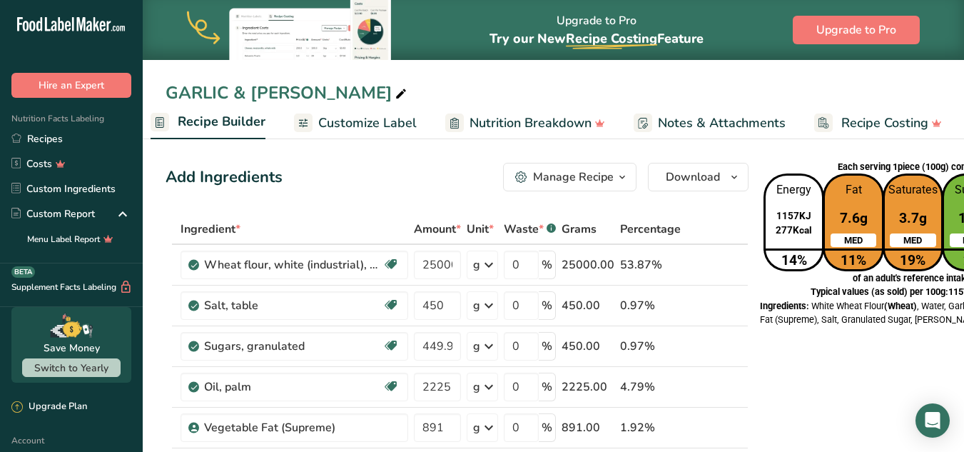
click at [347, 126] on span "Customize Label" at bounding box center [367, 122] width 98 height 19
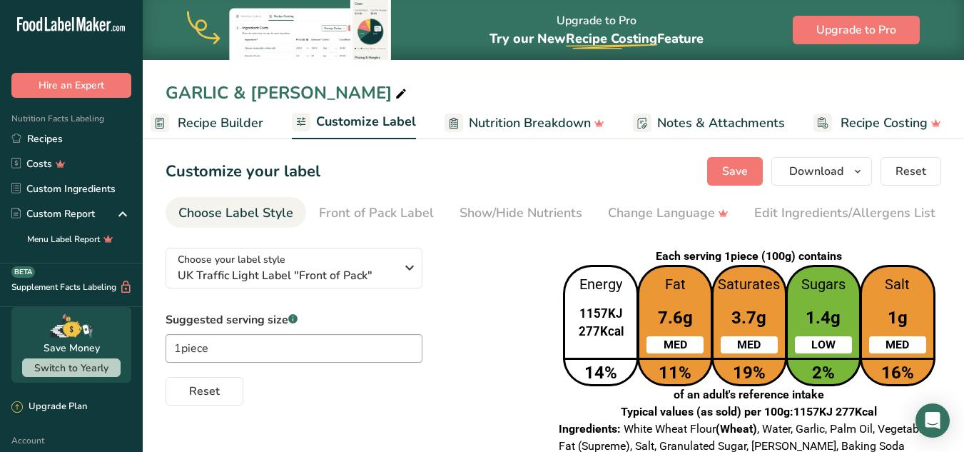
click at [220, 122] on span "Recipe Builder" at bounding box center [221, 122] width 86 height 19
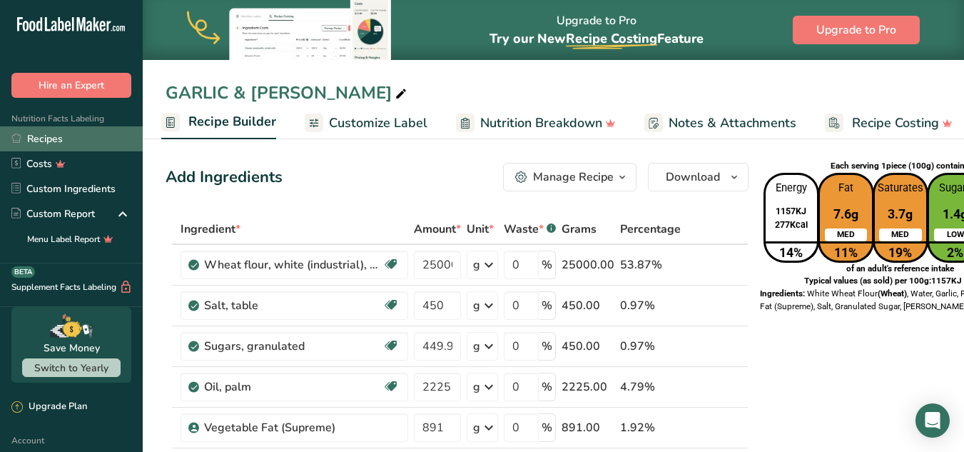
click at [50, 144] on link "Recipes" at bounding box center [71, 138] width 143 height 25
